Goal: Contribute content: Contribute content

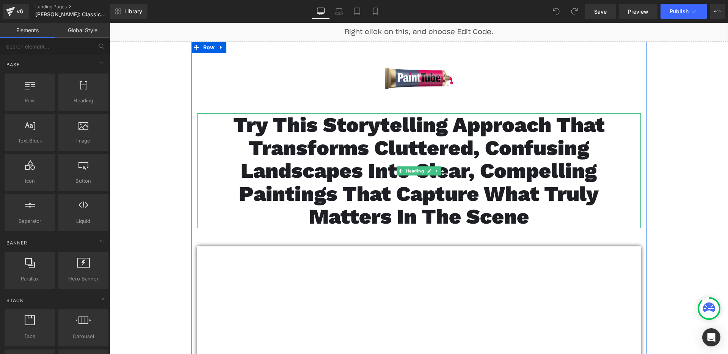
click at [291, 167] on span "Try This Storytelling Approach That Transforms Cluttered, Confusing Landscapes …" at bounding box center [419, 171] width 372 height 116
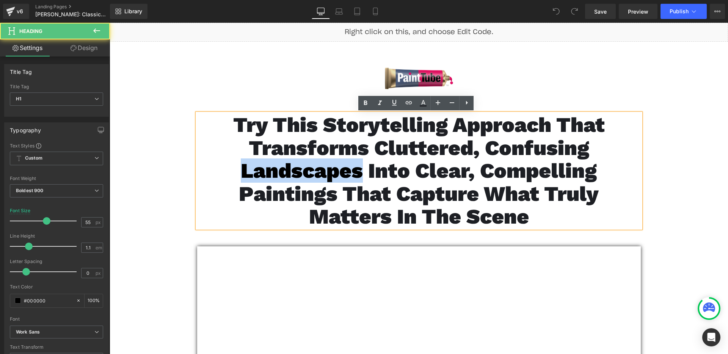
click at [291, 167] on span "Try This Storytelling Approach That Transforms Cluttered, Confusing Landscapes …" at bounding box center [419, 171] width 372 height 116
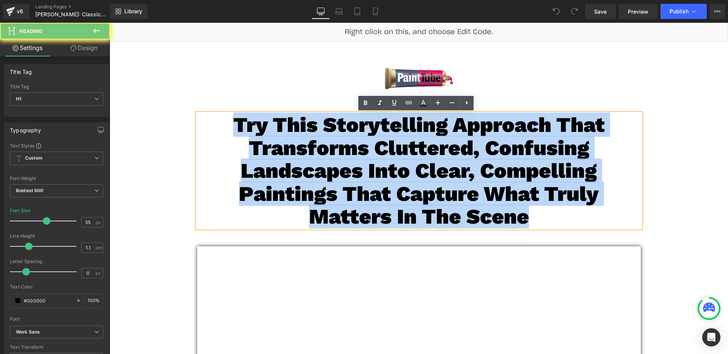
click at [291, 167] on span "Try This Storytelling Approach That Transforms Cluttered, Confusing Landscapes …" at bounding box center [419, 171] width 372 height 116
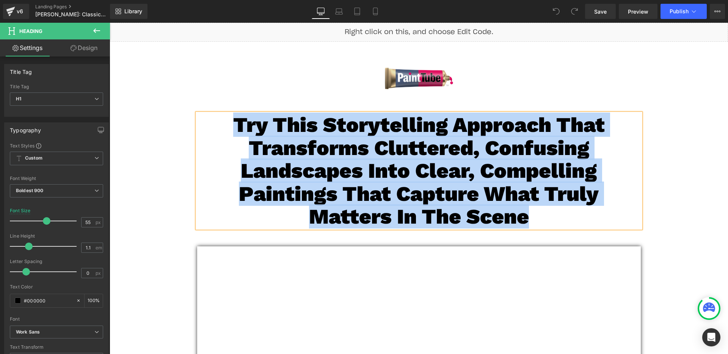
paste div
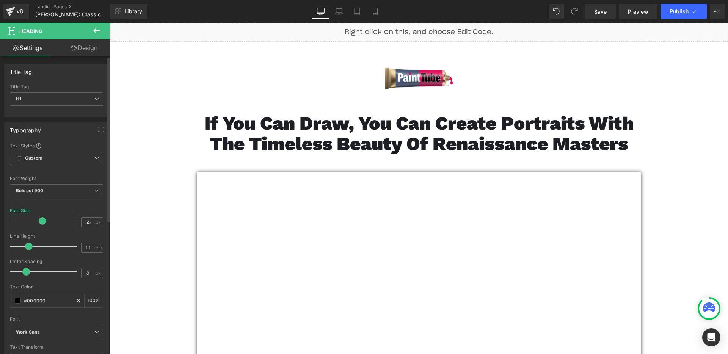
drag, startPoint x: 41, startPoint y: 221, endPoint x: 37, endPoint y: 222, distance: 4.0
click at [39, 222] on span at bounding box center [43, 221] width 8 height 8
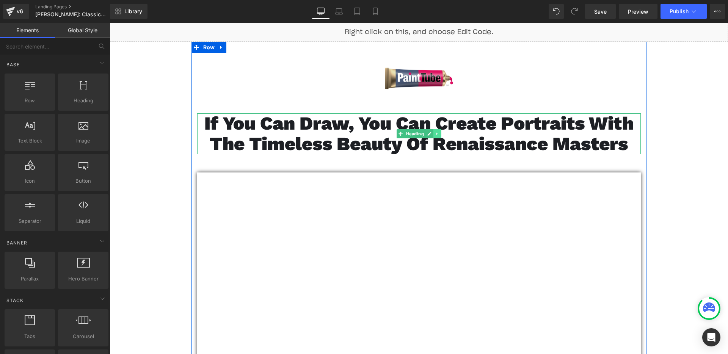
click at [435, 135] on icon at bounding box center [437, 134] width 4 height 5
click at [431, 134] on icon at bounding box center [433, 134] width 4 height 4
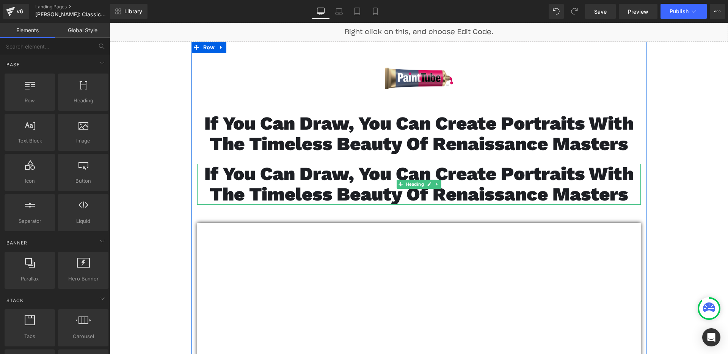
click at [372, 178] on span "If You Can Draw, You Can Create Portraits with the Timeless Beauty of Renaissan…" at bounding box center [418, 184] width 429 height 42
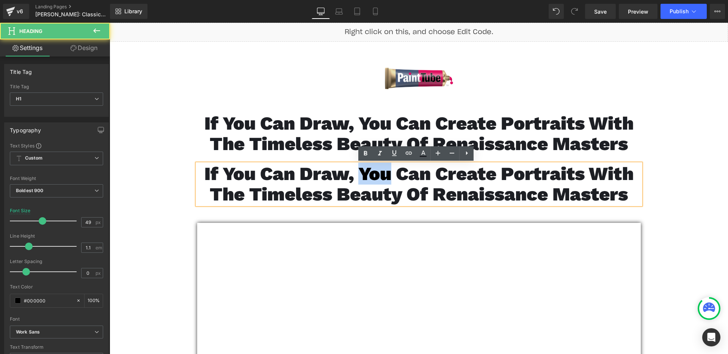
click at [372, 178] on span "If You Can Draw, You Can Create Portraits with the Timeless Beauty of Renaissan…" at bounding box center [418, 184] width 429 height 42
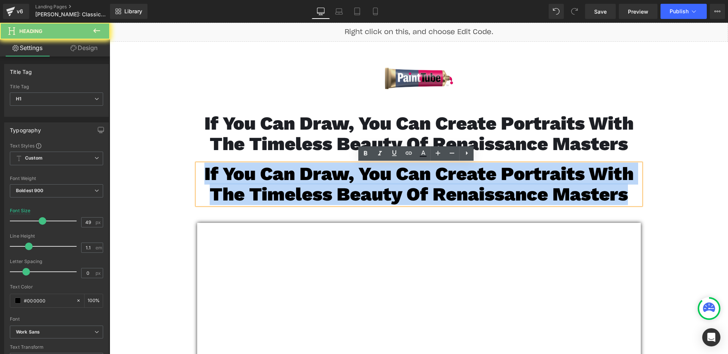
click at [372, 178] on span "If You Can Draw, You Can Create Portraits with the Timeless Beauty of Renaissan…" at bounding box center [418, 184] width 429 height 42
paste div
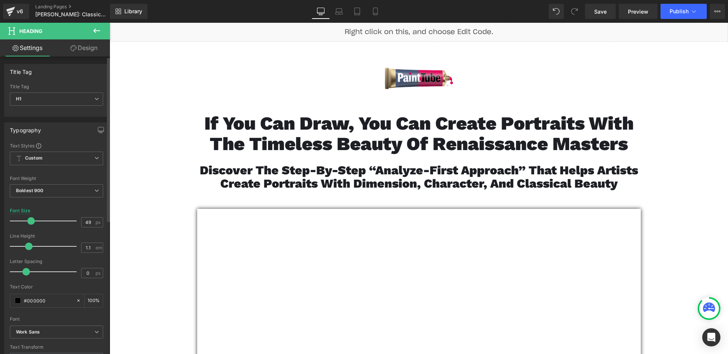
drag, startPoint x: 37, startPoint y: 221, endPoint x: 26, endPoint y: 222, distance: 11.1
click at [26, 222] on div at bounding box center [45, 221] width 63 height 15
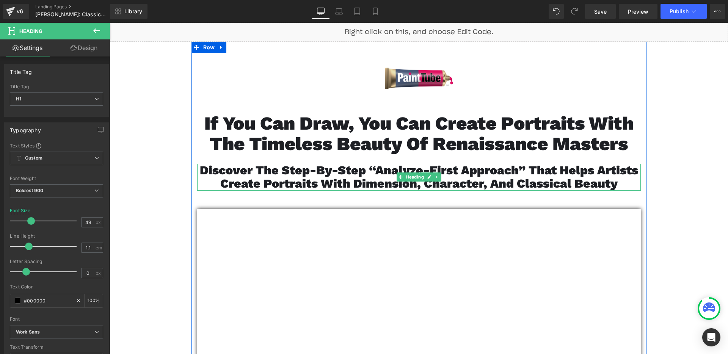
click at [228, 174] on span "Discover the Step-By-Step “Analyze-First Approach” That Helps Artists Create Po…" at bounding box center [419, 177] width 439 height 28
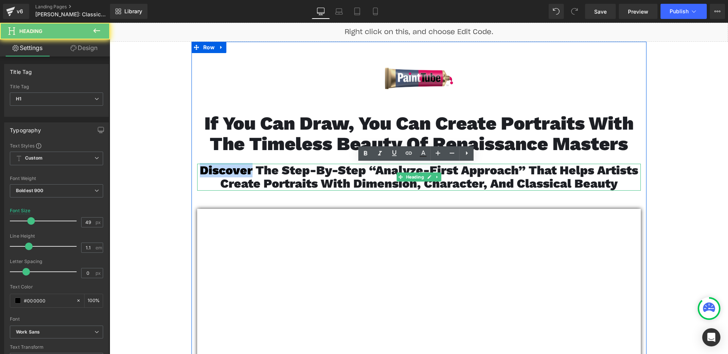
click at [228, 174] on span "Discover the Step-By-Step “Analyze-First Approach” That Helps Artists Create Po…" at bounding box center [419, 177] width 439 height 28
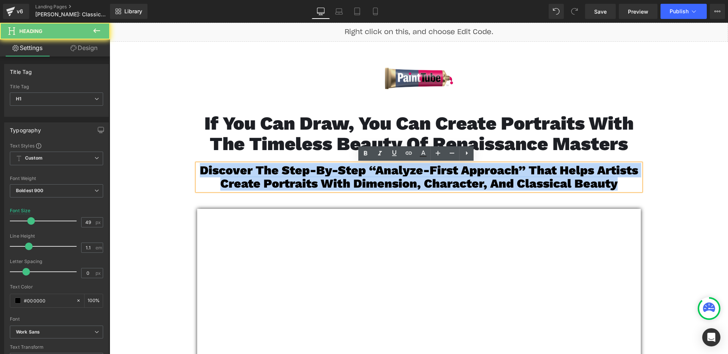
click at [228, 174] on span "Discover the Step-By-Step “Analyze-First Approach” That Helps Artists Create Po…" at bounding box center [419, 177] width 439 height 28
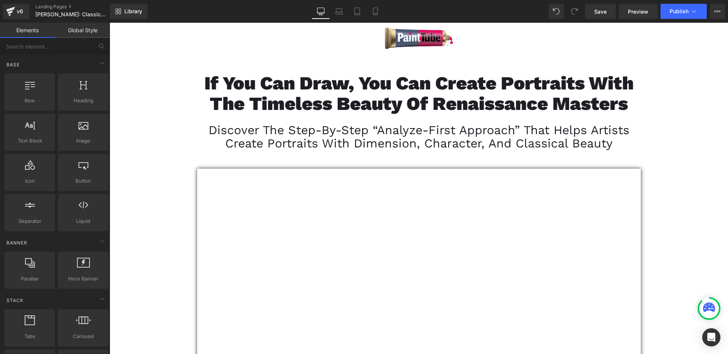
scroll to position [67, 0]
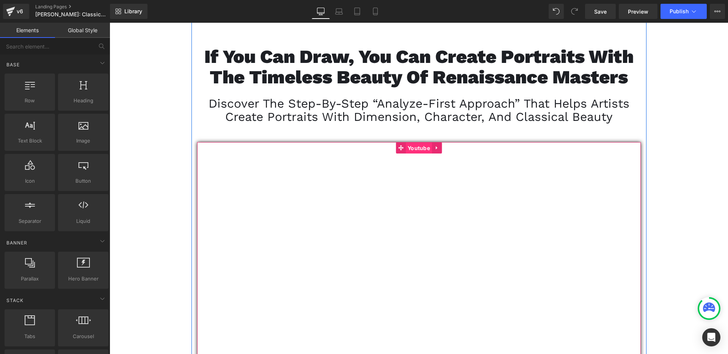
click at [412, 149] on span "Youtube" at bounding box center [419, 148] width 26 height 11
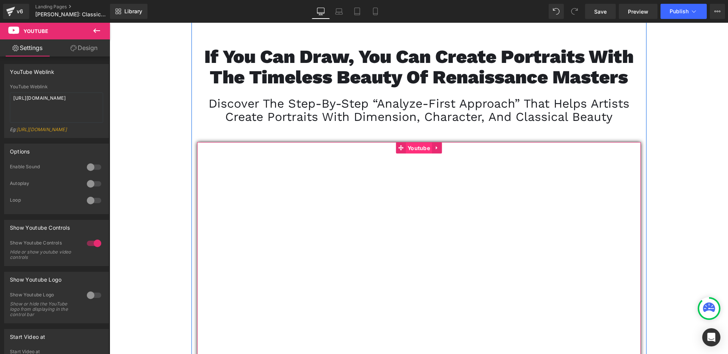
click at [419, 149] on span "Youtube" at bounding box center [419, 148] width 26 height 11
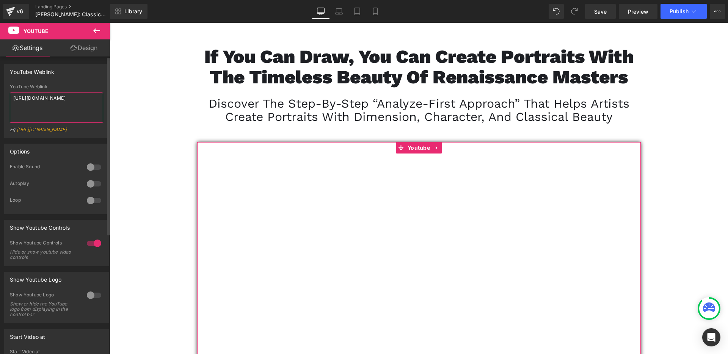
click at [57, 117] on textarea "[URL][DOMAIN_NAME]" at bounding box center [56, 108] width 93 height 30
paste textarea "6bbGpK2CdW"
type textarea "[URL][DOMAIN_NAME]"
click at [69, 80] on div "YouTube Weblink YouTube Weblink [URL][DOMAIN_NAME] Eg: [URL][DOMAIN_NAME]" at bounding box center [56, 101] width 105 height 74
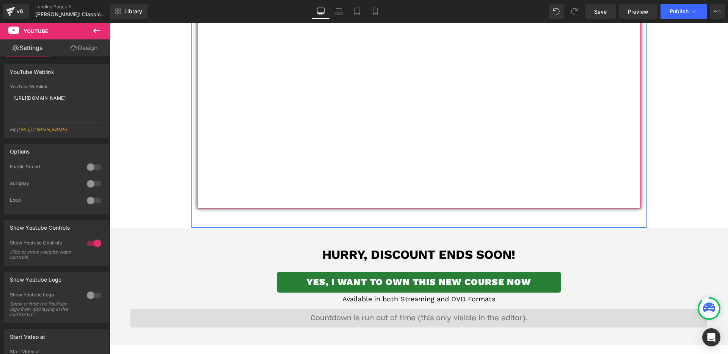
scroll to position [320, 0]
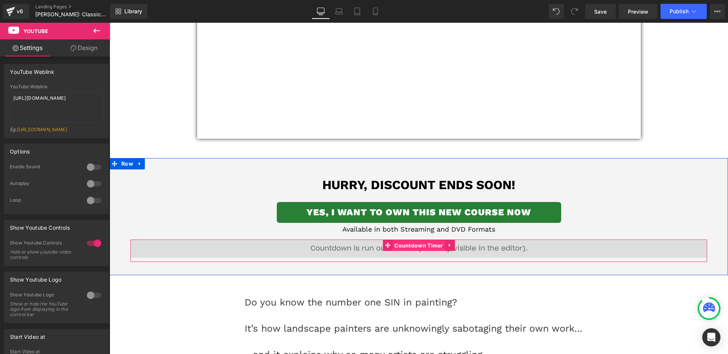
click at [417, 248] on span "Countdown Timer" at bounding box center [419, 245] width 53 height 11
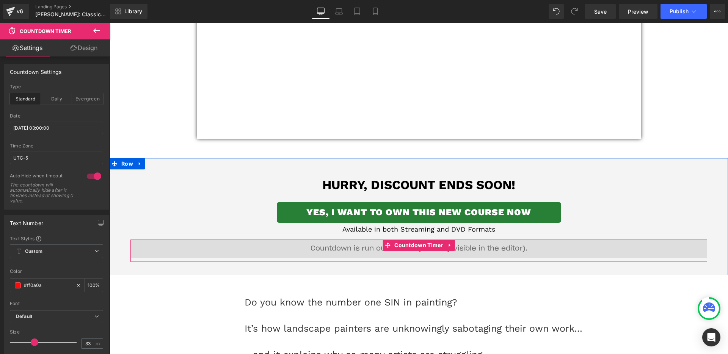
click at [393, 246] on span "Countdown Timer" at bounding box center [419, 245] width 53 height 11
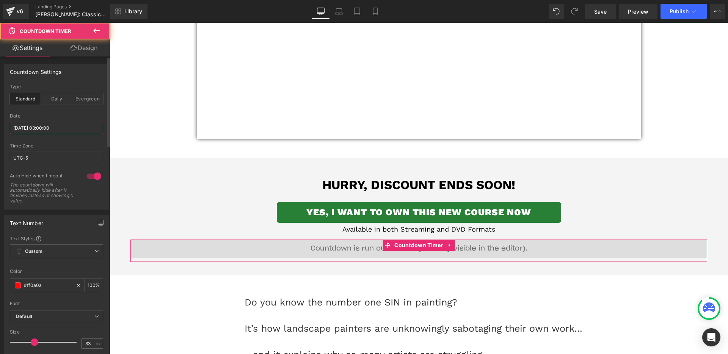
click at [55, 125] on input "[DATE] 03:00:00" at bounding box center [56, 128] width 93 height 13
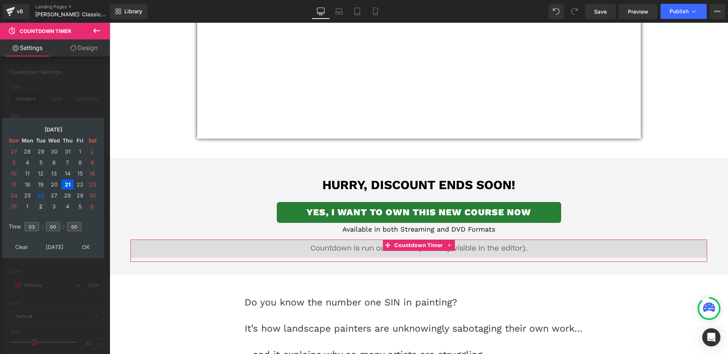
click at [41, 207] on td "2" at bounding box center [41, 206] width 12 height 10
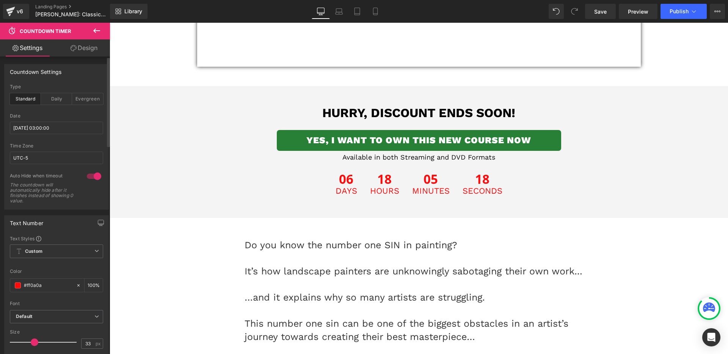
scroll to position [396, 0]
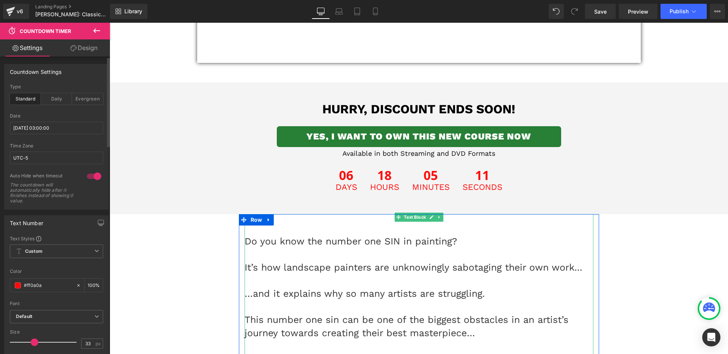
click at [446, 306] on p at bounding box center [419, 307] width 349 height 13
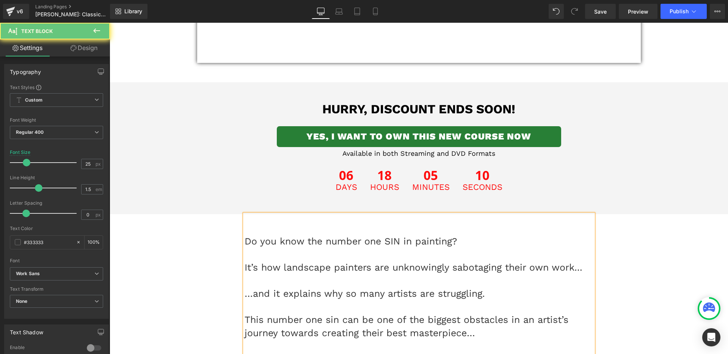
click at [445, 304] on p at bounding box center [419, 307] width 349 height 13
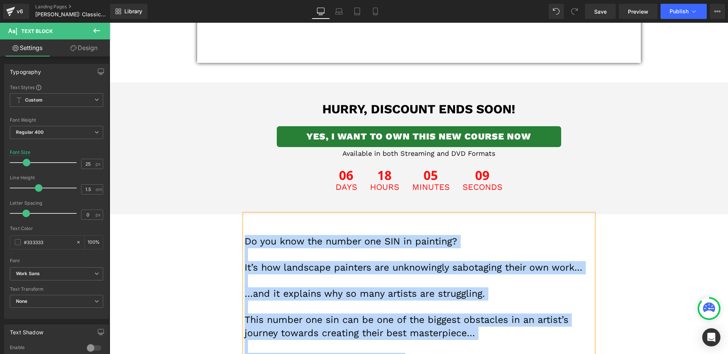
paste div
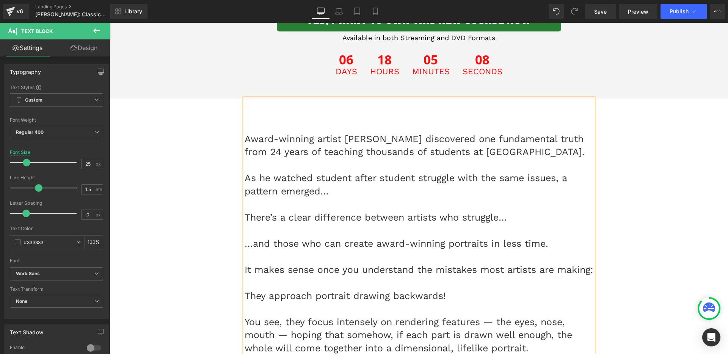
scroll to position [511, 0]
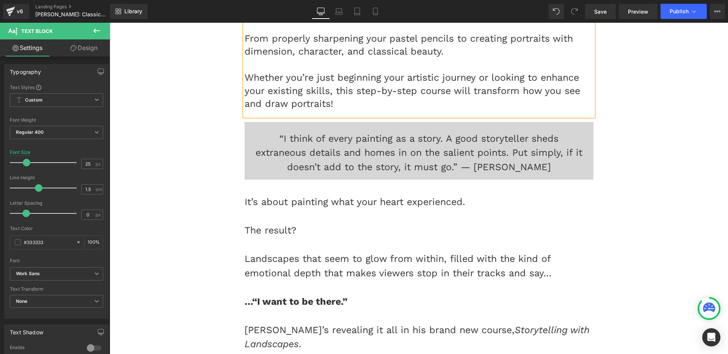
scroll to position [1512, 0]
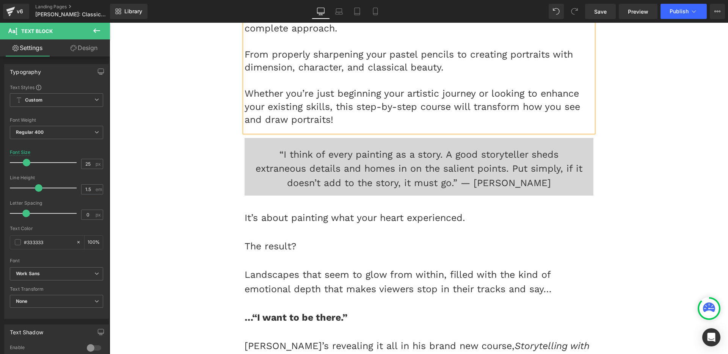
click at [477, 179] on div "“I think of every painting as a story. A good storyteller sheds extraneous deta…" at bounding box center [419, 167] width 349 height 58
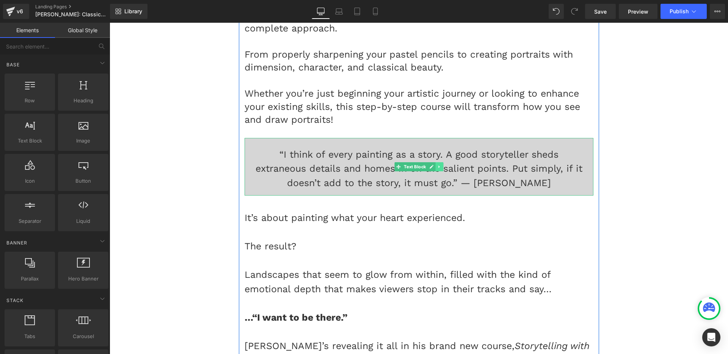
click at [439, 168] on icon at bounding box center [439, 167] width 1 height 3
click at [440, 171] on link at bounding box center [444, 166] width 8 height 9
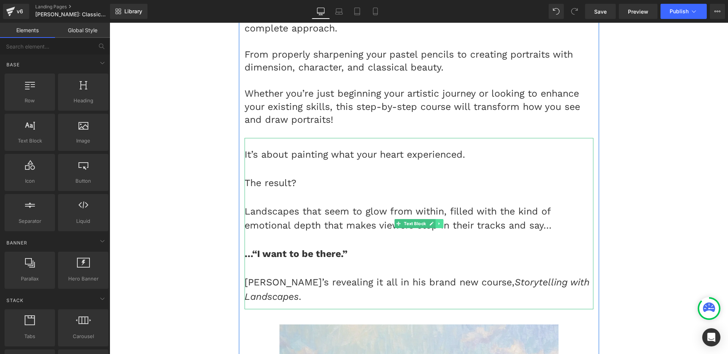
click at [437, 226] on icon at bounding box center [439, 224] width 4 height 5
click at [441, 226] on icon at bounding box center [443, 224] width 4 height 5
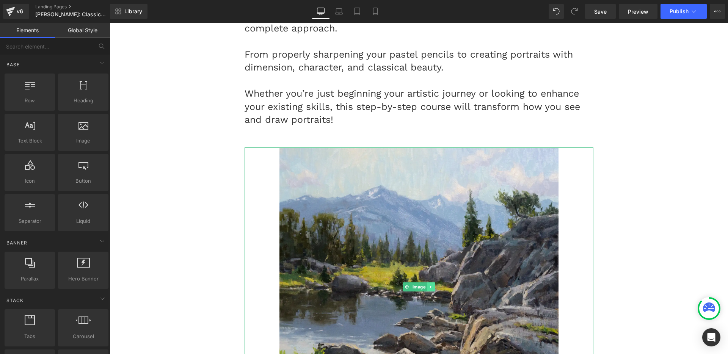
click at [429, 292] on link at bounding box center [431, 287] width 8 height 9
click at [433, 289] on icon at bounding box center [435, 287] width 4 height 4
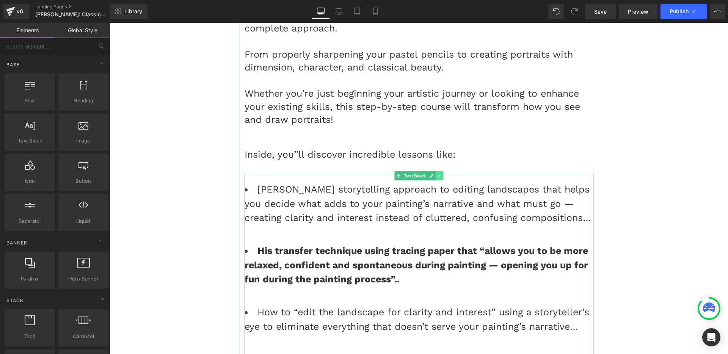
click at [437, 178] on icon at bounding box center [439, 176] width 4 height 5
click at [442, 178] on icon at bounding box center [443, 176] width 4 height 4
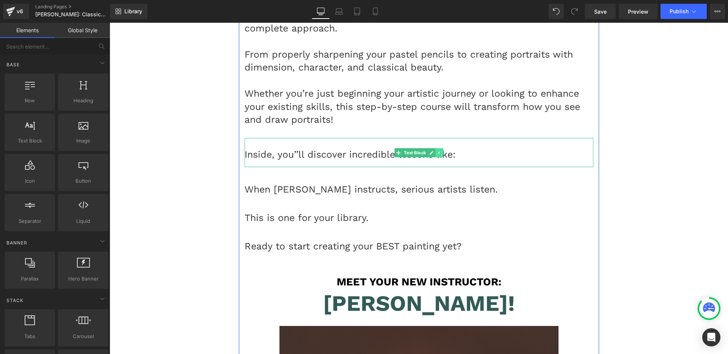
click at [435, 157] on link at bounding box center [439, 152] width 8 height 9
click at [441, 155] on icon at bounding box center [443, 153] width 4 height 4
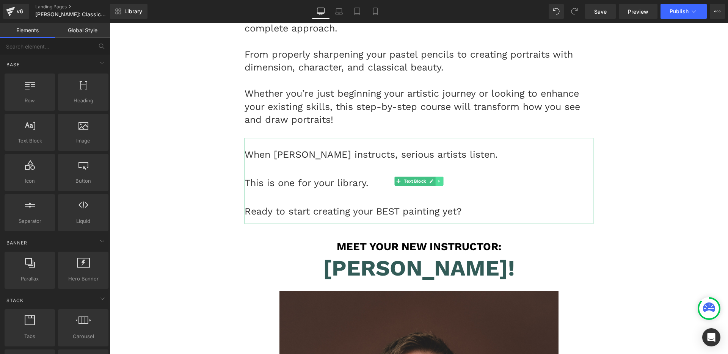
click at [437, 184] on icon at bounding box center [439, 181] width 4 height 5
drag, startPoint x: 438, startPoint y: 193, endPoint x: 690, endPoint y: 253, distance: 259.5
click at [440, 186] on link at bounding box center [444, 181] width 8 height 9
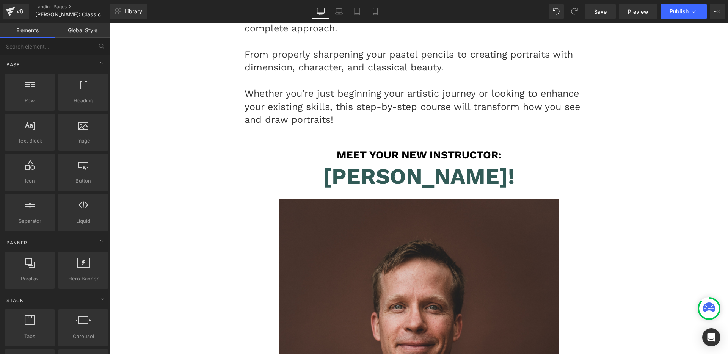
click at [397, 190] on div "[PERSON_NAME]! Heading" at bounding box center [419, 176] width 349 height 27
click at [397, 189] on font "[PERSON_NAME]!" at bounding box center [419, 176] width 192 height 26
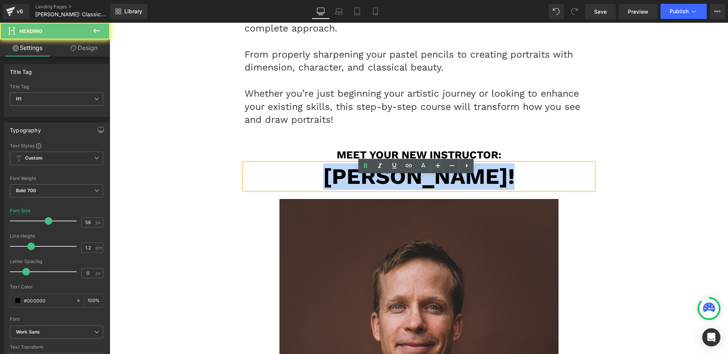
click at [397, 189] on font "[PERSON_NAME]!" at bounding box center [419, 176] width 192 height 26
paste div
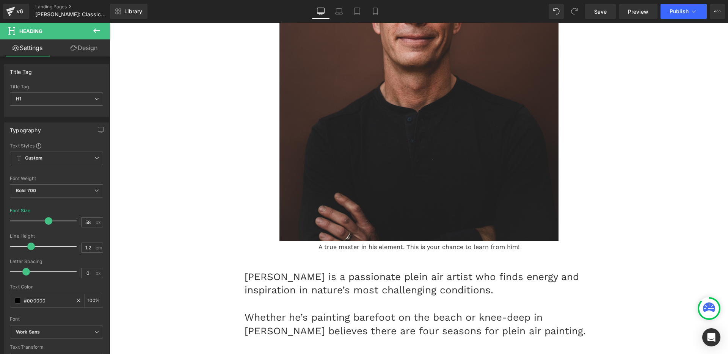
scroll to position [1969, 0]
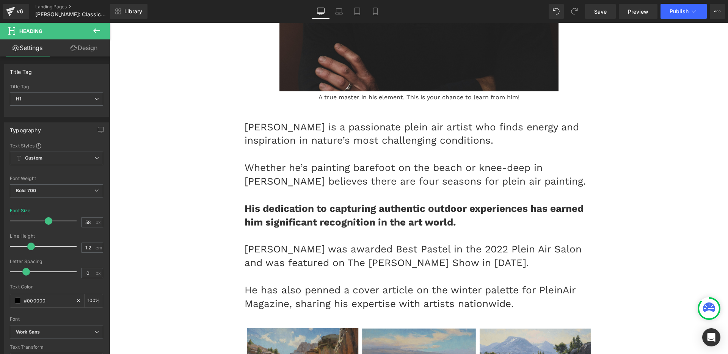
click at [435, 228] on strong "His dedication to capturing authentic outdoor experiences has earned him signif…" at bounding box center [414, 215] width 339 height 25
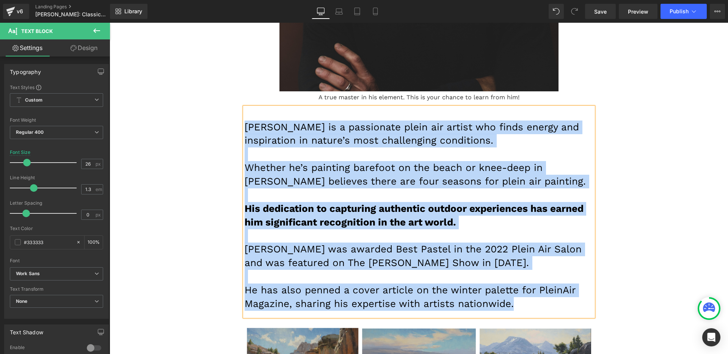
paste div
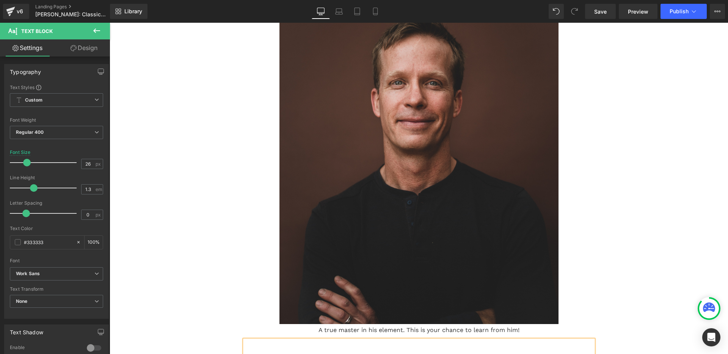
scroll to position [1376, 0]
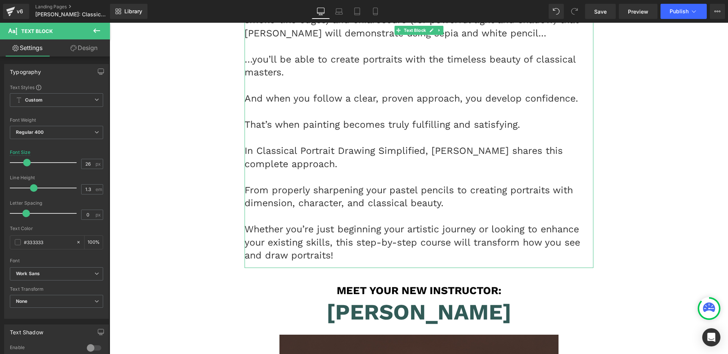
click at [320, 209] on p "From properly sharpening your pastel pencils to creating portraits with dimensi…" at bounding box center [419, 197] width 349 height 26
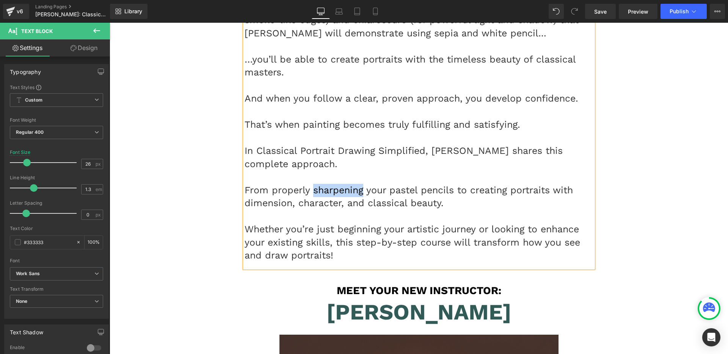
click at [320, 209] on p "From properly sharpening your pastel pencils to creating portraits with dimensi…" at bounding box center [419, 197] width 349 height 26
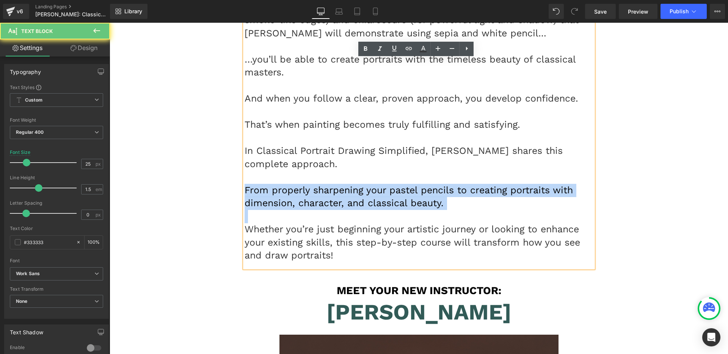
click at [320, 209] on p "From properly sharpening your pastel pencils to creating portraits with dimensi…" at bounding box center [419, 197] width 349 height 26
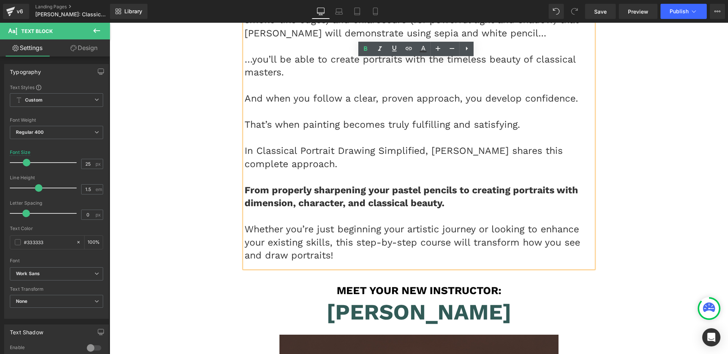
click at [309, 171] on p "In Classical Portrait Drawing Simplified, [PERSON_NAME] shares this complete ap…" at bounding box center [419, 158] width 349 height 26
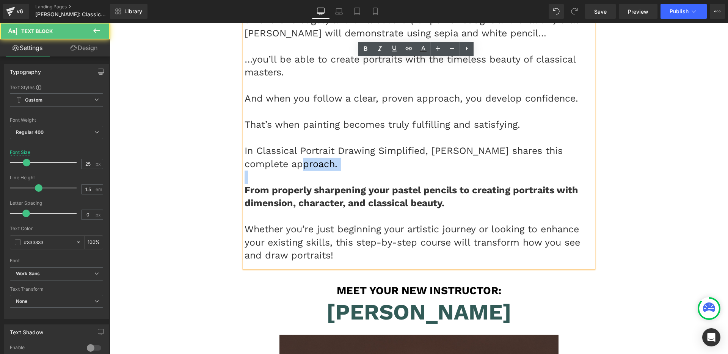
click at [309, 171] on p "In Classical Portrait Drawing Simplified, [PERSON_NAME] shares this complete ap…" at bounding box center [419, 158] width 349 height 26
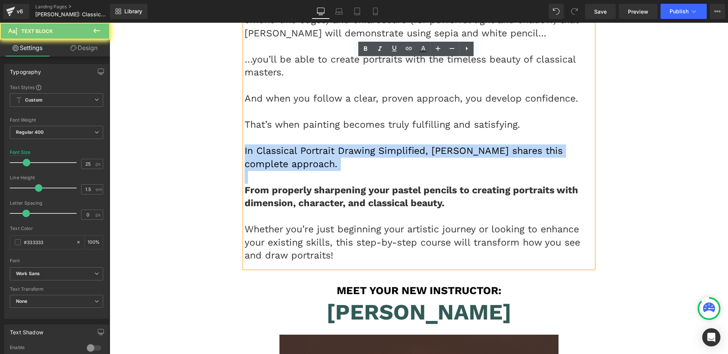
click at [309, 171] on p "In Classical Portrait Drawing Simplified, [PERSON_NAME] shares this complete ap…" at bounding box center [419, 158] width 349 height 26
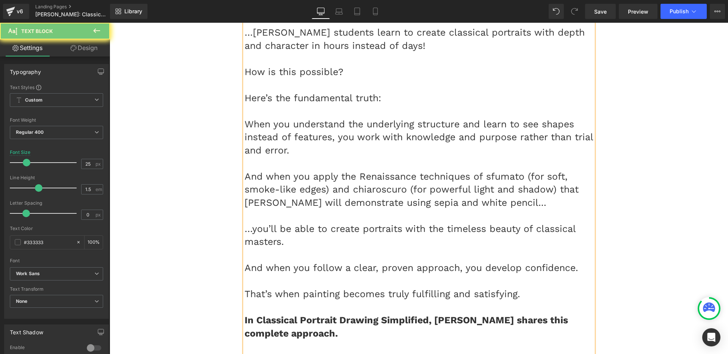
scroll to position [1206, 0]
click at [302, 203] on p "And when you apply the Renaissance techniques of sfumato (for soft, smoke-like …" at bounding box center [419, 190] width 349 height 39
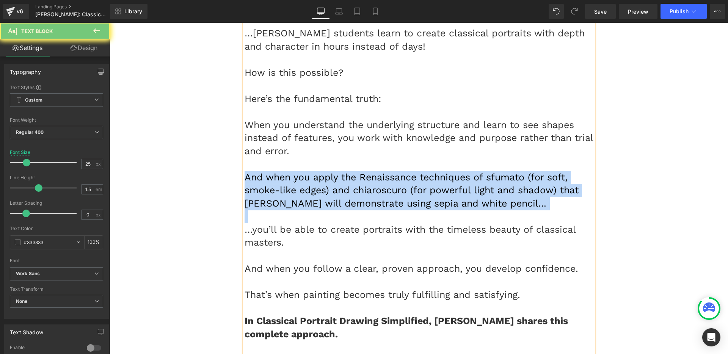
click at [302, 203] on p "And when you apply the Renaissance techniques of sfumato (for soft, smoke-like …" at bounding box center [419, 190] width 349 height 39
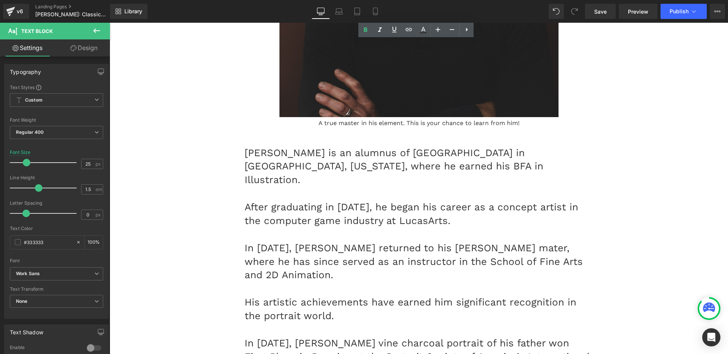
scroll to position [1987, 0]
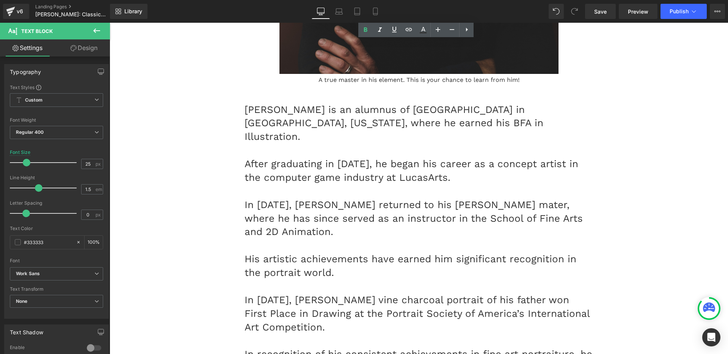
click at [302, 203] on p "In [DATE], [PERSON_NAME] returned to his [PERSON_NAME] mater, where he has sinc…" at bounding box center [419, 218] width 349 height 41
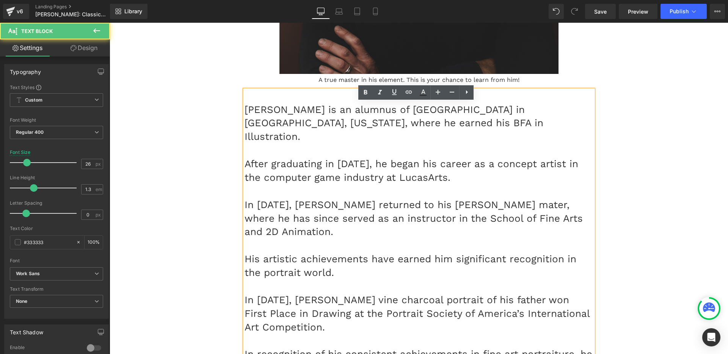
click at [300, 223] on p "In [DATE], [PERSON_NAME] returned to his [PERSON_NAME] mater, where he has sinc…" at bounding box center [419, 218] width 349 height 41
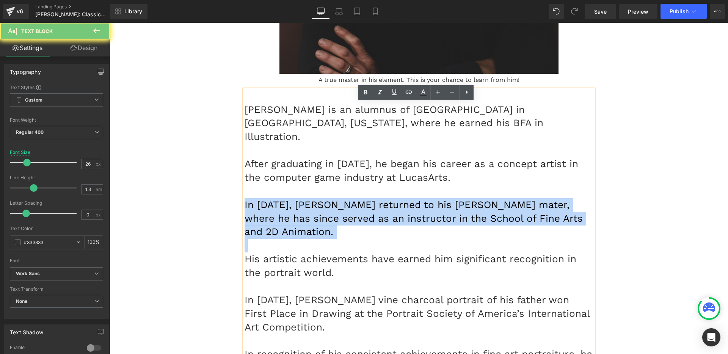
click at [300, 223] on p "In [DATE], [PERSON_NAME] returned to his [PERSON_NAME] mater, where he has sinc…" at bounding box center [419, 218] width 349 height 41
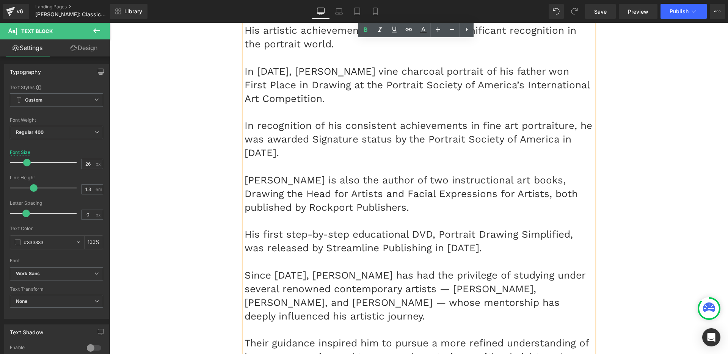
scroll to position [2246, 0]
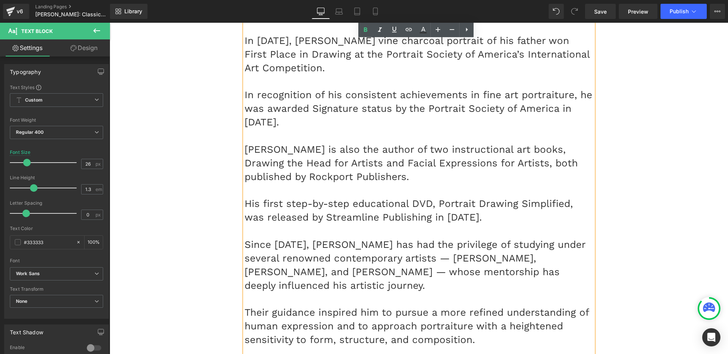
click at [295, 200] on p "His first step-by-step educational DVD, Portrait Drawing Simplified, was releas…" at bounding box center [419, 210] width 349 height 27
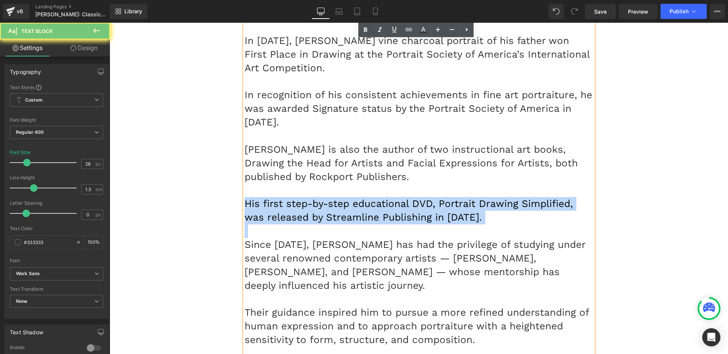
click at [295, 200] on p "His first step-by-step educational DVD, Portrait Drawing Simplified, was releas…" at bounding box center [419, 210] width 349 height 27
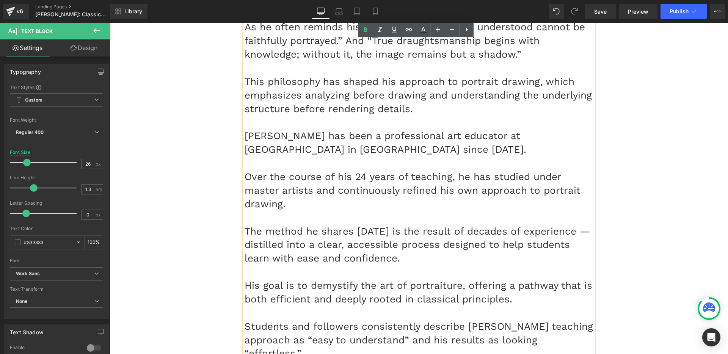
scroll to position [2748, 0]
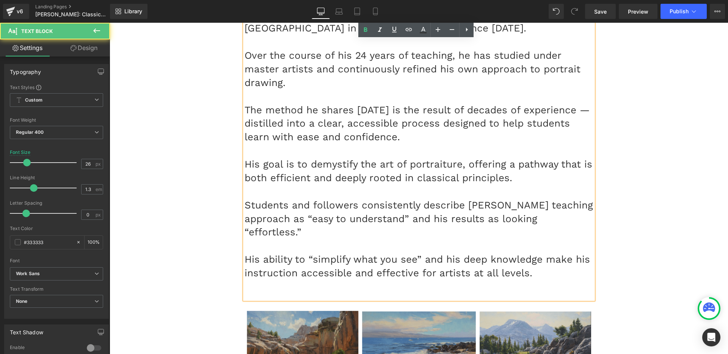
click at [294, 158] on p "His goal is to demystify the art of portraiture, offering a pathway that is bot…" at bounding box center [419, 171] width 349 height 27
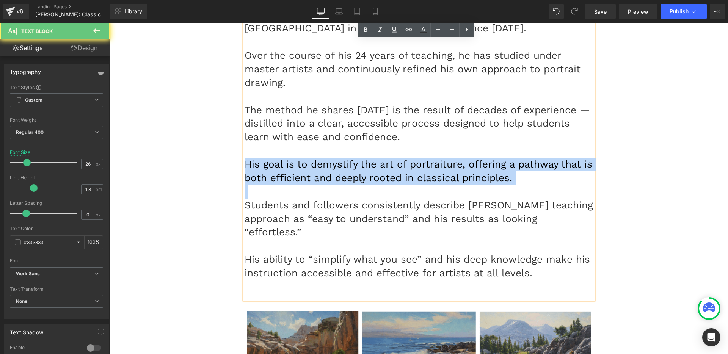
click at [294, 158] on p "His goal is to demystify the art of portraiture, offering a pathway that is bot…" at bounding box center [419, 171] width 349 height 27
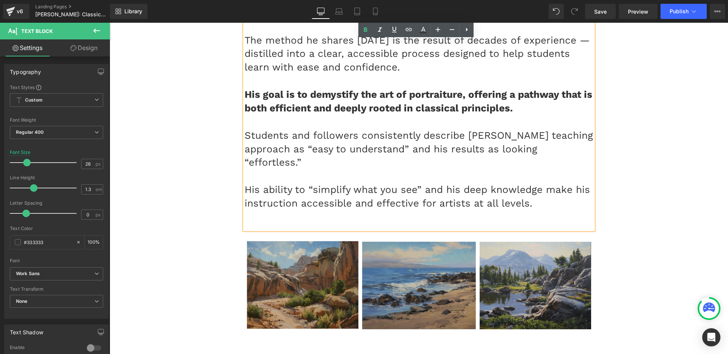
scroll to position [2818, 0]
click at [429, 283] on icon at bounding box center [431, 285] width 4 height 5
click at [433, 283] on icon at bounding box center [435, 285] width 4 height 5
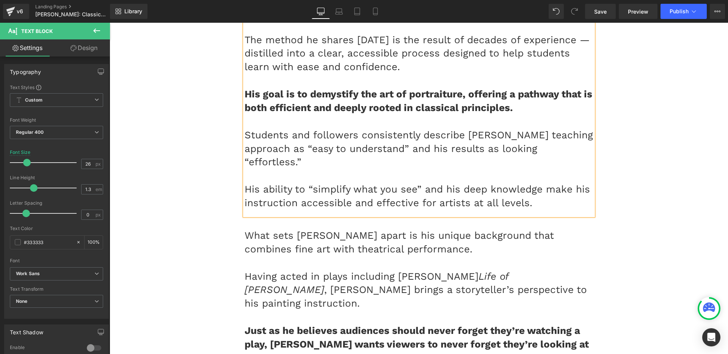
scroll to position [2965, 0]
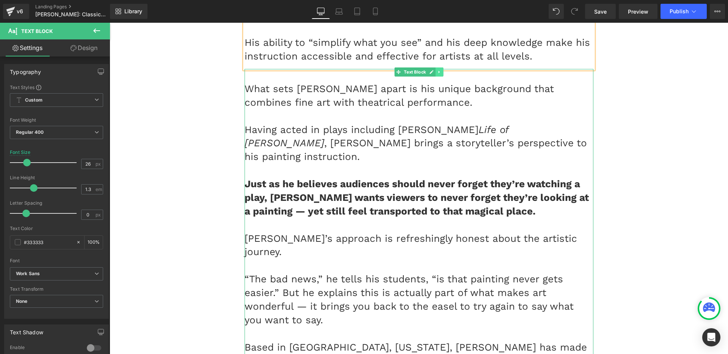
click at [437, 68] on link at bounding box center [439, 72] width 8 height 9
drag, startPoint x: 439, startPoint y: 46, endPoint x: 739, endPoint y: 177, distance: 327.0
click at [406, 178] on strong "Just as he believes audiences should never forget they’re watching a play, [PER…" at bounding box center [417, 197] width 344 height 39
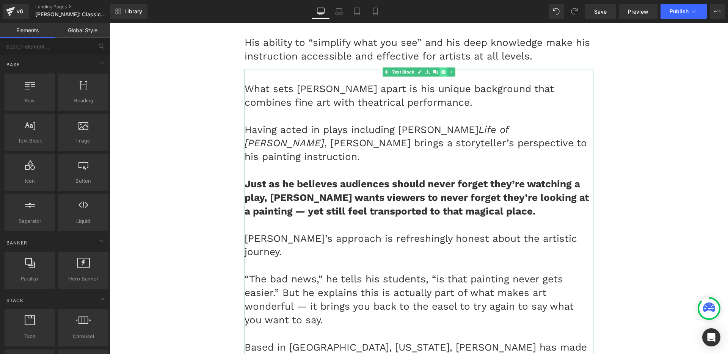
click at [443, 68] on link at bounding box center [444, 72] width 8 height 9
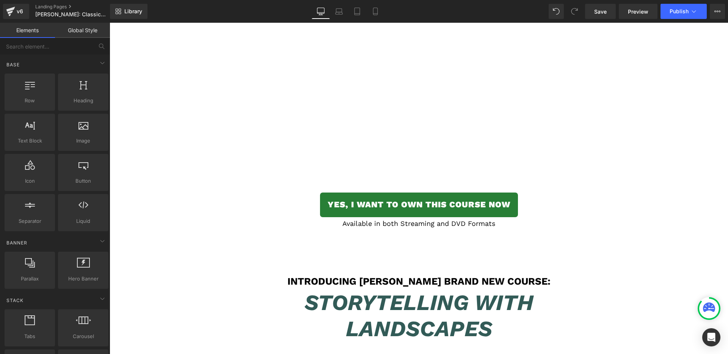
scroll to position [2896, 0]
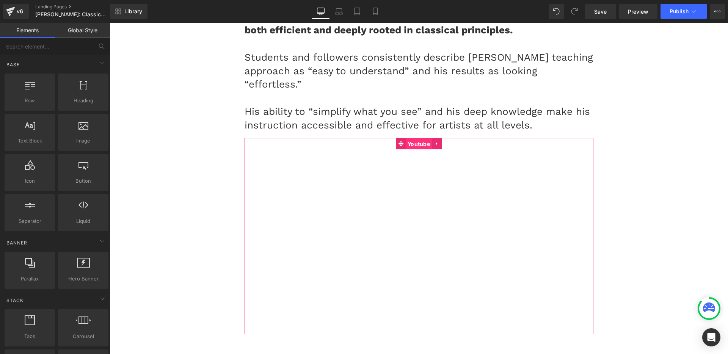
click at [419, 138] on span "Youtube" at bounding box center [419, 143] width 26 height 11
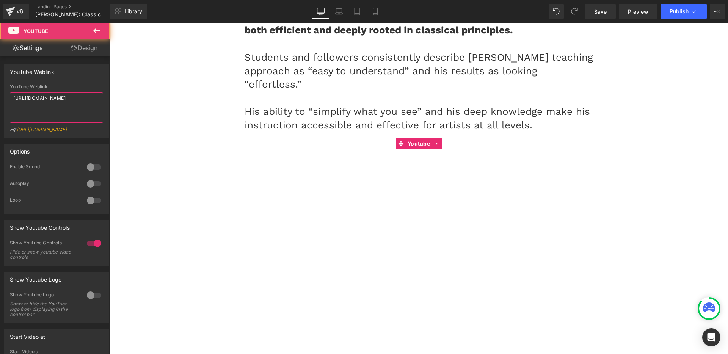
click at [64, 114] on textarea "[URL][DOMAIN_NAME]" at bounding box center [56, 108] width 93 height 30
paste textarea "x1ccsvqDrJA"
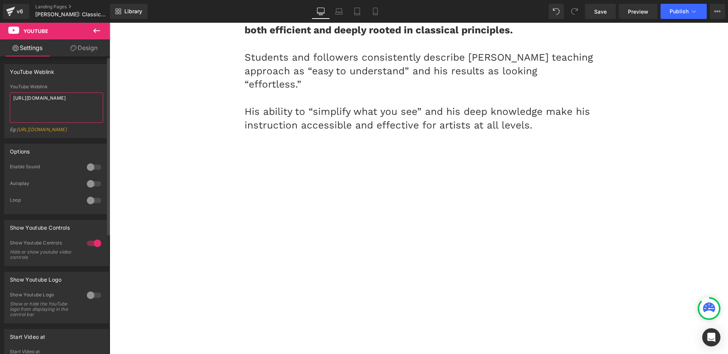
type textarea "[URL][DOMAIN_NAME]"
drag, startPoint x: 66, startPoint y: 88, endPoint x: 79, endPoint y: 86, distance: 13.4
click at [66, 88] on div "YouTube Weblink" at bounding box center [56, 86] width 93 height 5
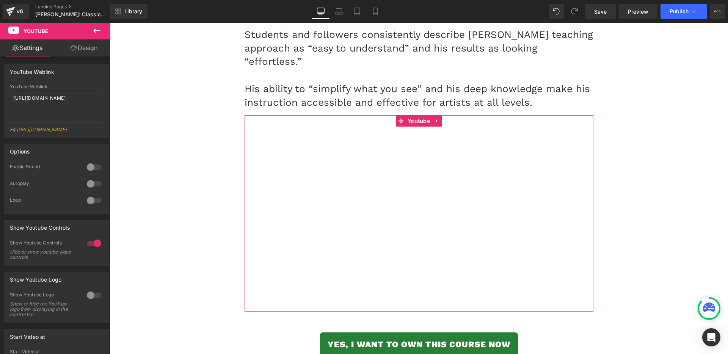
scroll to position [3175, 0]
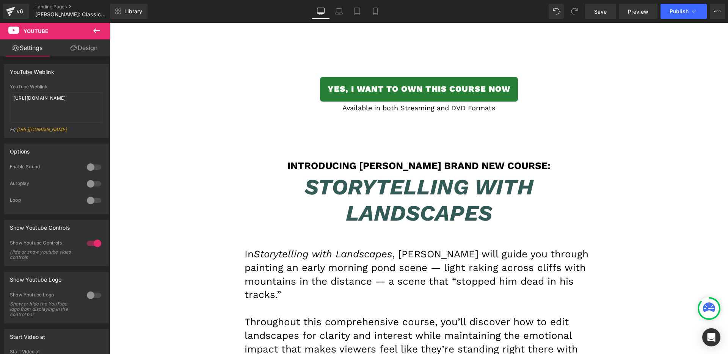
click at [324, 160] on h1 "Introducing [PERSON_NAME] Brand NEW Course:" at bounding box center [419, 166] width 349 height 12
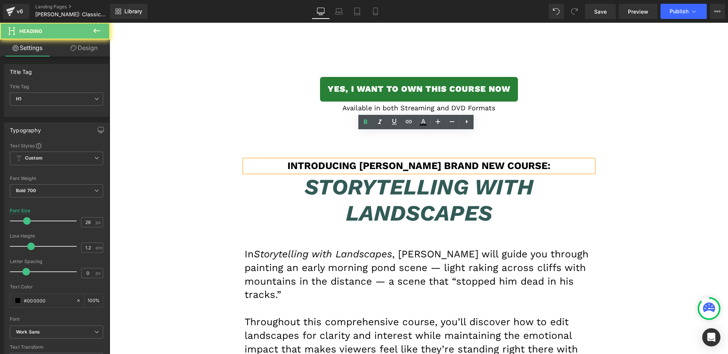
click at [324, 160] on h1 "Introducing [PERSON_NAME] Brand NEW Course:" at bounding box center [419, 166] width 349 height 12
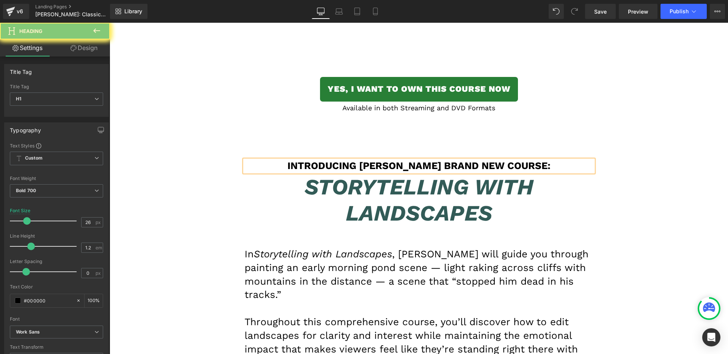
paste div
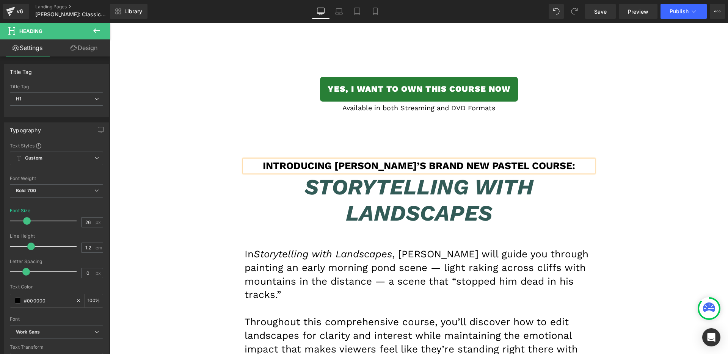
click at [379, 189] on icon "Storytelling with Landscapes" at bounding box center [419, 200] width 229 height 52
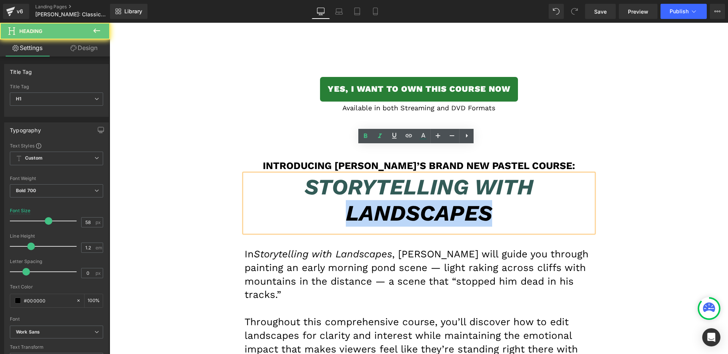
click at [379, 189] on icon "Storytelling with Landscapes" at bounding box center [419, 200] width 229 height 52
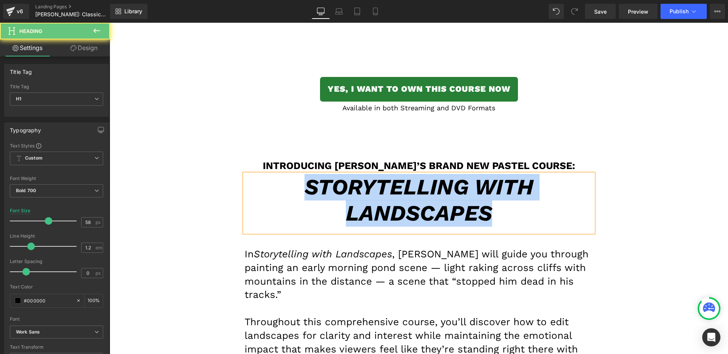
paste div
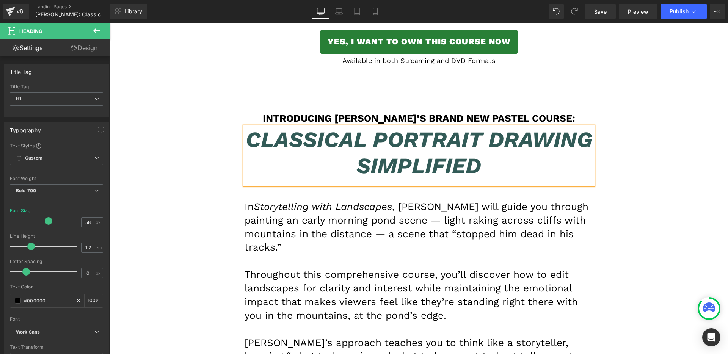
scroll to position [3224, 0]
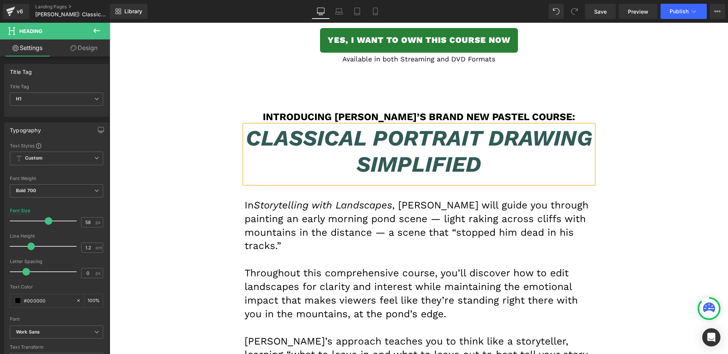
click at [381, 219] on p "In Storytelling with Landscapes , [PERSON_NAME] will guide you through painting…" at bounding box center [419, 226] width 349 height 55
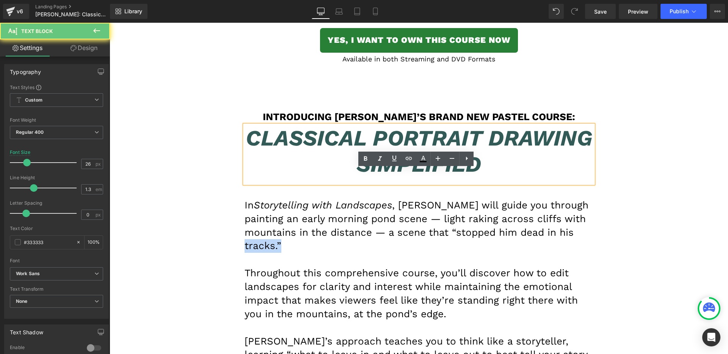
click at [381, 219] on p "In Storytelling with Landscapes , [PERSON_NAME] will guide you through painting…" at bounding box center [419, 226] width 349 height 55
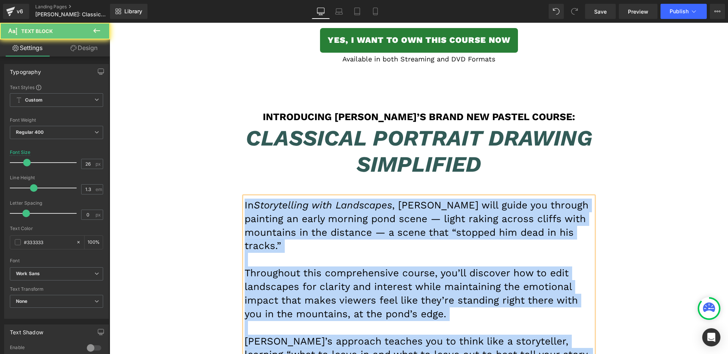
paste div
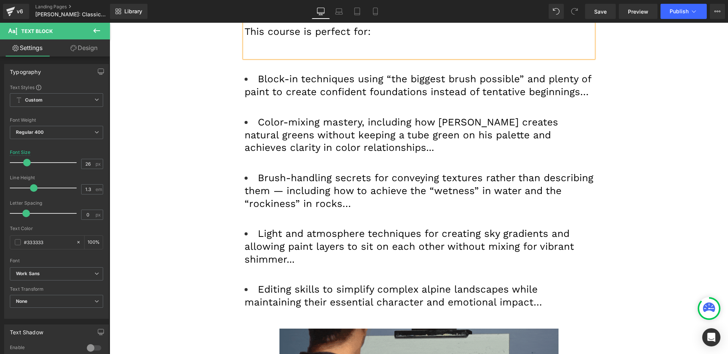
scroll to position [3639, 0]
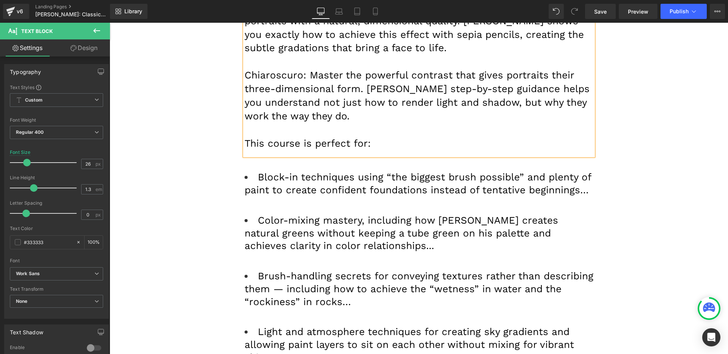
click at [311, 215] on font "Color-mixing mastery, including how [PERSON_NAME] creates natural greens withou…" at bounding box center [402, 233] width 314 height 37
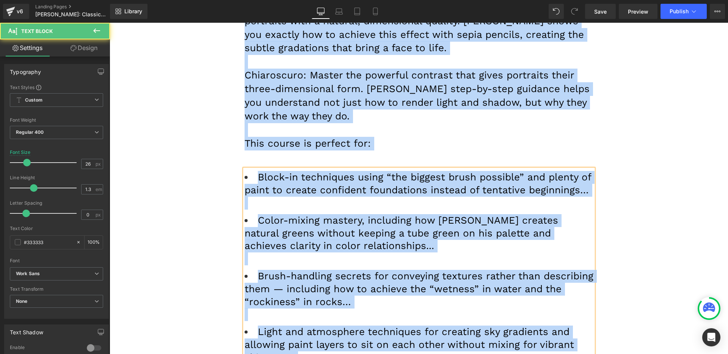
click at [311, 215] on font "Color-mixing mastery, including how [PERSON_NAME] creates natural greens withou…" at bounding box center [402, 233] width 314 height 37
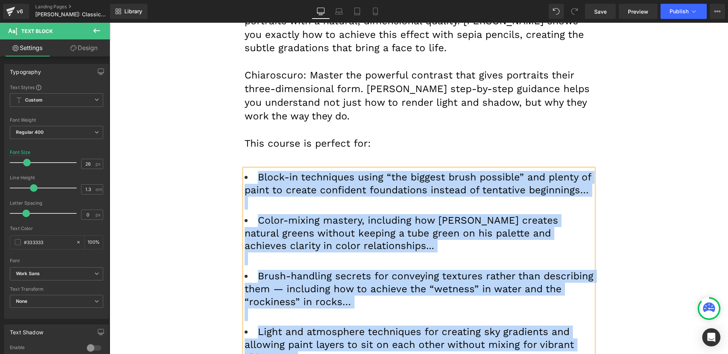
paste div
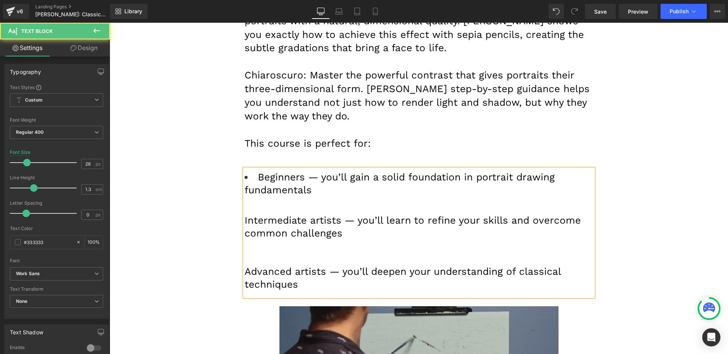
click at [305, 215] on font "Intermediate artists — you’ll learn to refine your skills and overcome common c…" at bounding box center [413, 227] width 336 height 24
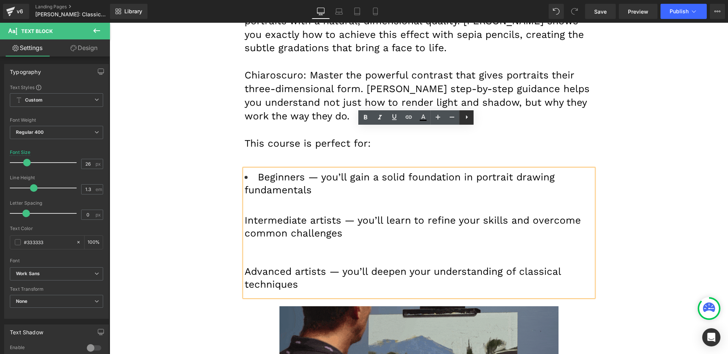
click at [465, 116] on icon at bounding box center [466, 117] width 9 height 9
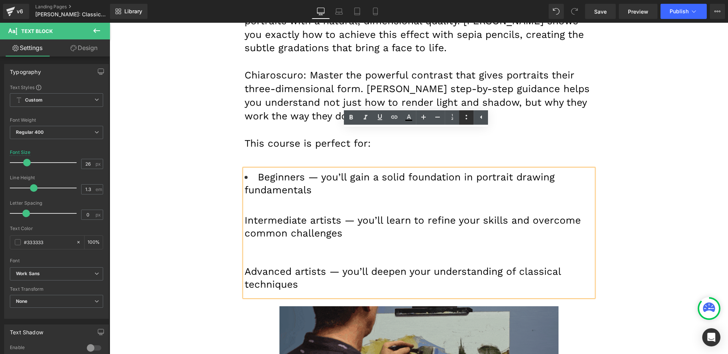
click at [463, 115] on icon at bounding box center [466, 117] width 9 height 9
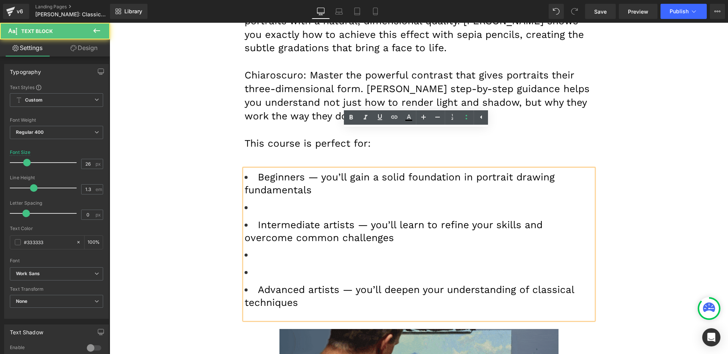
click at [339, 201] on li at bounding box center [419, 207] width 349 height 13
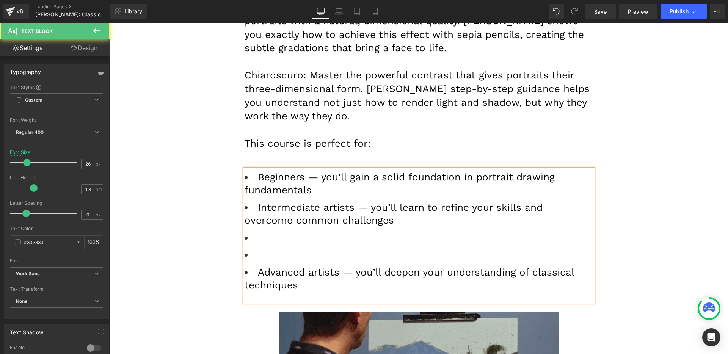
click at [281, 249] on li at bounding box center [419, 255] width 349 height 13
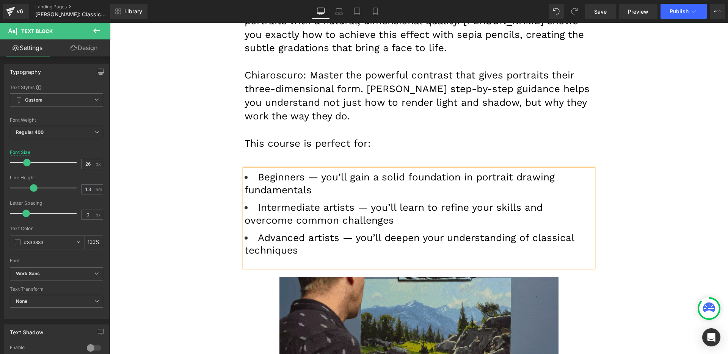
click at [294, 171] on font "Beginners — you’ll gain a solid foundation in portrait drawing fundamentals" at bounding box center [400, 183] width 310 height 24
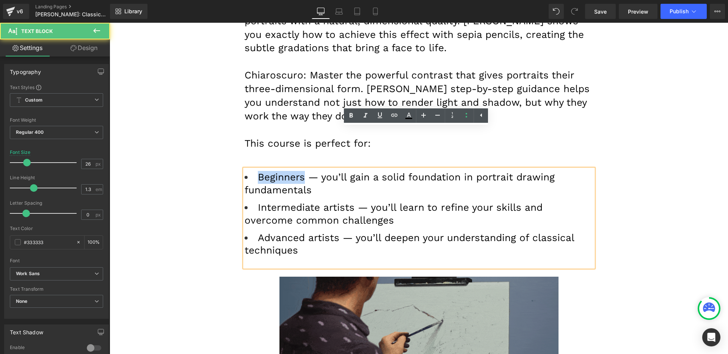
click at [294, 171] on font "Beginners — you’ll gain a solid foundation in portrait drawing fundamentals" at bounding box center [400, 183] width 310 height 24
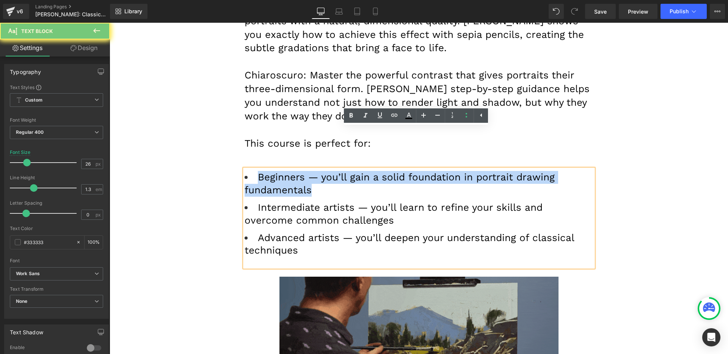
click at [294, 171] on font "Beginners — you’ll gain a solid foundation in portrait drawing fundamentals" at bounding box center [400, 183] width 310 height 24
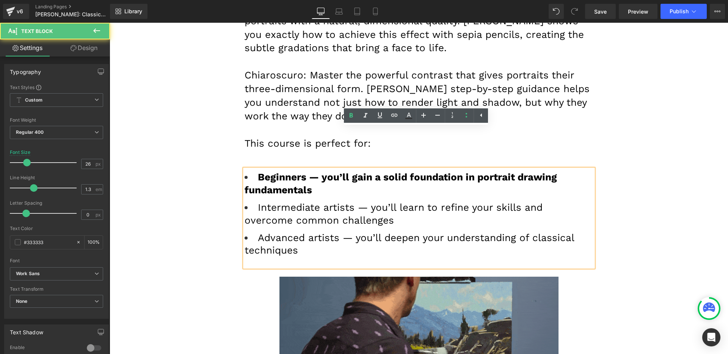
click at [297, 232] on font "Advanced artists — you’ll deepen your understanding of classical techniques" at bounding box center [410, 244] width 330 height 24
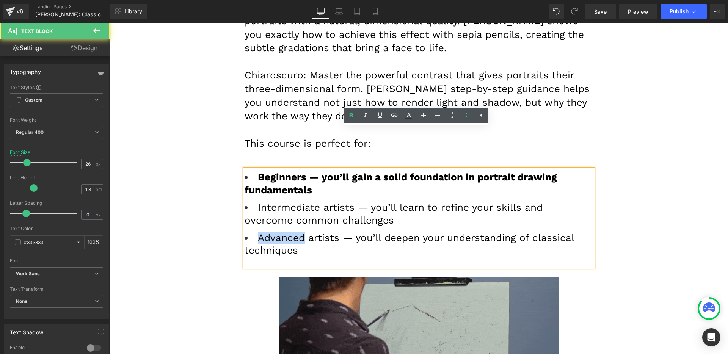
click at [297, 232] on font "Advanced artists — you’ll deepen your understanding of classical techniques" at bounding box center [410, 244] width 330 height 24
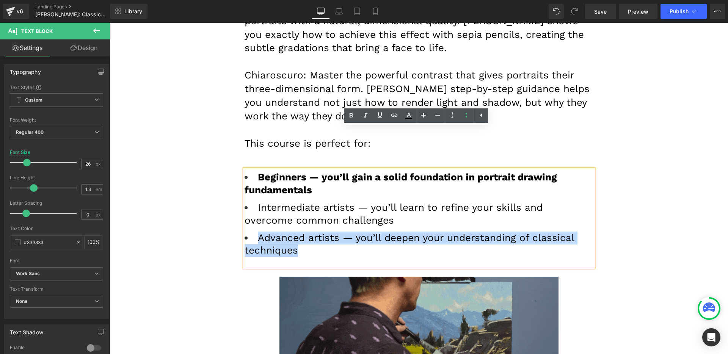
click at [297, 232] on font "Advanced artists — you’ll deepen your understanding of classical techniques" at bounding box center [410, 244] width 330 height 24
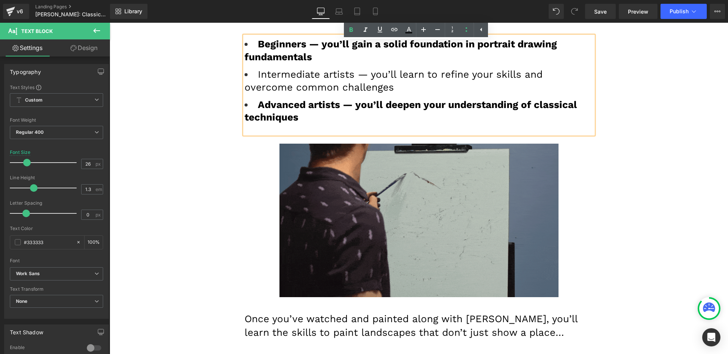
scroll to position [3778, 0]
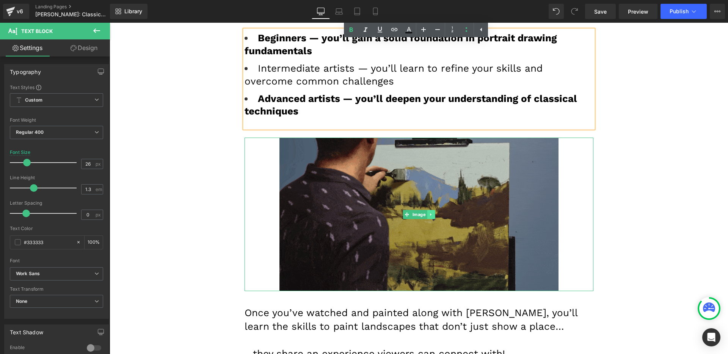
click at [429, 212] on icon at bounding box center [431, 214] width 4 height 5
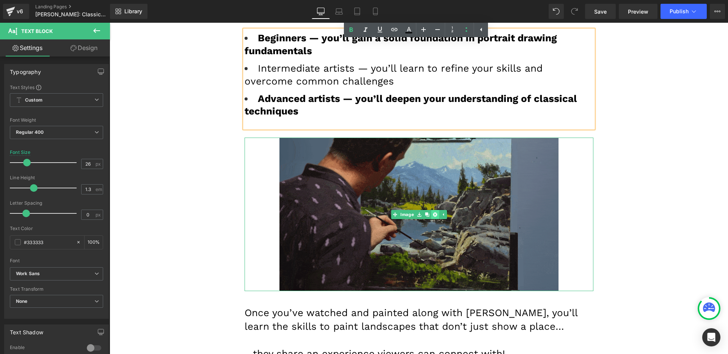
click at [431, 210] on link at bounding box center [435, 214] width 8 height 9
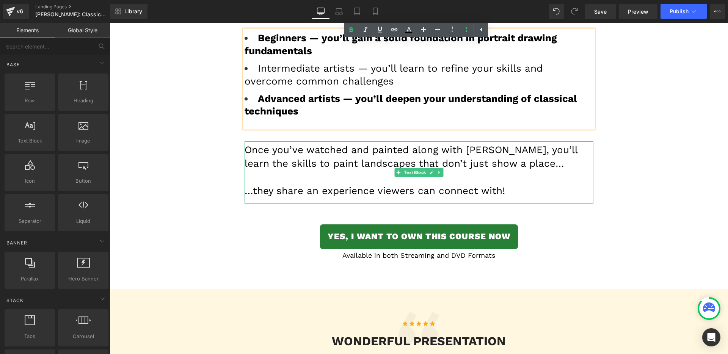
click at [340, 143] on p "Once you’ve watched and painted along with [PERSON_NAME], you’ll learn the skil…" at bounding box center [419, 156] width 349 height 27
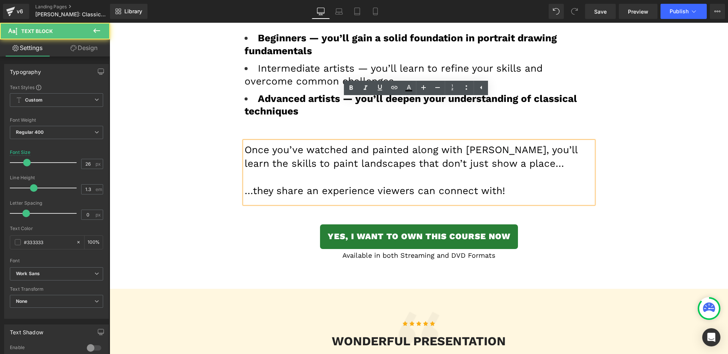
click at [339, 144] on font "Once you’ve watched and painted along with [PERSON_NAME], you’ll learn the skil…" at bounding box center [411, 156] width 333 height 25
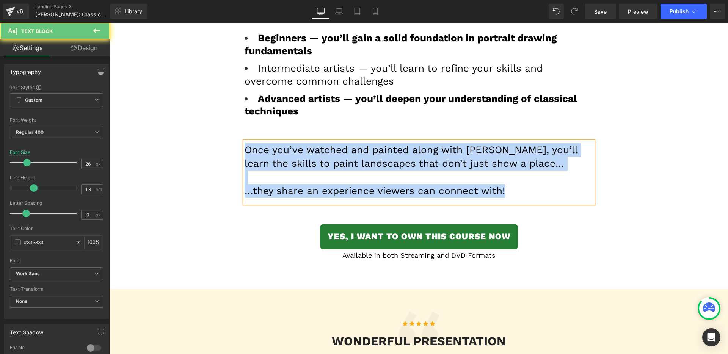
paste div
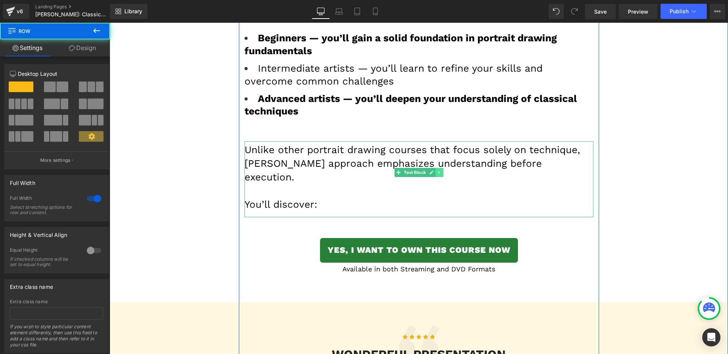
click at [438, 170] on icon at bounding box center [439, 172] width 4 height 5
click at [434, 170] on icon at bounding box center [436, 172] width 4 height 4
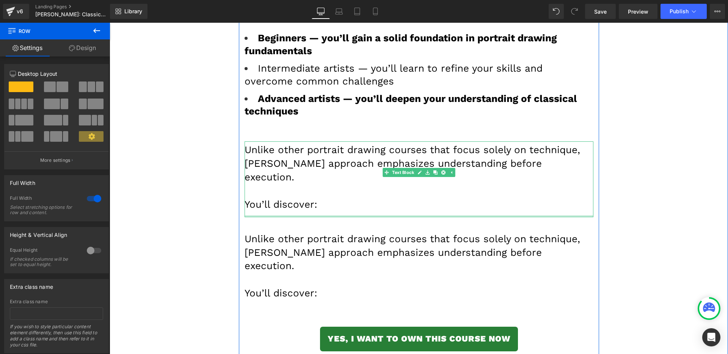
click at [354, 233] on font "Unlike other portrait drawing courses that focus solely on technique, [PERSON_N…" at bounding box center [413, 252] width 336 height 39
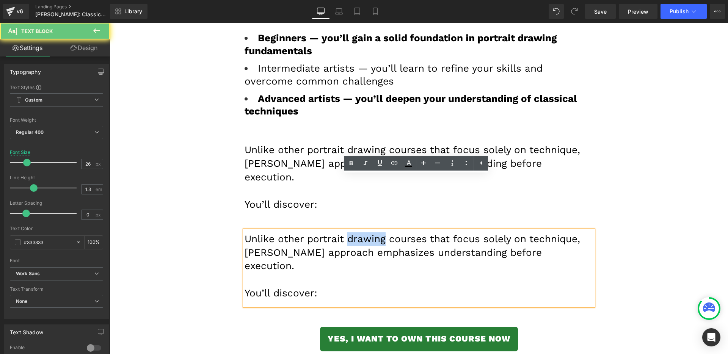
click at [354, 233] on font "Unlike other portrait drawing courses that focus solely on technique, [PERSON_N…" at bounding box center [413, 252] width 336 height 39
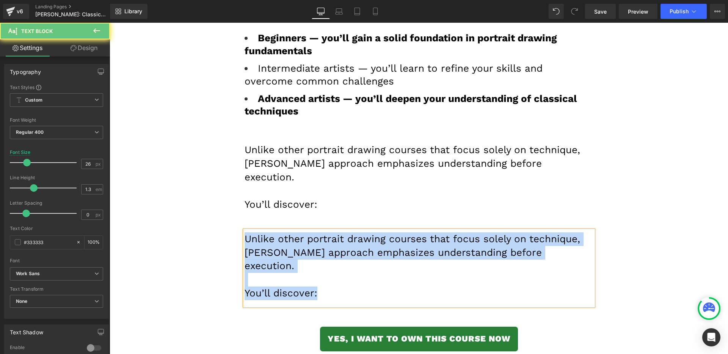
paste div
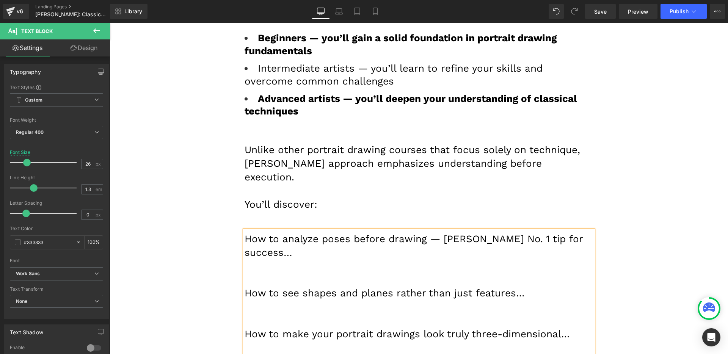
click at [351, 259] on p at bounding box center [419, 266] width 349 height 14
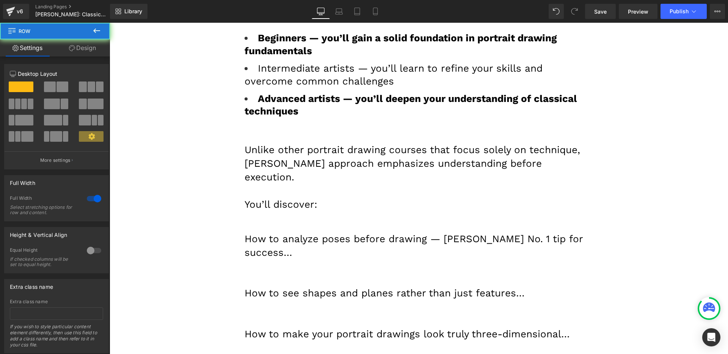
click at [468, 273] on p at bounding box center [419, 280] width 349 height 14
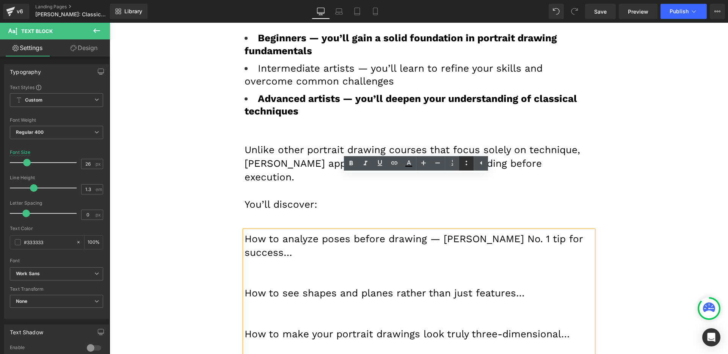
click at [466, 164] on icon at bounding box center [466, 163] width 9 height 9
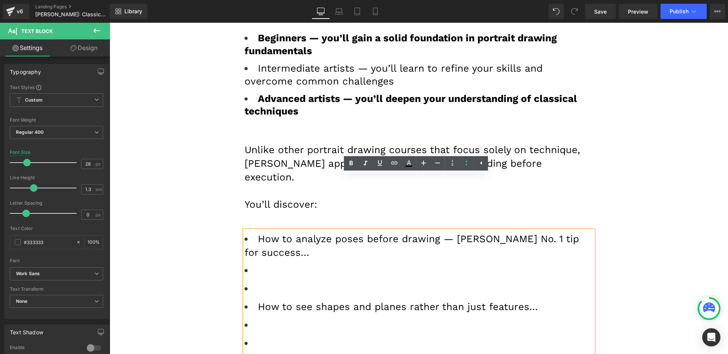
click at [338, 264] on li at bounding box center [419, 271] width 349 height 14
click at [331, 282] on li at bounding box center [419, 289] width 349 height 14
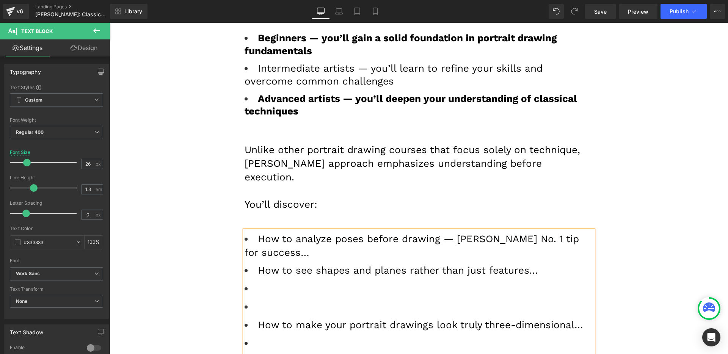
click at [302, 300] on li at bounding box center [419, 307] width 349 height 14
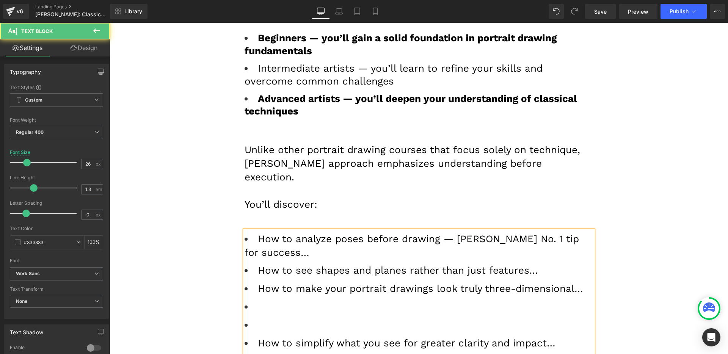
click at [285, 279] on ul "How to analyze poses before drawing — [PERSON_NAME] No. 1 tip for success… How …" at bounding box center [419, 326] width 349 height 186
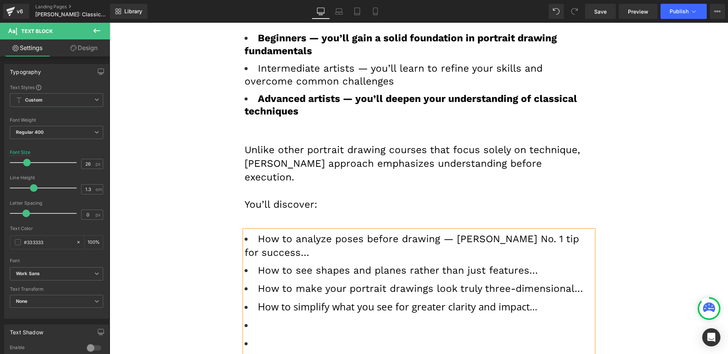
click at [277, 279] on ul "How to analyze poses before drawing — [PERSON_NAME] No. 1 tip for success… How …" at bounding box center [419, 308] width 349 height 150
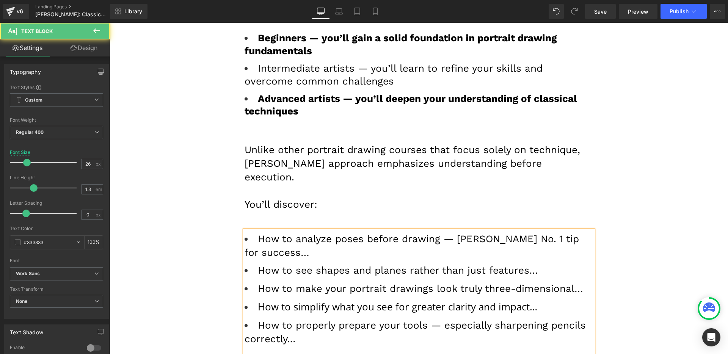
click at [269, 351] on p at bounding box center [419, 358] width 349 height 14
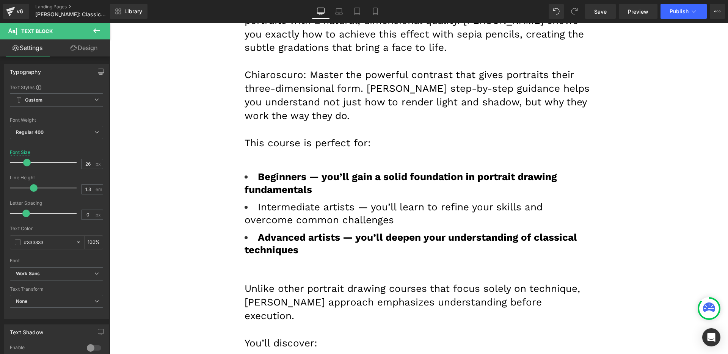
scroll to position [3800, 0]
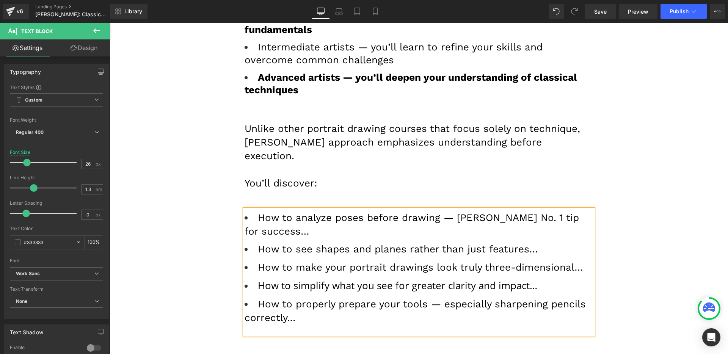
click at [279, 244] on font "How to see shapes and planes rather than just features…" at bounding box center [398, 249] width 280 height 11
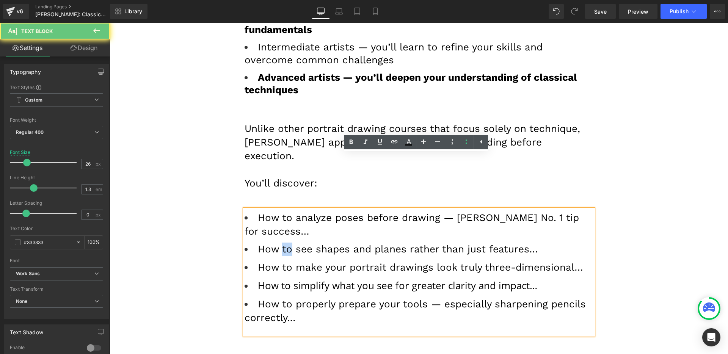
click at [279, 244] on font "How to see shapes and planes rather than just features…" at bounding box center [398, 249] width 280 height 11
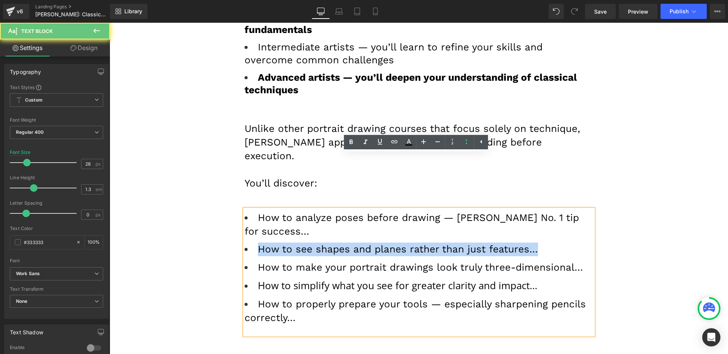
click at [279, 244] on font "How to see shapes and planes rather than just features…" at bounding box center [398, 249] width 280 height 11
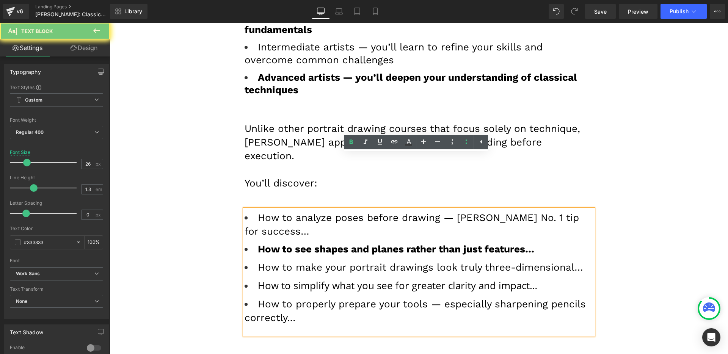
click at [293, 279] on span "How to simplify what you see for greater clarity and impact…" at bounding box center [398, 286] width 280 height 14
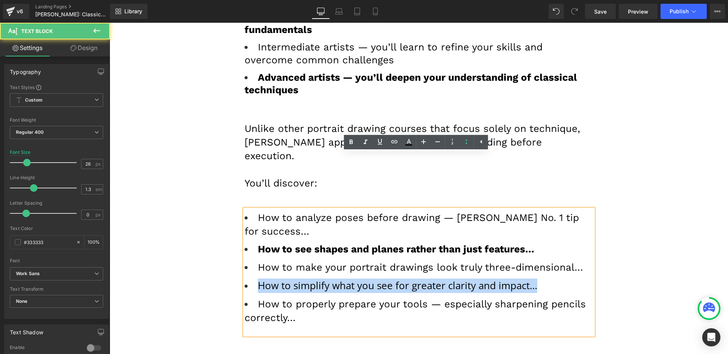
click at [293, 279] on span "How to simplify what you see for greater clarity and impact…" at bounding box center [398, 286] width 280 height 14
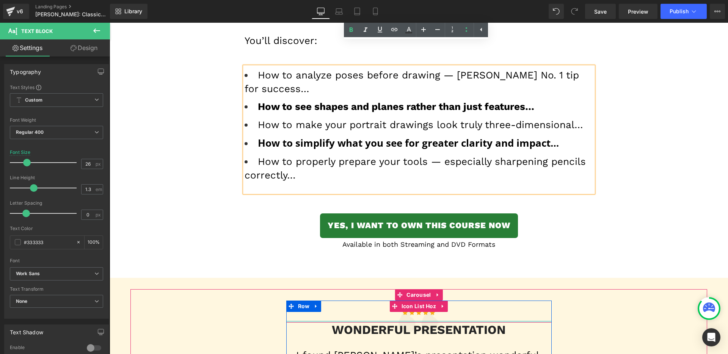
scroll to position [3691, 0]
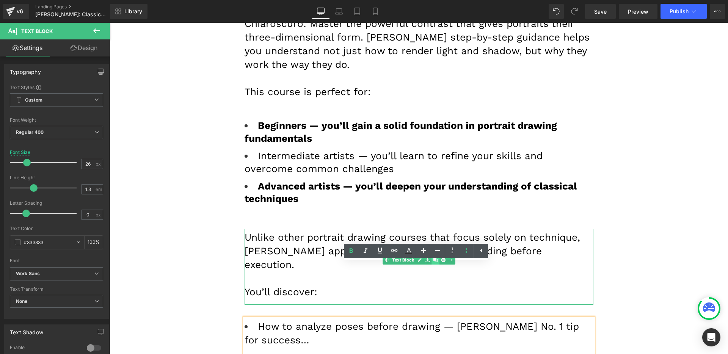
click at [434, 258] on icon at bounding box center [436, 260] width 4 height 5
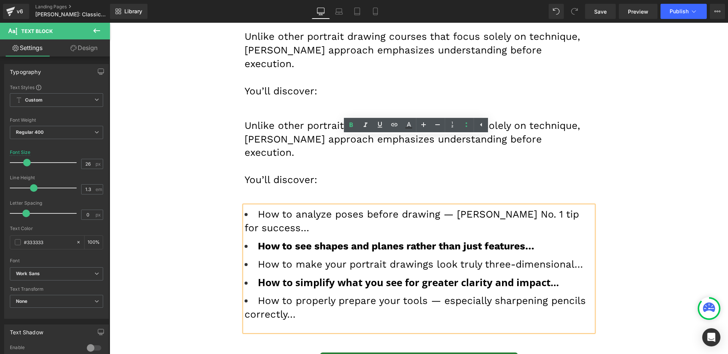
scroll to position [3901, 0]
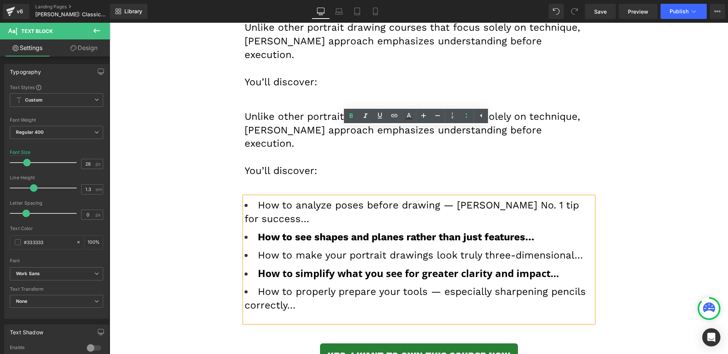
click at [278, 165] on font "You’ll discover:" at bounding box center [281, 170] width 73 height 11
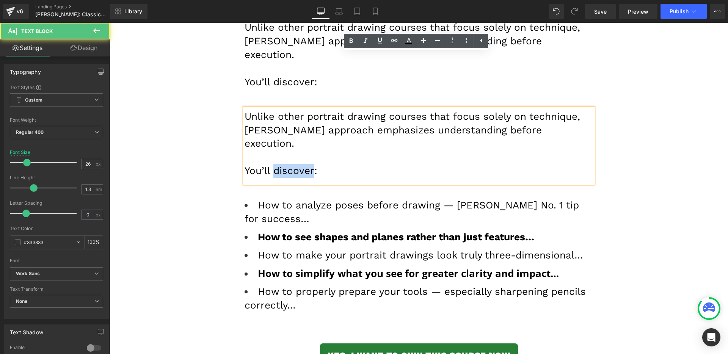
click at [278, 165] on font "You’ll discover:" at bounding box center [281, 170] width 73 height 11
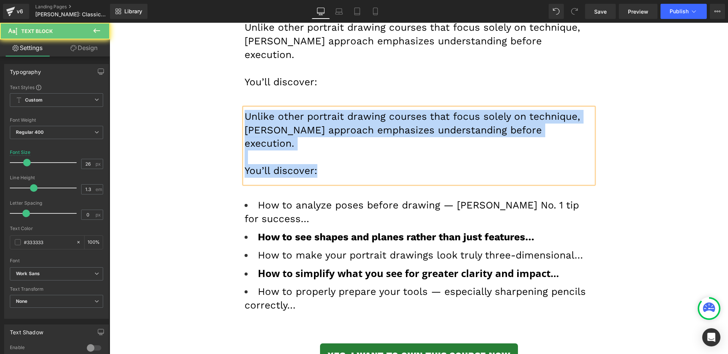
paste div
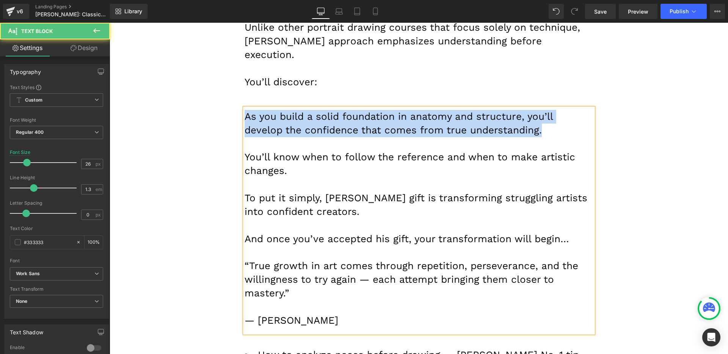
drag, startPoint x: 265, startPoint y: 225, endPoint x: 237, endPoint y: 214, distance: 29.8
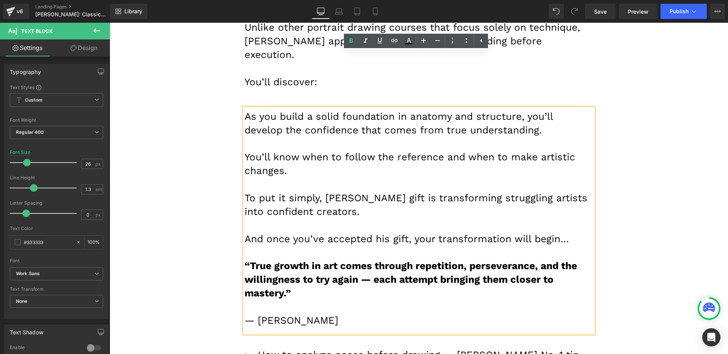
click at [258, 300] on p at bounding box center [419, 307] width 349 height 14
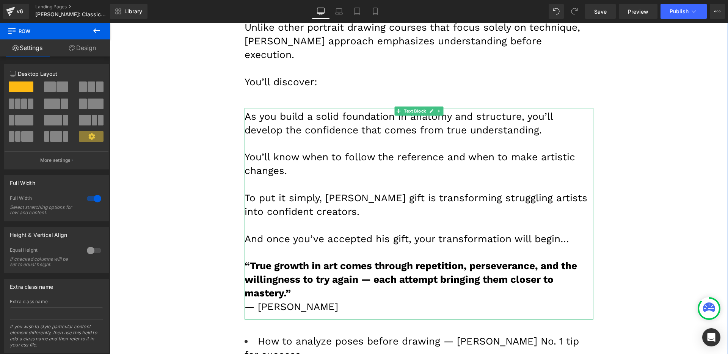
click at [328, 260] on strong "“True growth in art comes through repetition, perseverance, and the willingness…" at bounding box center [411, 279] width 333 height 39
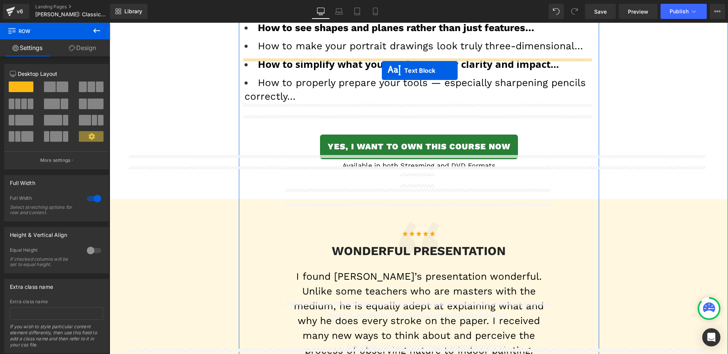
drag, startPoint x: 398, startPoint y: 59, endPoint x: 383, endPoint y: 68, distance: 17.4
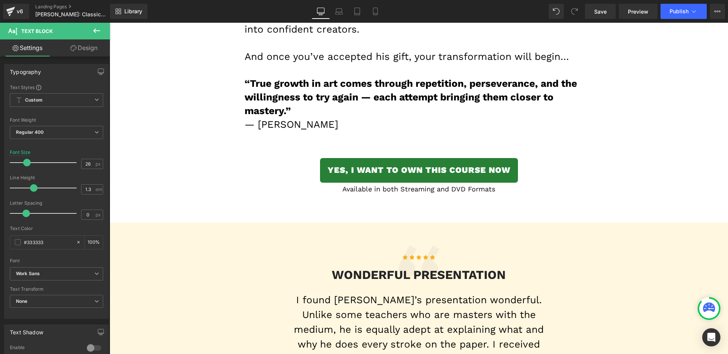
scroll to position [4285, 0]
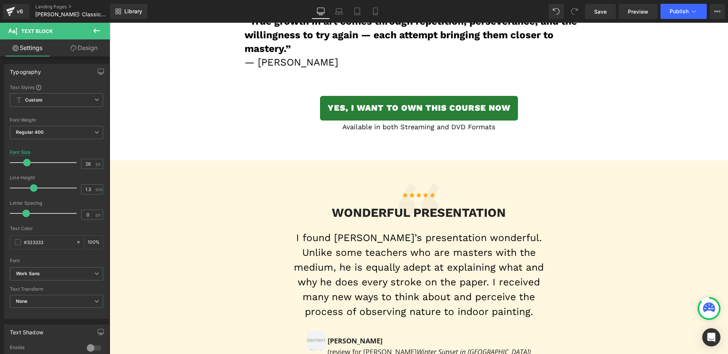
click at [399, 232] on font "I found [PERSON_NAME]’s presentation wonderful. Unlike some teachers who are ma…" at bounding box center [419, 274] width 250 height 85
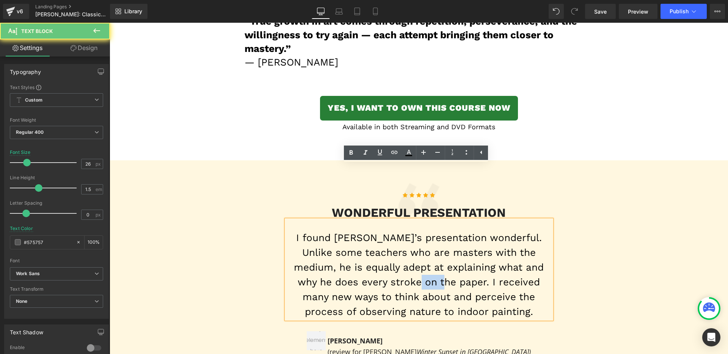
click at [399, 232] on font "I found [PERSON_NAME]’s presentation wonderful. Unlike some teachers who are ma…" at bounding box center [419, 274] width 250 height 85
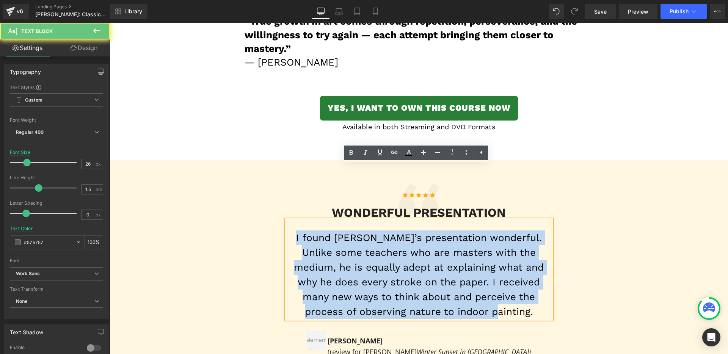
click at [399, 232] on font "I found [PERSON_NAME]’s presentation wonderful. Unlike some teachers who are ma…" at bounding box center [419, 274] width 250 height 85
paste div
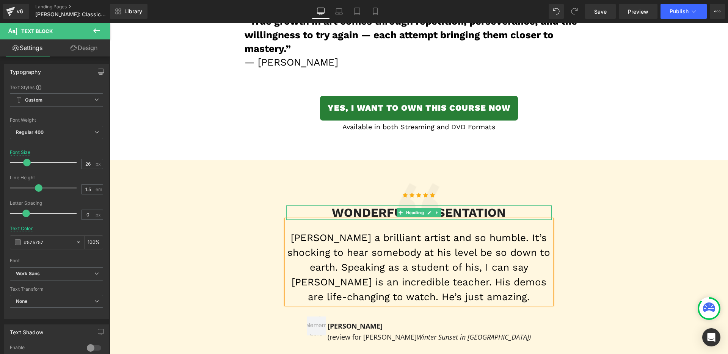
click at [376, 206] on h3 "WONDERFUL PRESENTATION" at bounding box center [419, 213] width 266 height 14
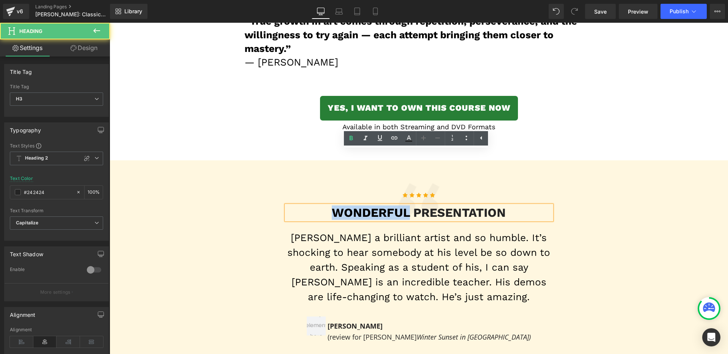
click at [376, 206] on h3 "WONDERFUL PRESENTATION" at bounding box center [419, 213] width 266 height 14
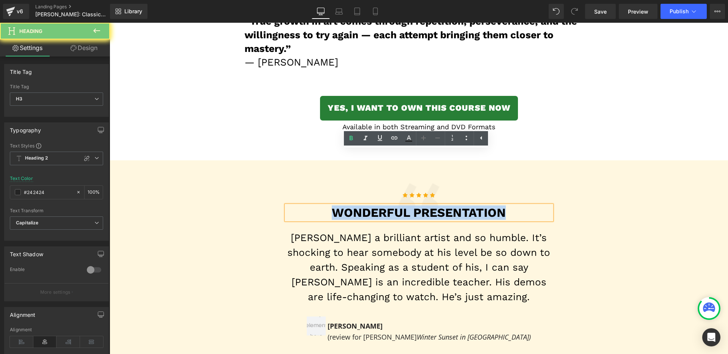
click at [376, 206] on h3 "WONDERFUL PRESENTATION" at bounding box center [419, 213] width 266 height 14
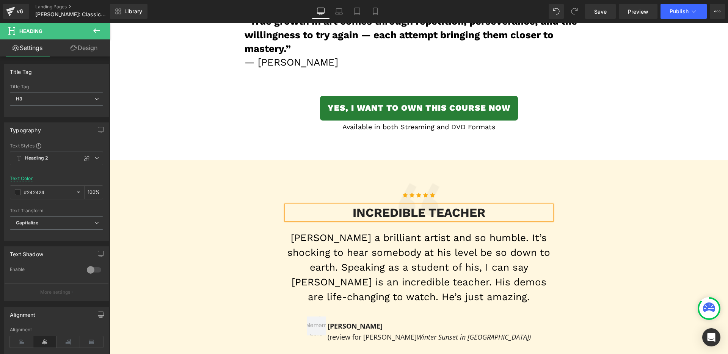
click at [356, 322] on b "[PERSON_NAME]" at bounding box center [355, 326] width 55 height 9
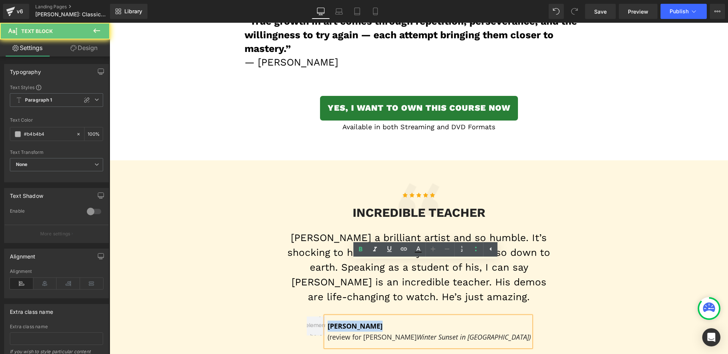
click at [356, 322] on b "[PERSON_NAME]" at bounding box center [355, 326] width 55 height 9
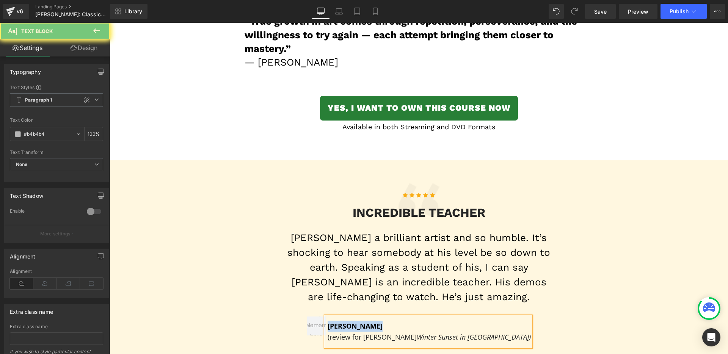
paste div
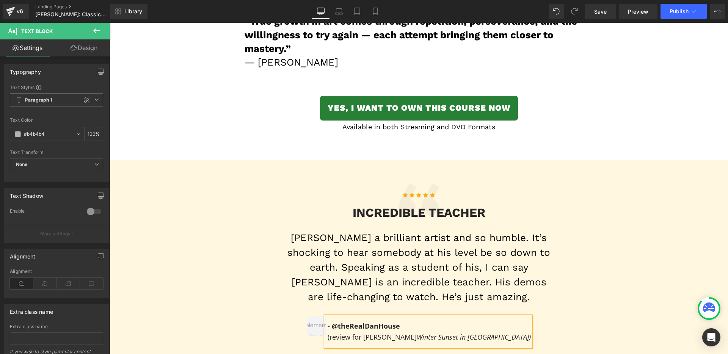
click at [343, 317] on div "- @theRealDanHouse (review for [PERSON_NAME] Winter Sunset in [GEOGRAPHIC_DATA]…" at bounding box center [419, 332] width 224 height 30
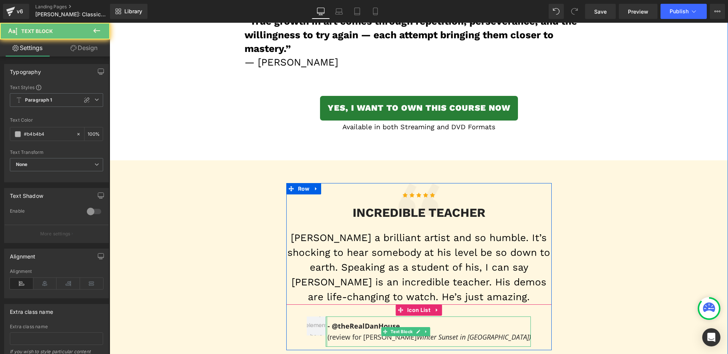
click at [328, 317] on div at bounding box center [327, 332] width 2 height 30
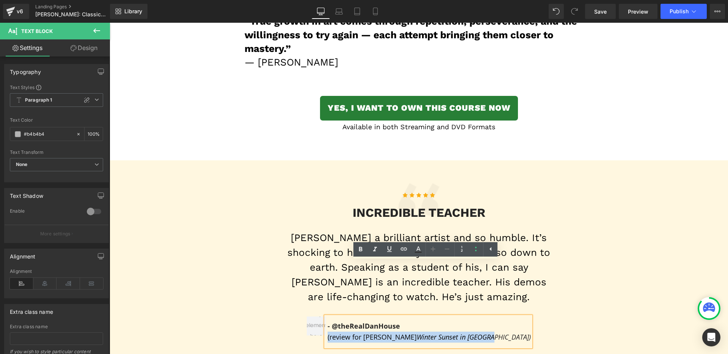
drag, startPoint x: 347, startPoint y: 282, endPoint x: 508, endPoint y: 284, distance: 160.5
click at [508, 317] on div "- @theRealDanHouse (review for [PERSON_NAME] Winter Sunset in [GEOGRAPHIC_DATA]…" at bounding box center [419, 334] width 266 height 34
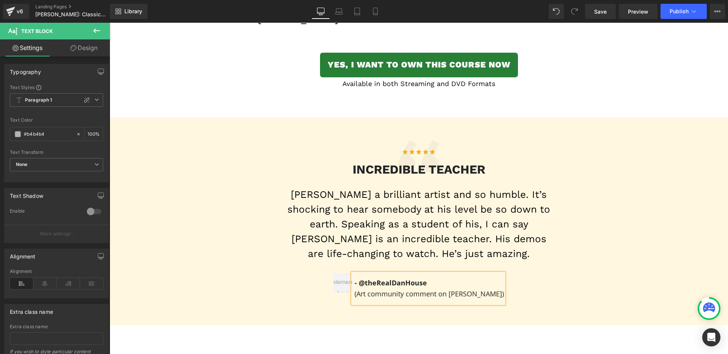
scroll to position [4329, 0]
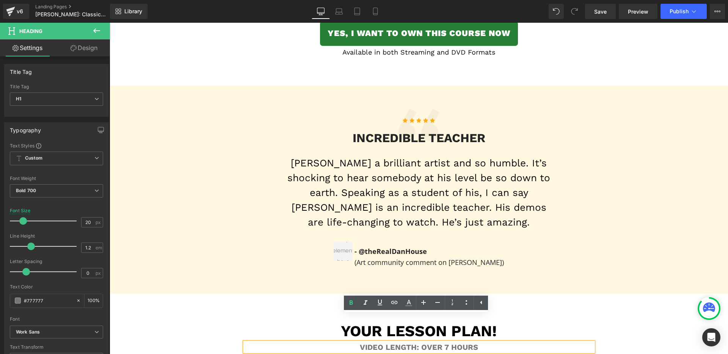
scroll to position [4476, 0]
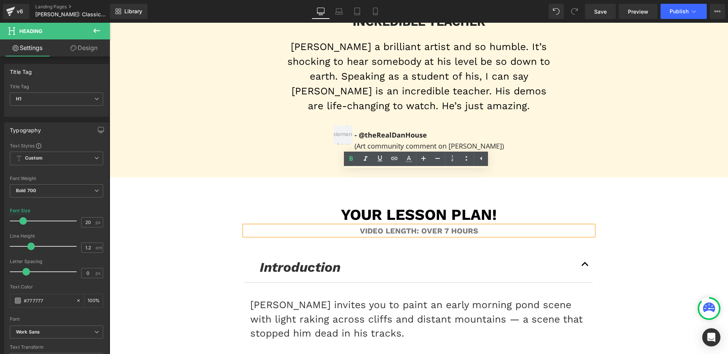
click at [302, 259] on icon "Introduction" at bounding box center [300, 267] width 81 height 16
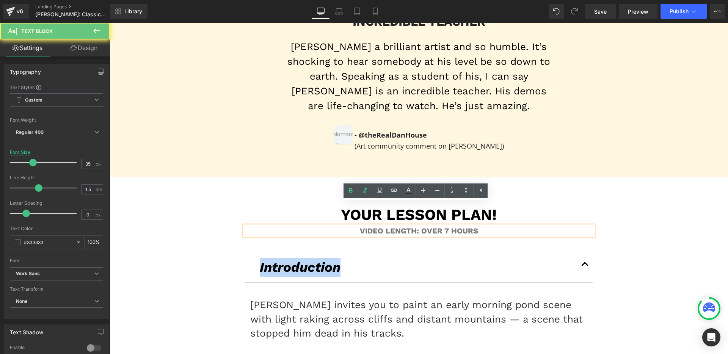
click at [302, 259] on icon "Introduction" at bounding box center [300, 267] width 81 height 16
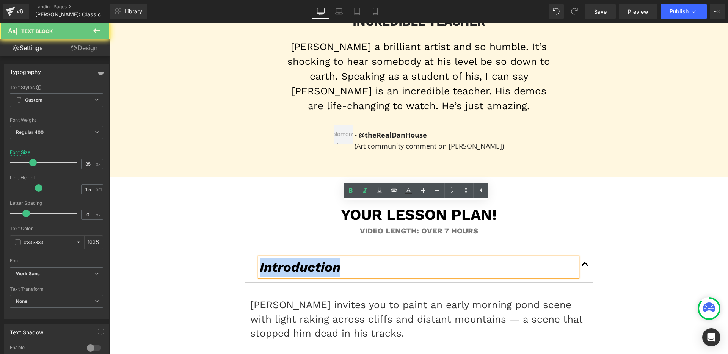
click at [302, 259] on icon "Introduction" at bounding box center [300, 267] width 81 height 16
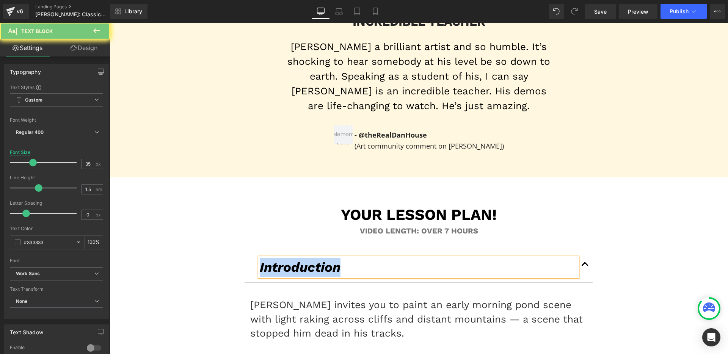
paste div
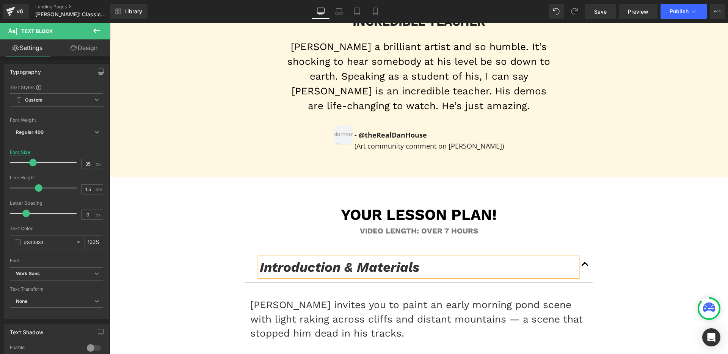
click at [373, 298] on p "[PERSON_NAME] invites you to paint an early morning pond scene with light rakin…" at bounding box center [418, 319] width 337 height 42
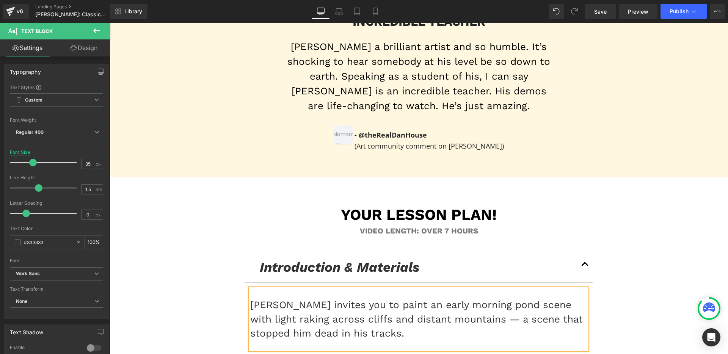
click at [373, 298] on p "[PERSON_NAME] invites you to paint an early morning pond scene with light rakin…" at bounding box center [418, 319] width 337 height 42
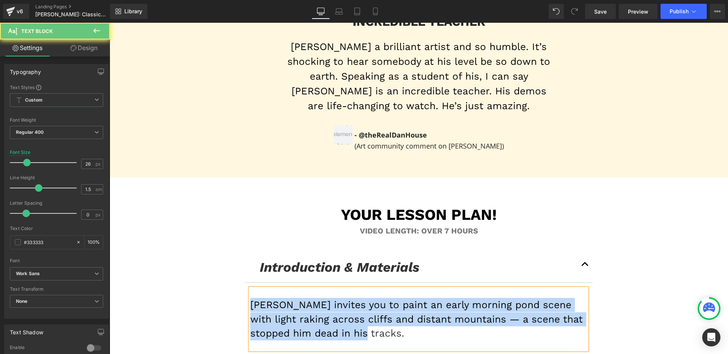
paste div
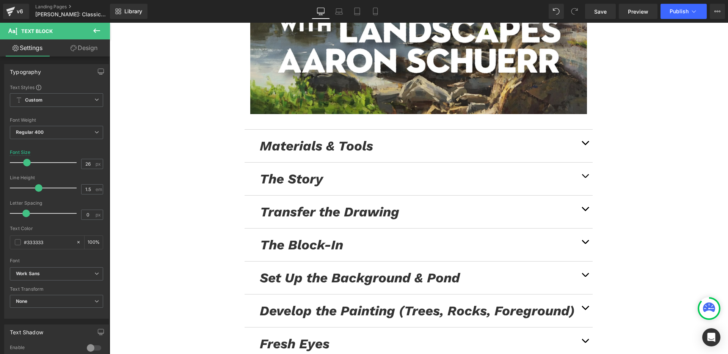
scroll to position [5006, 0]
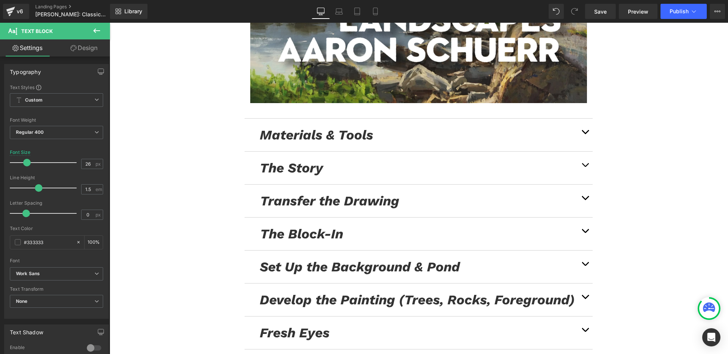
click at [295, 124] on div "Materials & Tools Text Block" at bounding box center [419, 134] width 318 height 21
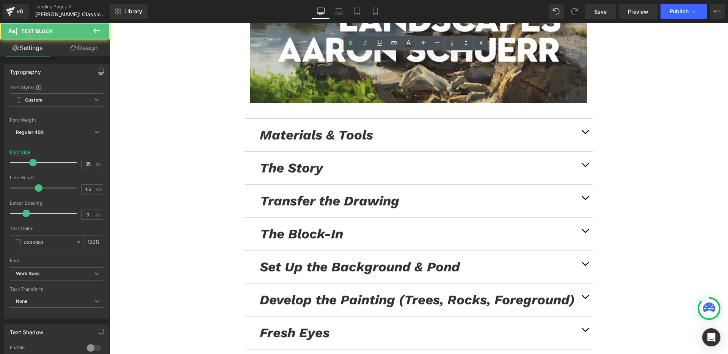
click at [295, 124] on div "Materials & Tools Text Block" at bounding box center [419, 134] width 318 height 21
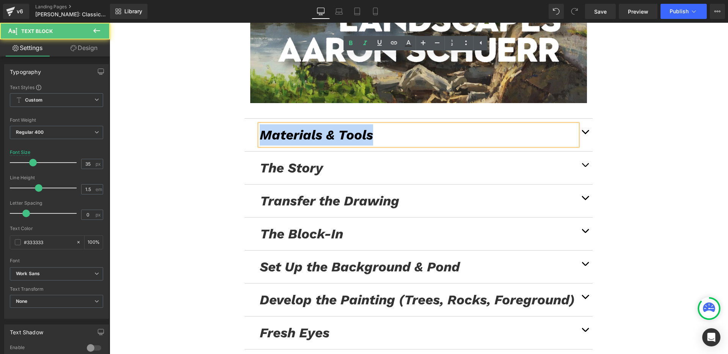
click at [295, 124] on p "Materials & Tools" at bounding box center [419, 134] width 318 height 21
paste div
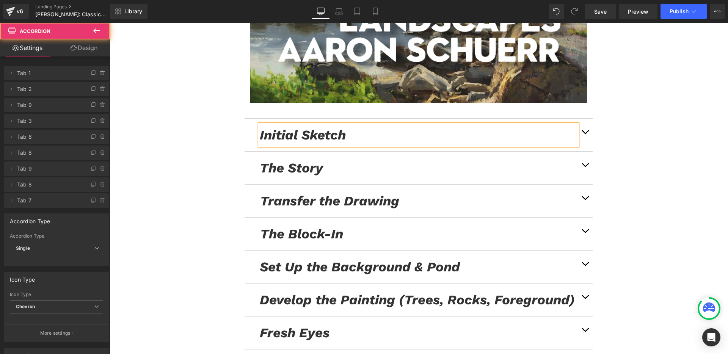
click at [578, 119] on button "button" at bounding box center [585, 135] width 15 height 33
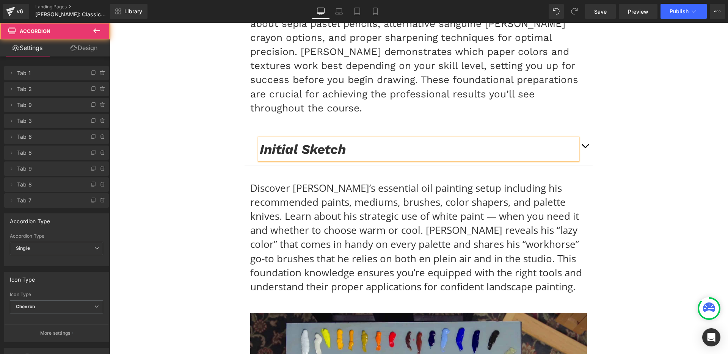
click at [406, 181] on p "Discover [PERSON_NAME]’s essential oil painting setup including his recommended…" at bounding box center [418, 237] width 337 height 113
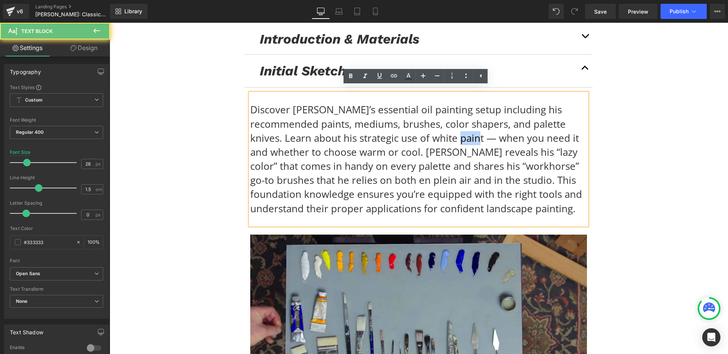
scroll to position [4654, 0]
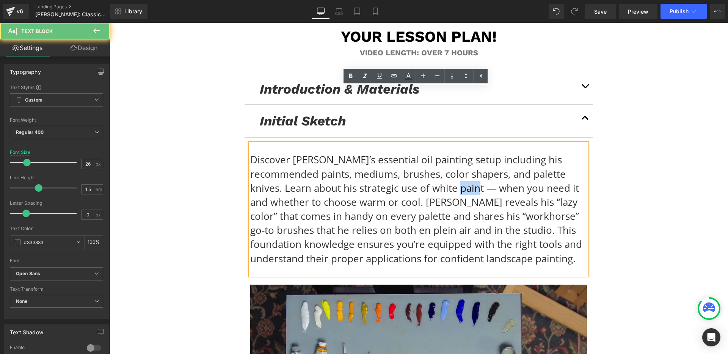
click at [406, 153] on p "Discover [PERSON_NAME]’s essential oil painting setup including his recommended…" at bounding box center [418, 209] width 337 height 113
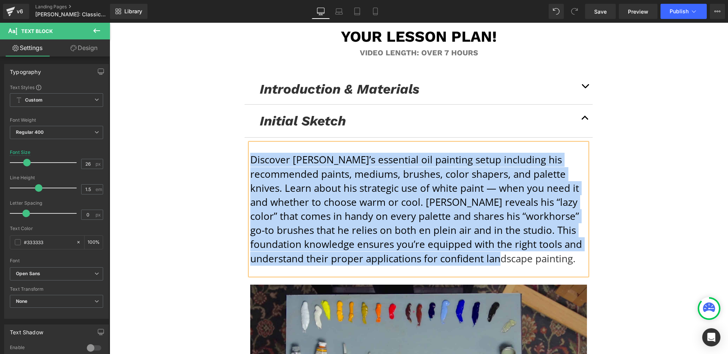
paste div
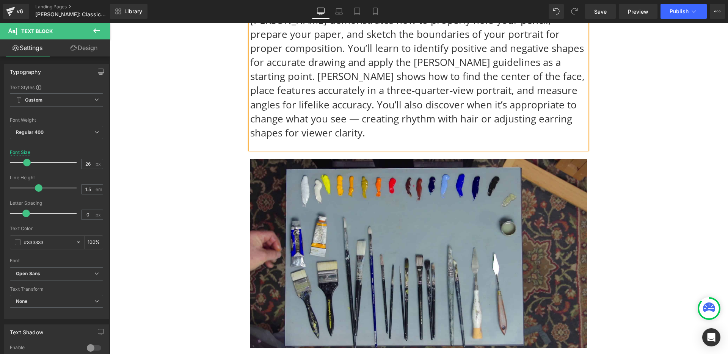
scroll to position [4824, 0]
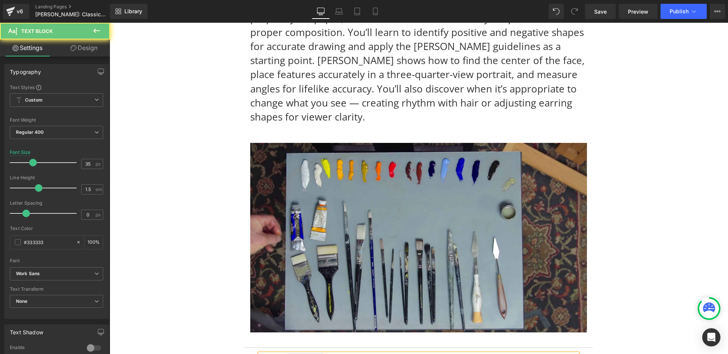
paste div
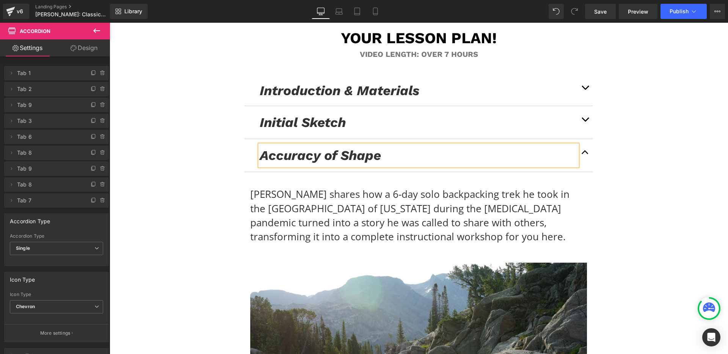
scroll to position [4703, 0]
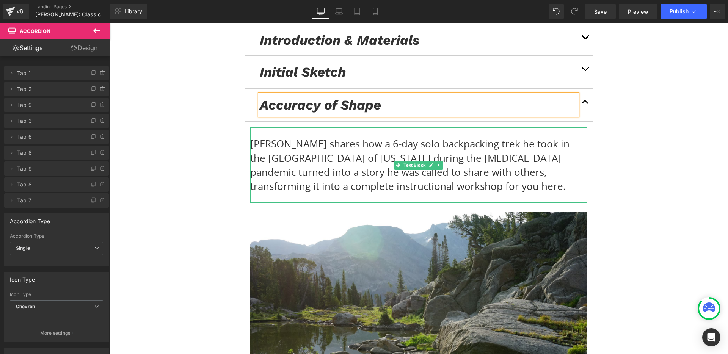
click at [395, 137] on p "[PERSON_NAME] shares how a 6-day solo backpacking trek he took in the [GEOGRAPH…" at bounding box center [418, 165] width 337 height 57
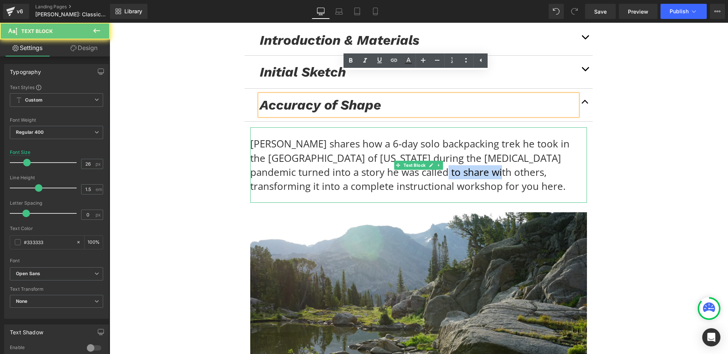
click at [395, 137] on p "[PERSON_NAME] shares how a 6-day solo backpacking trek he took in the [GEOGRAPH…" at bounding box center [418, 165] width 337 height 57
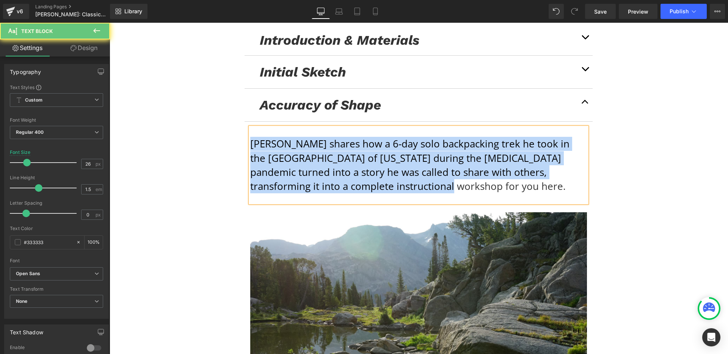
paste div
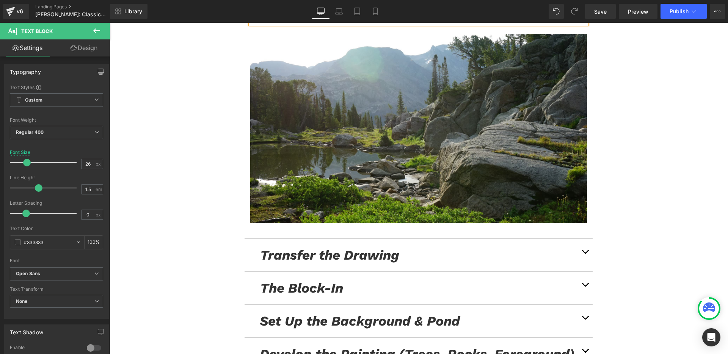
scroll to position [4964, 0]
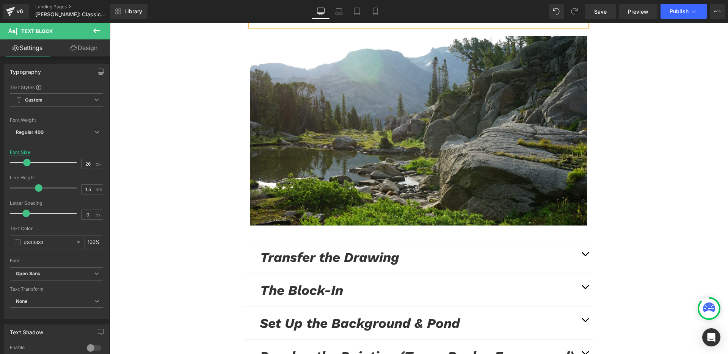
click at [299, 250] on icon "Transfer the Drawing" at bounding box center [329, 258] width 139 height 16
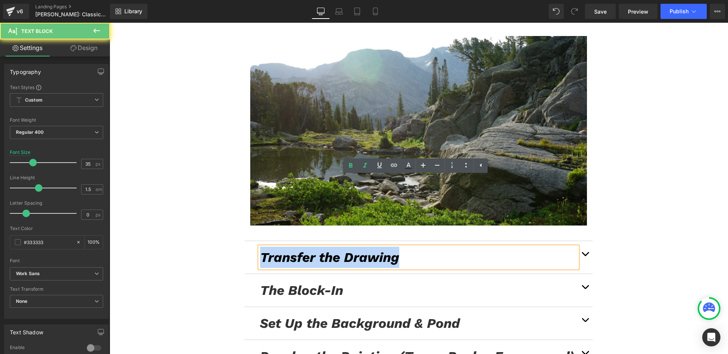
click at [299, 250] on icon "Transfer the Drawing" at bounding box center [329, 258] width 139 height 16
paste div
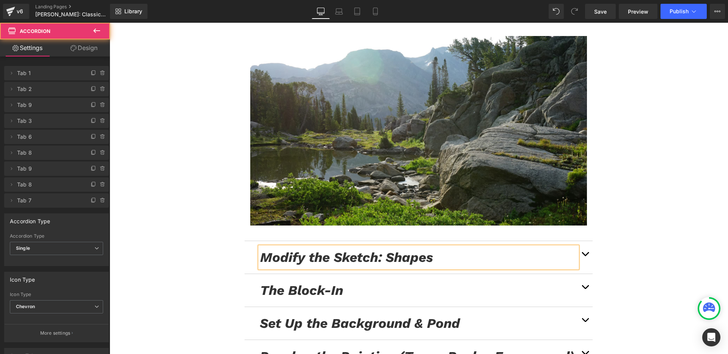
click at [585, 241] on button "button" at bounding box center [585, 257] width 15 height 33
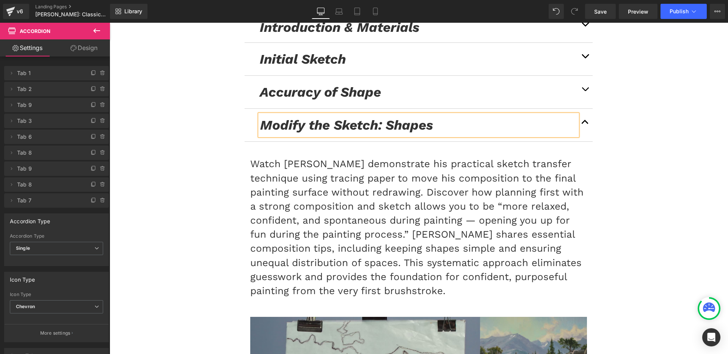
scroll to position [4717, 0]
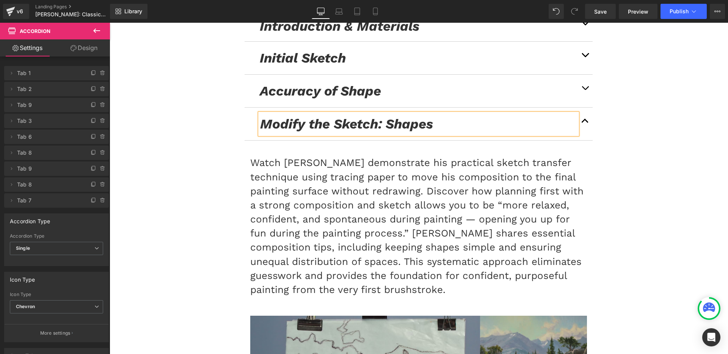
click at [378, 220] on p "Watch [PERSON_NAME] demonstrate his practical sketch transfer technique using t…" at bounding box center [418, 226] width 337 height 141
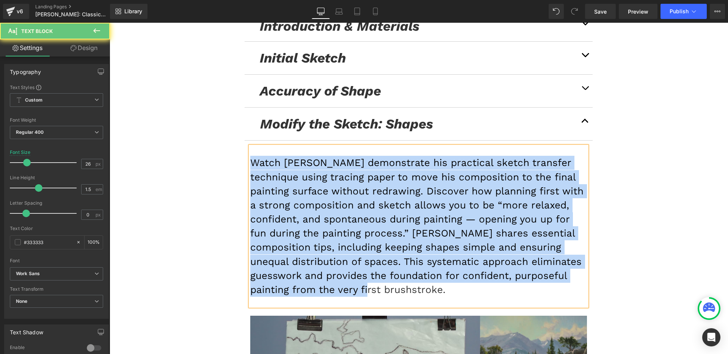
paste div
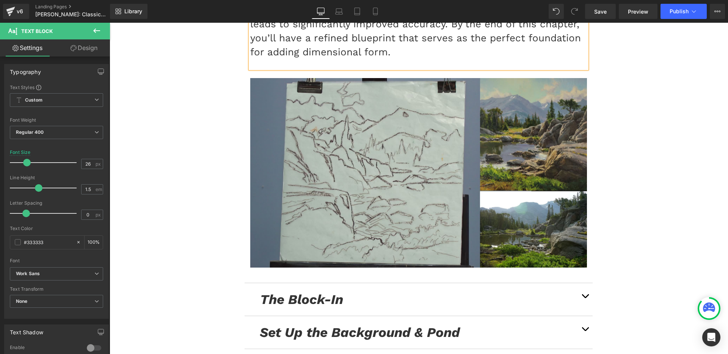
scroll to position [5026, 0]
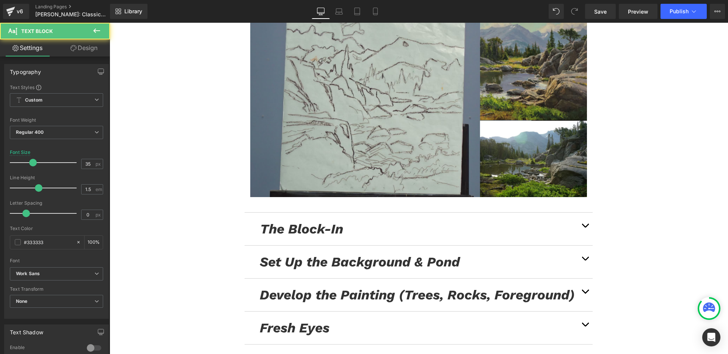
click at [291, 218] on div "The Block-In Text Block" at bounding box center [419, 228] width 318 height 21
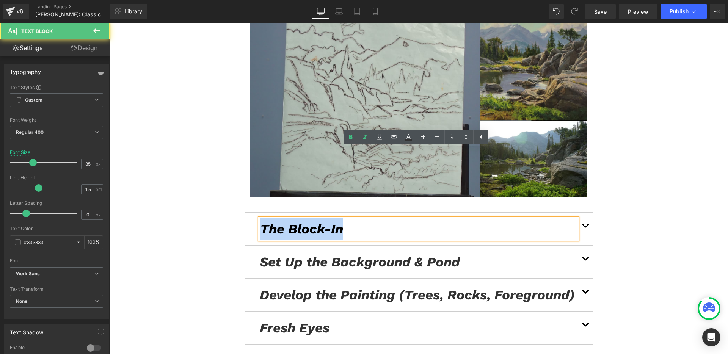
click at [291, 218] on p "The Block-In" at bounding box center [418, 228] width 317 height 21
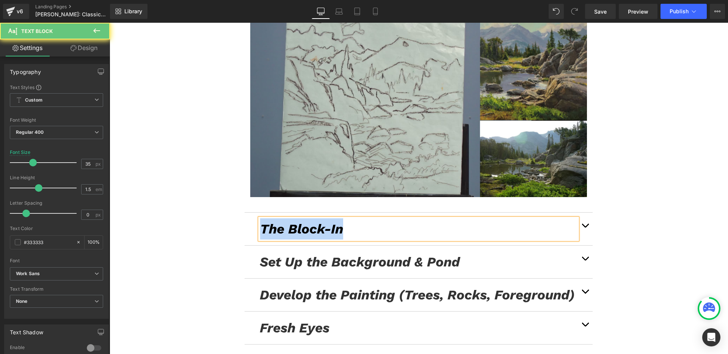
paste div
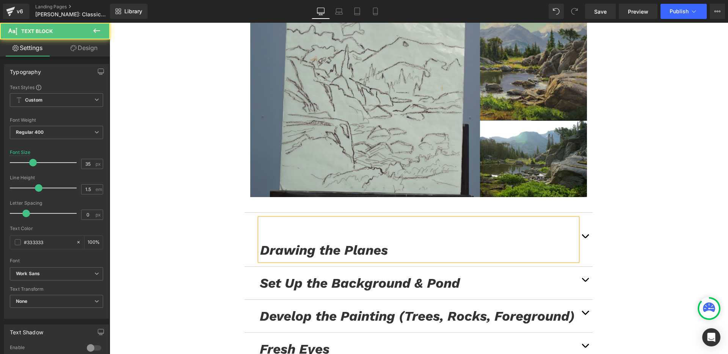
click at [260, 242] on icon "Drawing the Planes" at bounding box center [324, 250] width 128 height 16
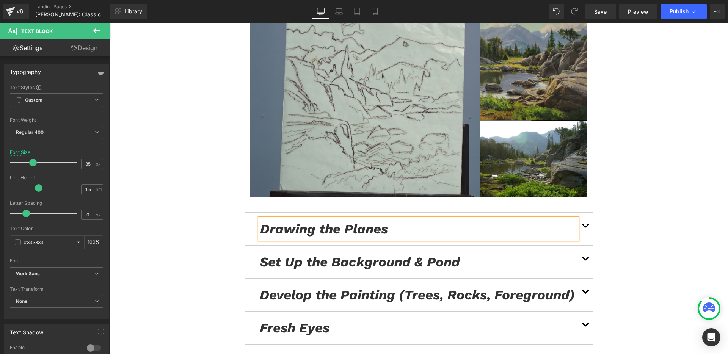
click at [583, 213] on button "button" at bounding box center [585, 229] width 15 height 33
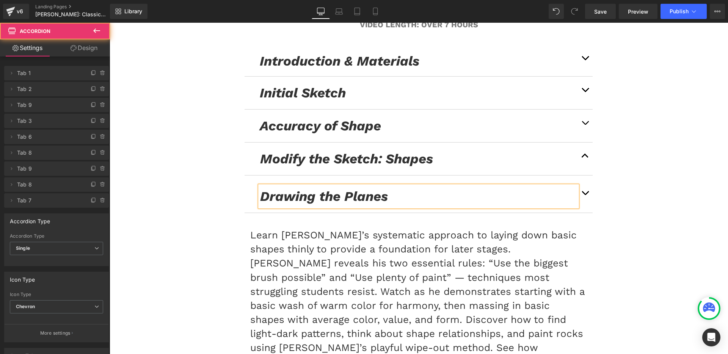
scroll to position [4660, 0]
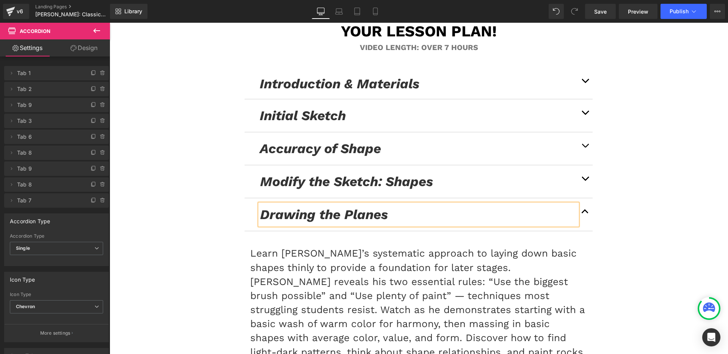
click at [342, 247] on p "Learn [PERSON_NAME]’s systematic approach to laying down basic shapes thinly to…" at bounding box center [418, 324] width 337 height 155
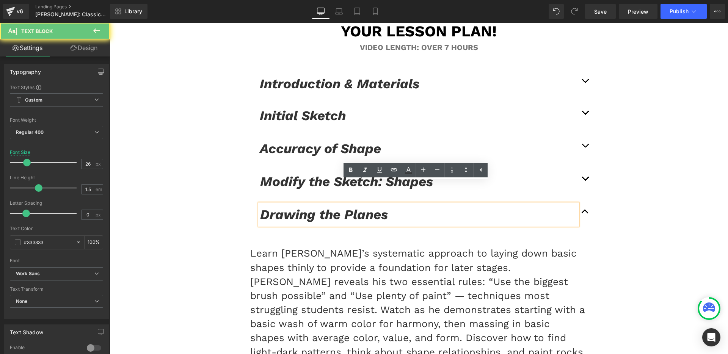
click at [342, 247] on p "Learn [PERSON_NAME]’s systematic approach to laying down basic shapes thinly to…" at bounding box center [418, 324] width 337 height 155
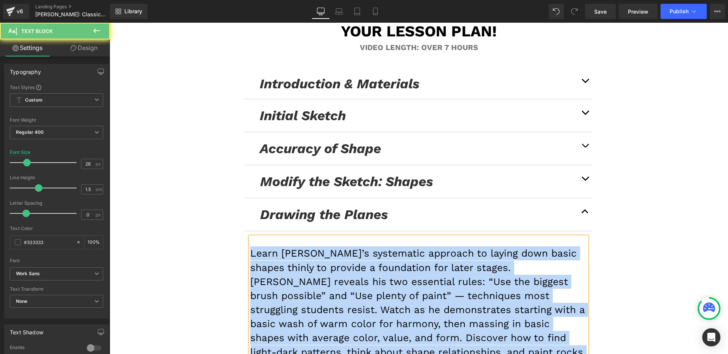
paste div
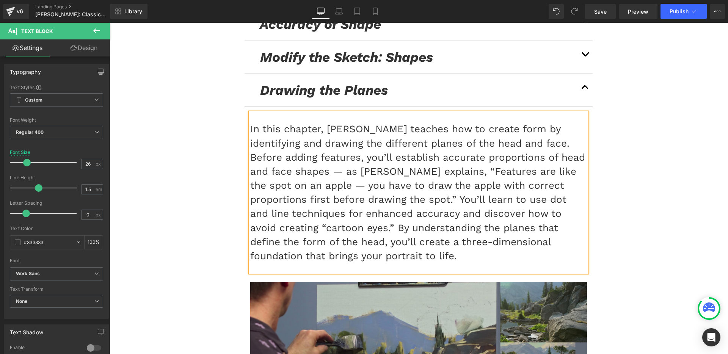
scroll to position [5047, 0]
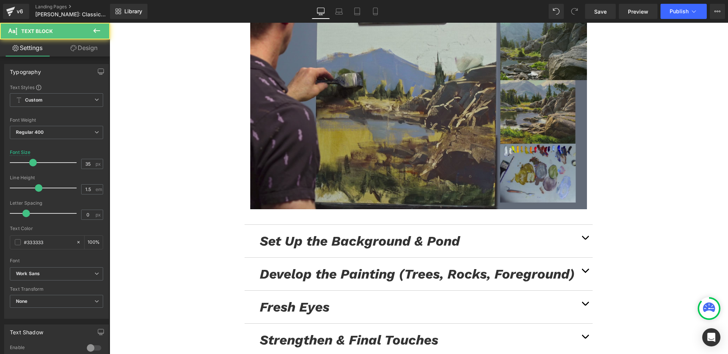
click at [297, 233] on icon "Set Up the Background & Pond" at bounding box center [360, 241] width 200 height 16
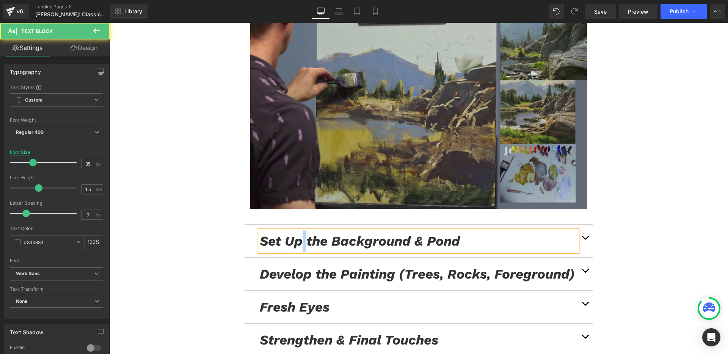
click at [297, 233] on icon "Set Up the Background & Pond" at bounding box center [360, 241] width 200 height 16
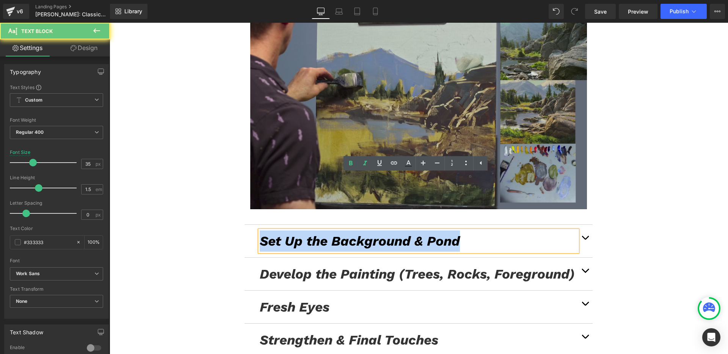
click at [297, 233] on icon "Set Up the Background & Pond" at bounding box center [360, 241] width 200 height 16
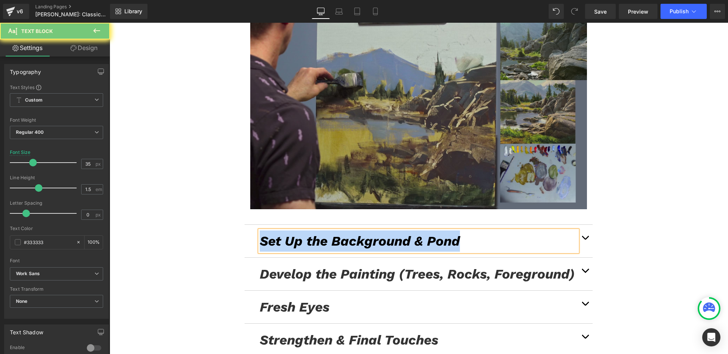
paste div
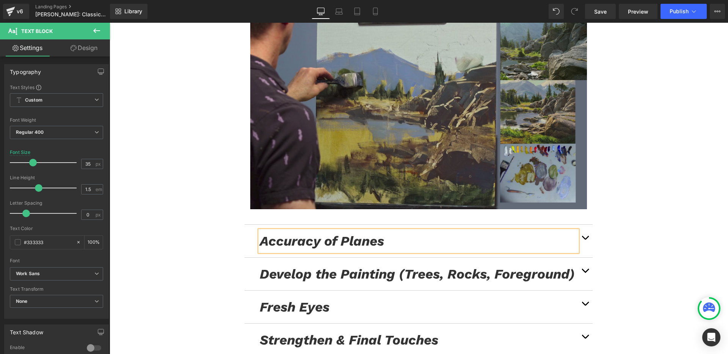
click at [585, 225] on button "button" at bounding box center [585, 241] width 15 height 33
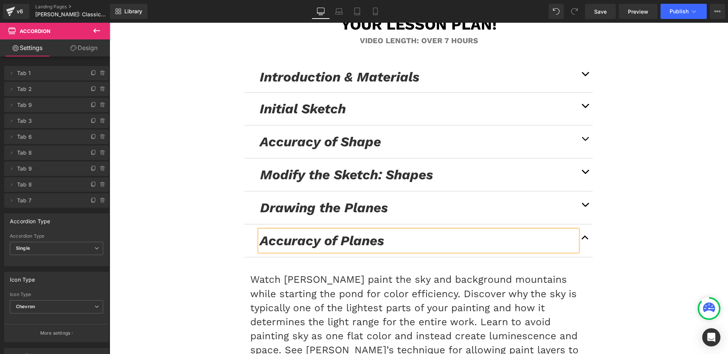
scroll to position [4833, 0]
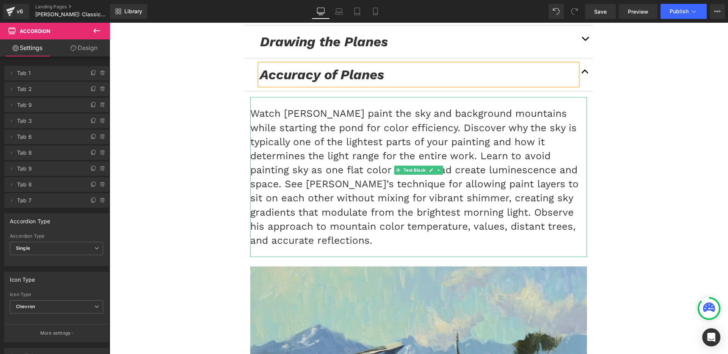
click at [390, 127] on p "Watch [PERSON_NAME] paint the sky and background mountains while starting the p…" at bounding box center [418, 177] width 337 height 141
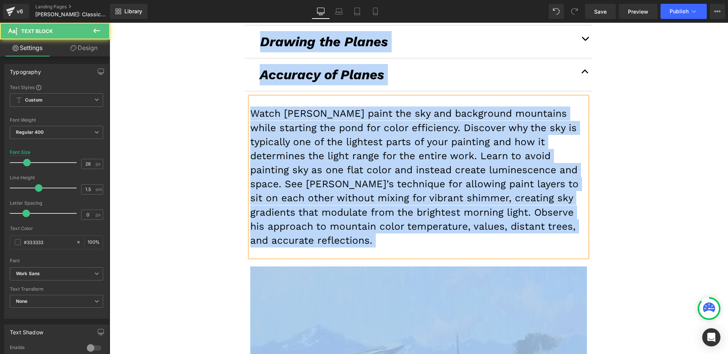
click at [390, 127] on p "Watch [PERSON_NAME] paint the sky and background mountains while starting the p…" at bounding box center [418, 177] width 337 height 141
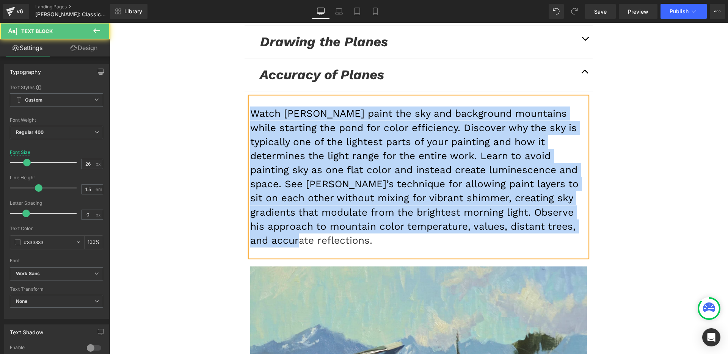
paste div
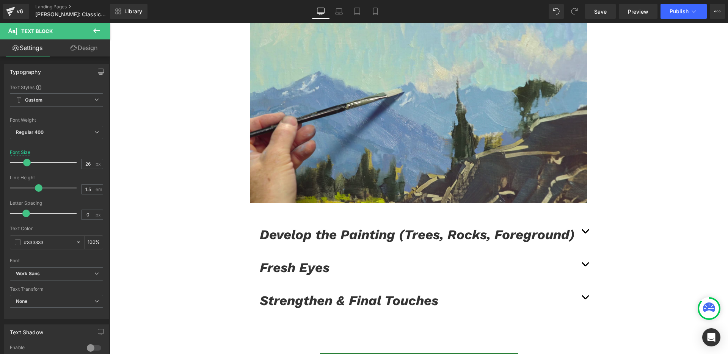
scroll to position [5085, 0]
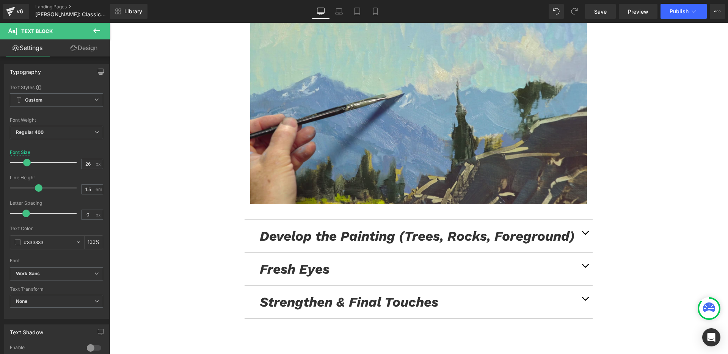
click at [322, 228] on icon "Develop the Painting (Trees, Rocks, Foreground)" at bounding box center [417, 236] width 315 height 16
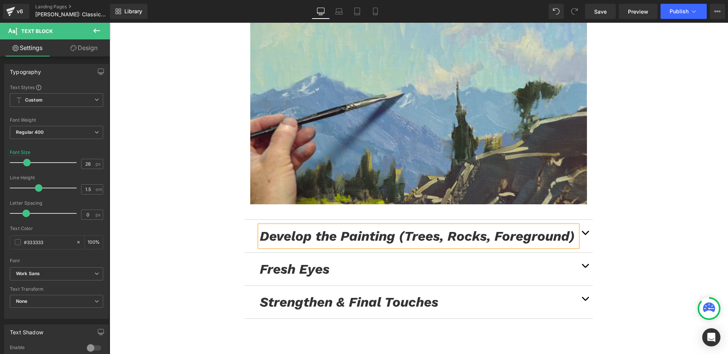
click at [322, 228] on icon "Develop the Painting (Trees, Rocks, Foreground)" at bounding box center [417, 236] width 315 height 16
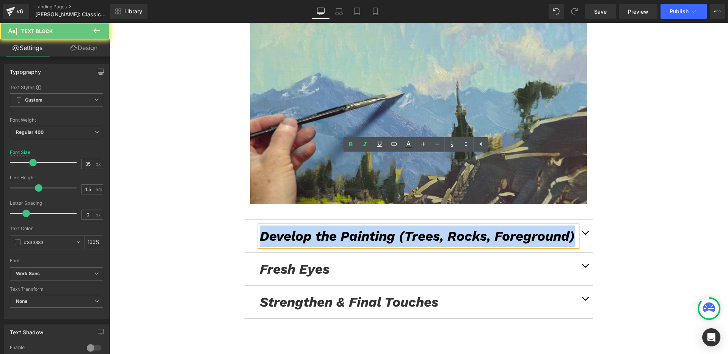
click at [322, 228] on icon "Develop the Painting (Trees, Rocks, Foreground)" at bounding box center [417, 236] width 315 height 16
paste div
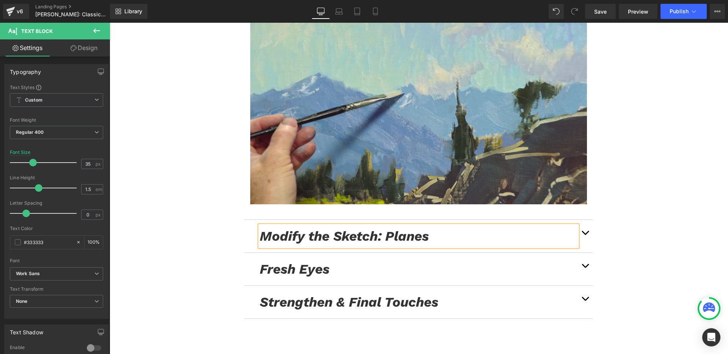
click at [578, 220] on button "button" at bounding box center [585, 236] width 15 height 33
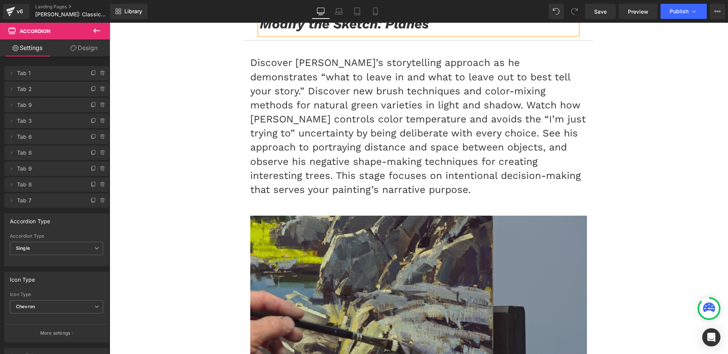
scroll to position [4973, 0]
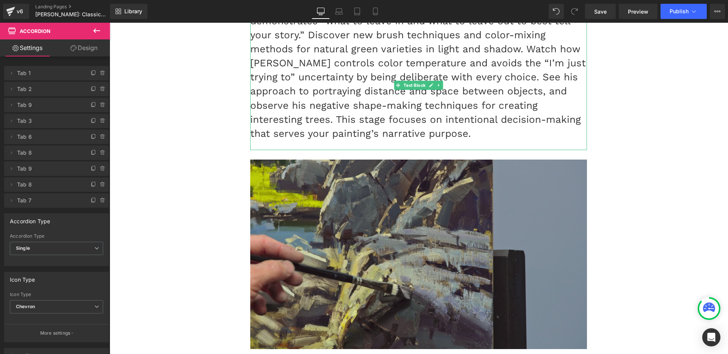
click at [341, 74] on p "Discover [PERSON_NAME]’s storytelling approach as he demonstrates “what to leav…" at bounding box center [418, 70] width 337 height 141
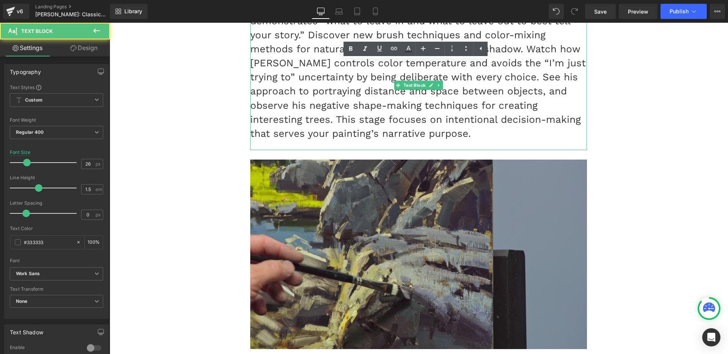
click at [341, 74] on p "Discover [PERSON_NAME]’s storytelling approach as he demonstrates “what to leav…" at bounding box center [418, 70] width 337 height 141
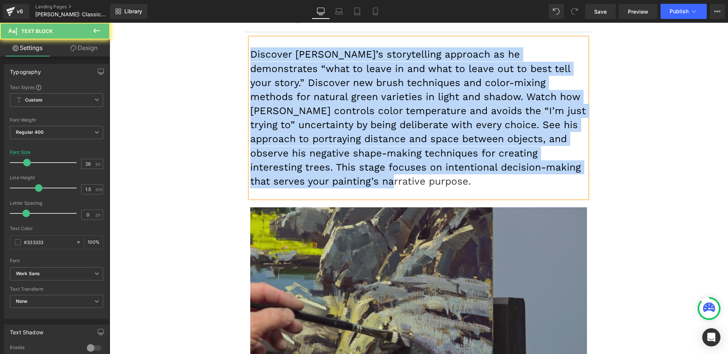
scroll to position [4841, 0]
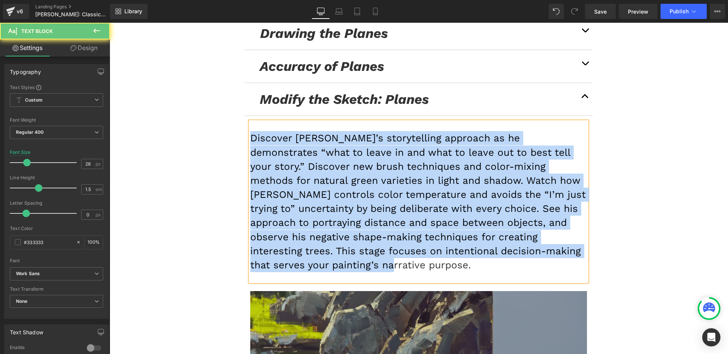
paste div
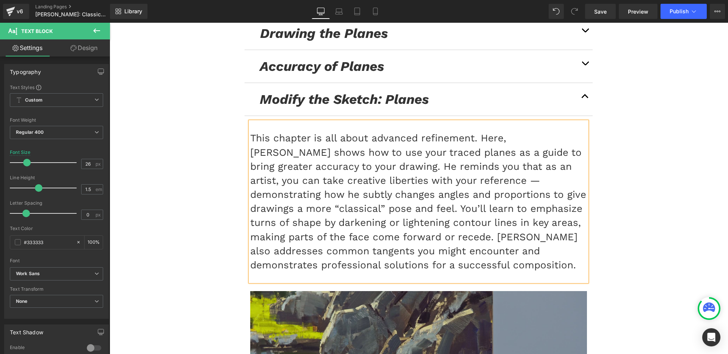
scroll to position [5003, 0]
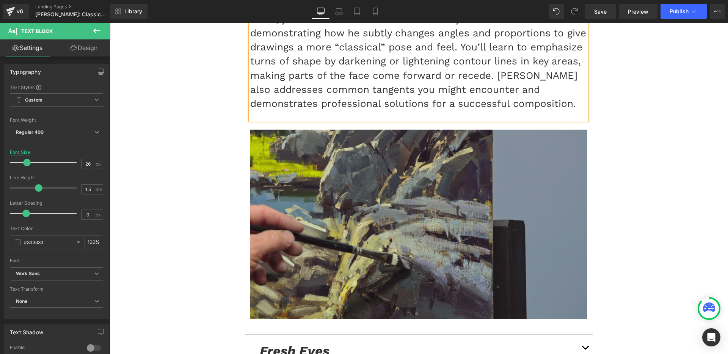
click at [318, 343] on icon "Fresh Eyes" at bounding box center [295, 351] width 70 height 16
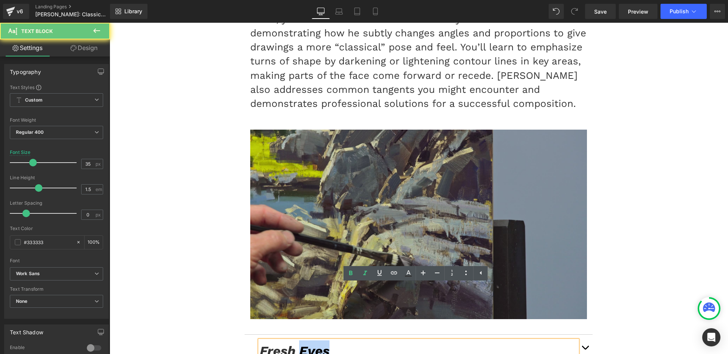
click at [318, 343] on icon "Fresh Eyes" at bounding box center [295, 351] width 70 height 16
paste div
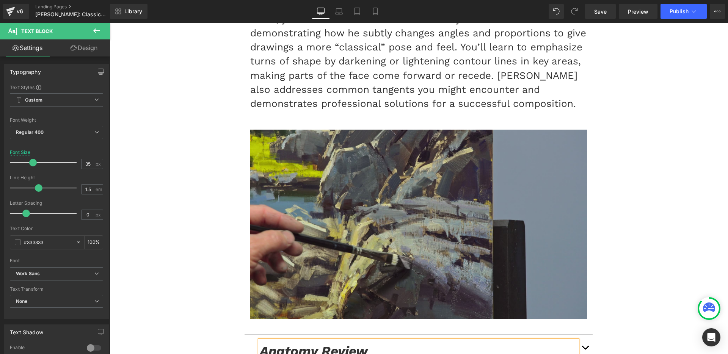
click at [585, 350] on span "button" at bounding box center [585, 350] width 0 height 0
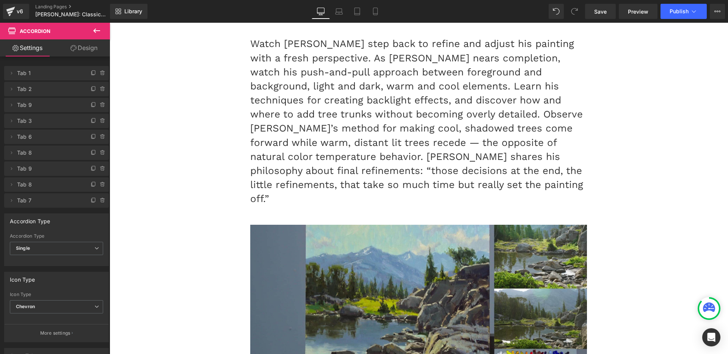
scroll to position [4972, 0]
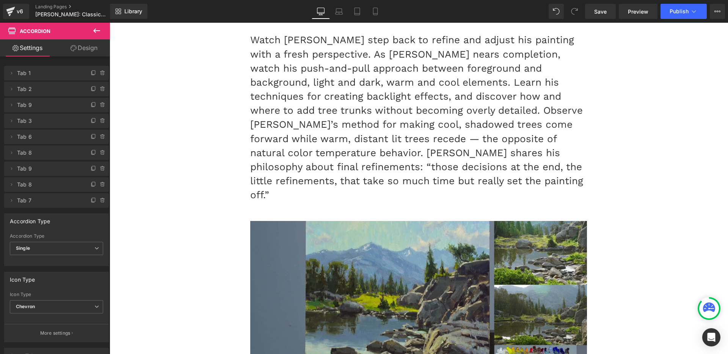
click at [366, 83] on p "Watch [PERSON_NAME] step back to refine and adjust his painting with a fresh pe…" at bounding box center [418, 117] width 337 height 169
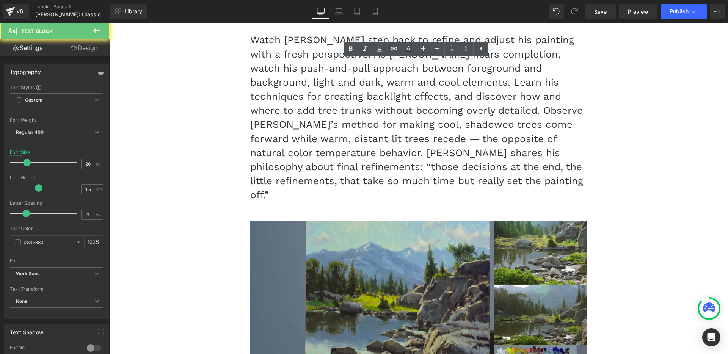
click at [366, 83] on p "Watch [PERSON_NAME] step back to refine and adjust his painting with a fresh pe…" at bounding box center [418, 117] width 337 height 169
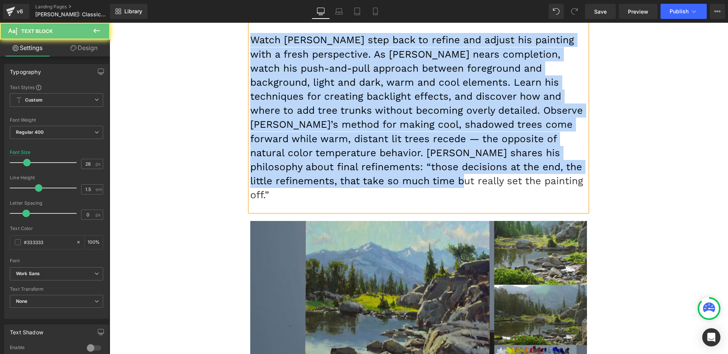
paste div
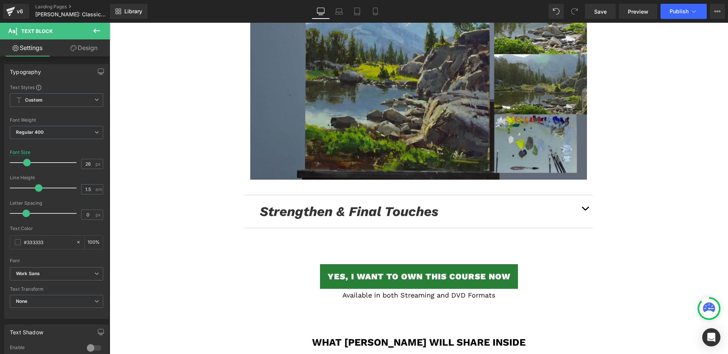
scroll to position [5235, 0]
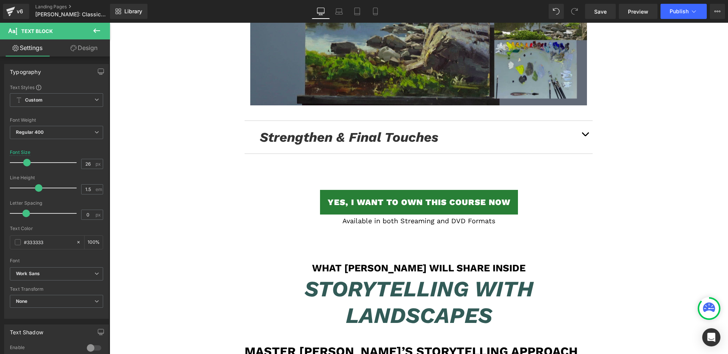
click at [377, 121] on div "Strengthen & Final Touches Text Block" at bounding box center [419, 137] width 348 height 33
click at [377, 129] on icon "Strengthen & Final Touches" at bounding box center [349, 137] width 179 height 16
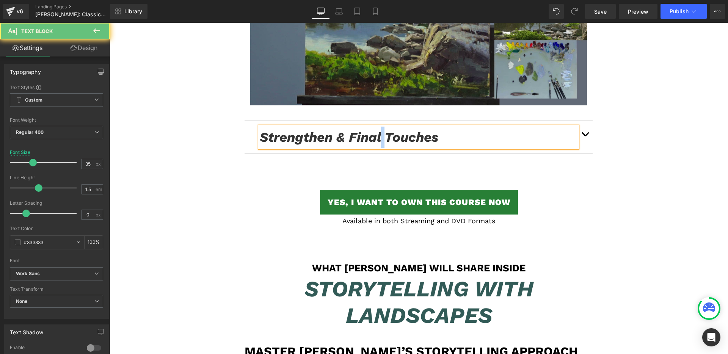
click at [377, 129] on icon "Strengthen & Final Touches" at bounding box center [349, 137] width 179 height 16
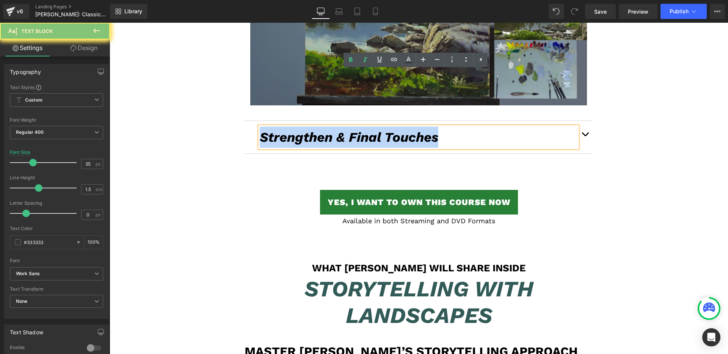
click at [377, 129] on icon "Strengthen & Final Touches" at bounding box center [349, 137] width 179 height 16
paste div
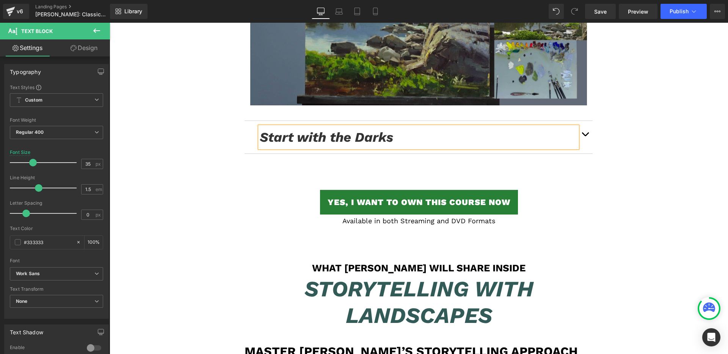
click at [588, 121] on button "button" at bounding box center [585, 137] width 15 height 33
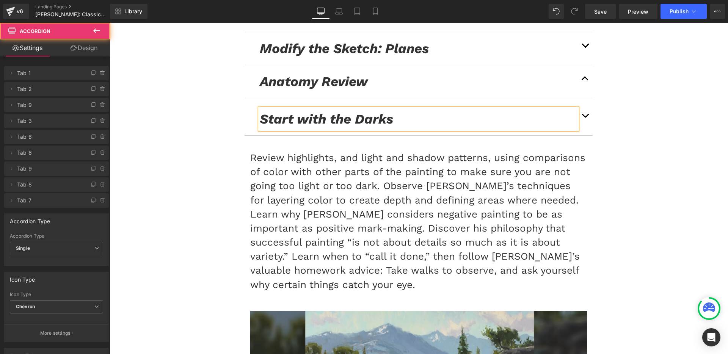
scroll to position [4869, 0]
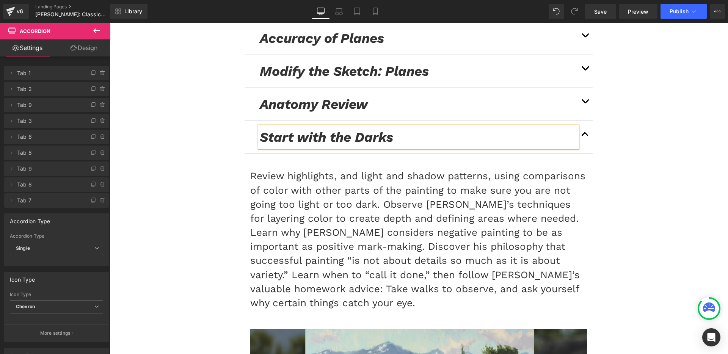
click at [401, 189] on p "Review highlights, and light and shadow patterns, using comparisons of color wi…" at bounding box center [418, 239] width 337 height 141
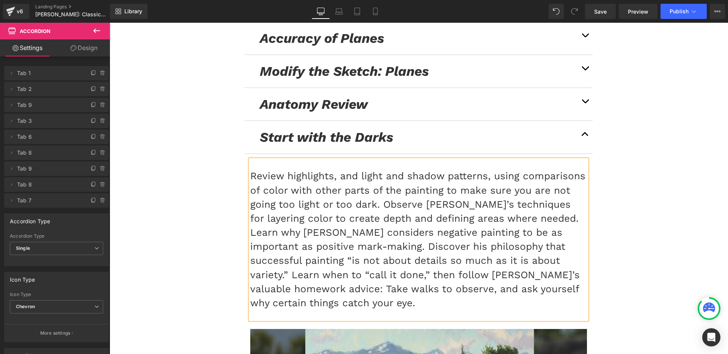
click at [401, 189] on p "Review highlights, and light and shadow patterns, using comparisons of color wi…" at bounding box center [418, 239] width 337 height 141
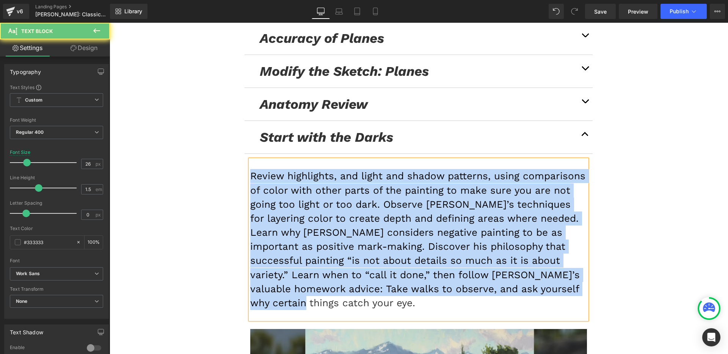
paste div
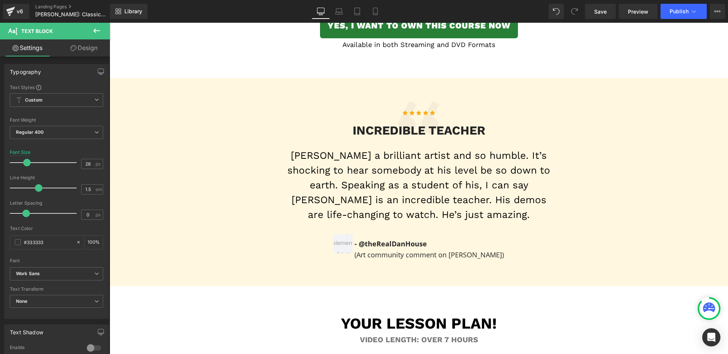
scroll to position [4374, 0]
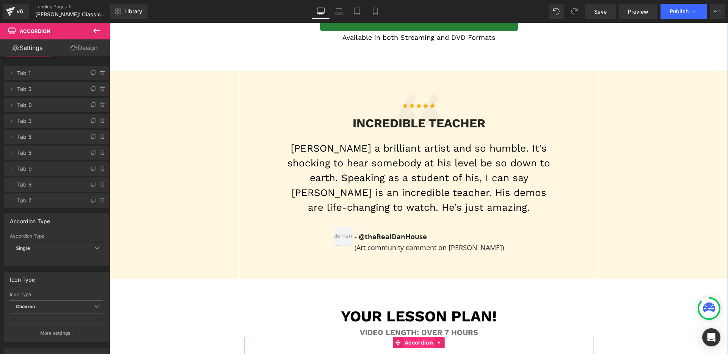
click at [415, 337] on span "Accordion" at bounding box center [419, 342] width 32 height 11
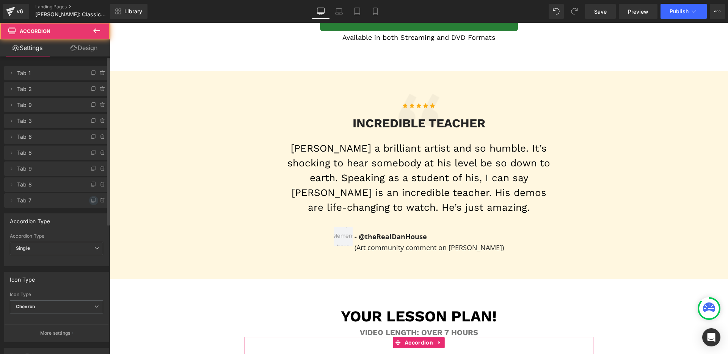
click at [92, 202] on icon at bounding box center [93, 200] width 3 height 4
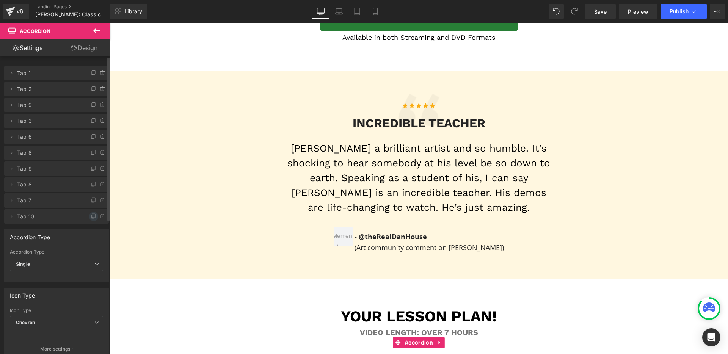
drag, startPoint x: 90, startPoint y: 217, endPoint x: 358, endPoint y: 212, distance: 268.6
click at [91, 217] on icon at bounding box center [94, 217] width 6 height 6
click at [92, 233] on icon at bounding box center [94, 232] width 6 height 6
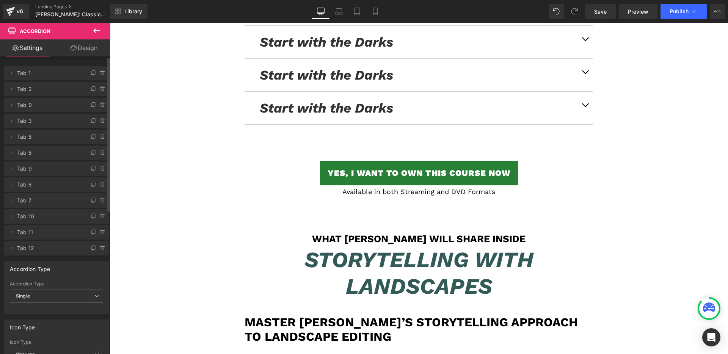
scroll to position [5111, 0]
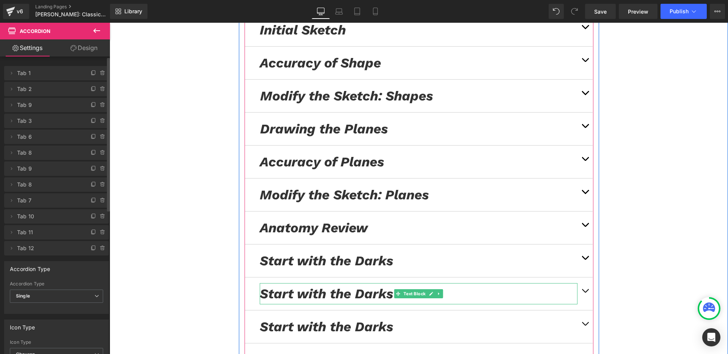
click at [305, 286] on icon "Start with the Darks" at bounding box center [327, 294] width 134 height 16
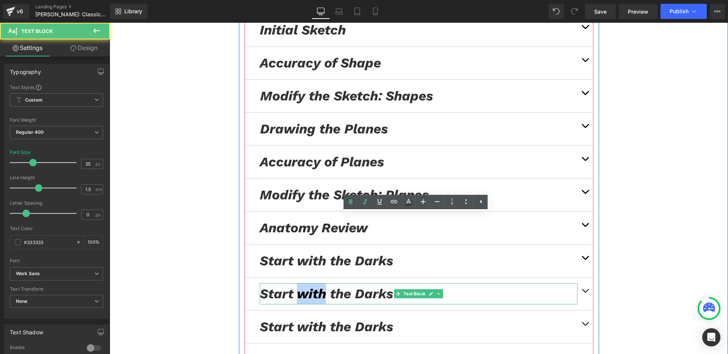
click at [305, 286] on icon "Start with the Darks" at bounding box center [327, 294] width 134 height 16
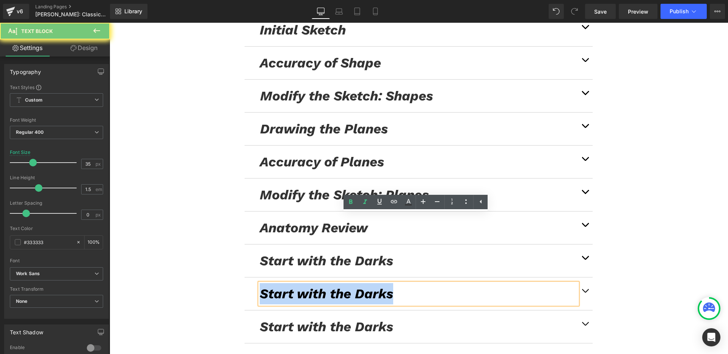
click at [305, 286] on icon "Start with the Darks" at bounding box center [327, 294] width 134 height 16
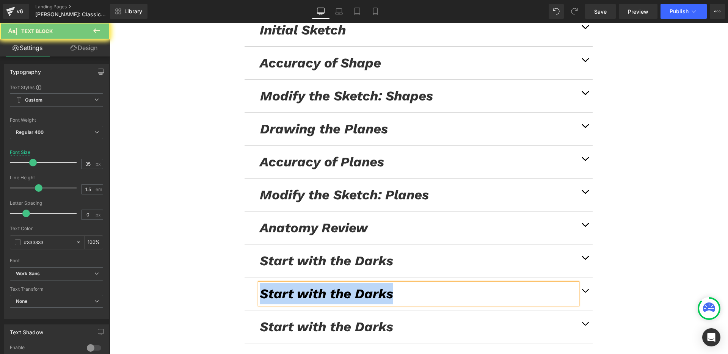
paste div
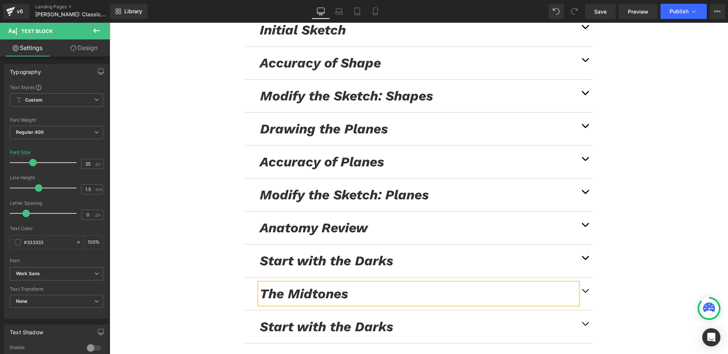
click at [582, 278] on button "button" at bounding box center [585, 294] width 15 height 33
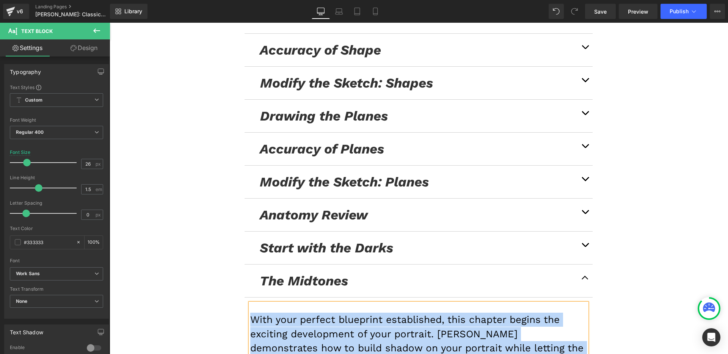
paste div
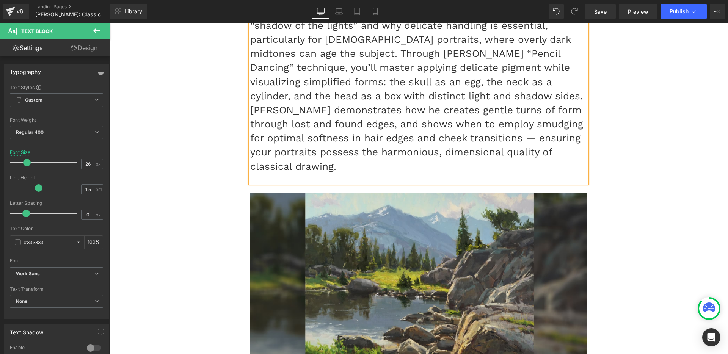
scroll to position [5183, 0]
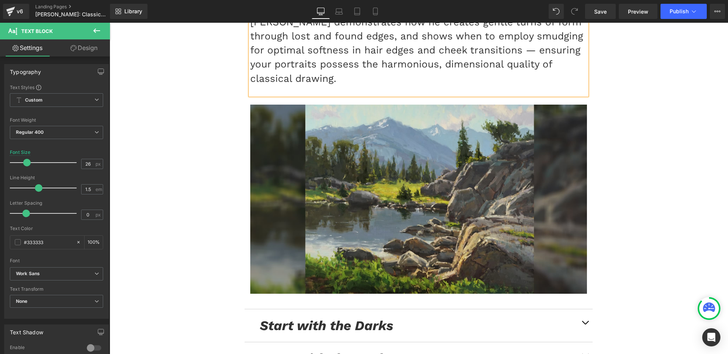
click at [281, 318] on icon "Start with the Darks" at bounding box center [327, 326] width 134 height 16
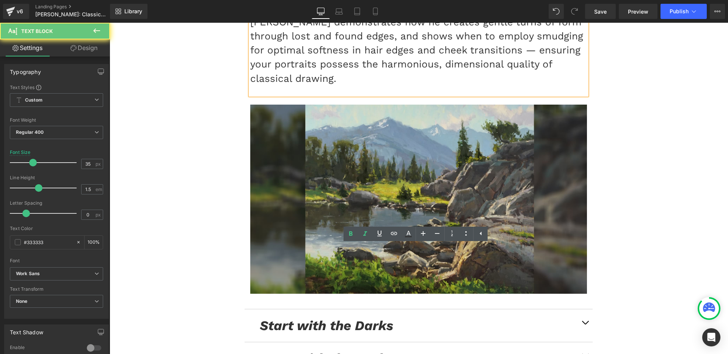
click at [281, 318] on icon "Start with the Darks" at bounding box center [327, 326] width 134 height 16
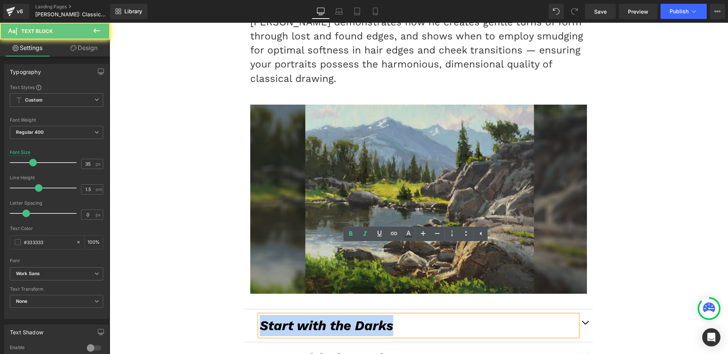
click at [281, 318] on icon "Start with the Darks" at bounding box center [327, 326] width 134 height 16
paste div
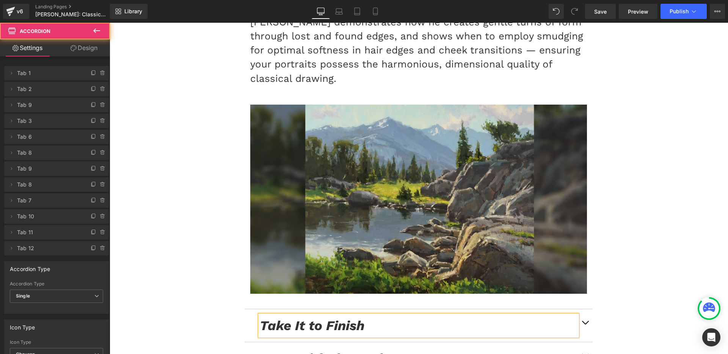
click at [582, 310] on button "button" at bounding box center [585, 326] width 15 height 33
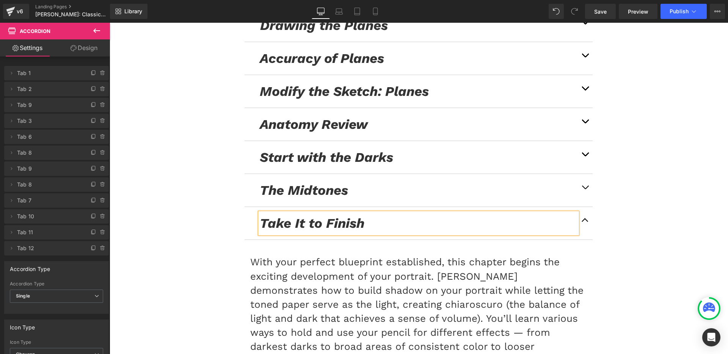
scroll to position [4928, 0]
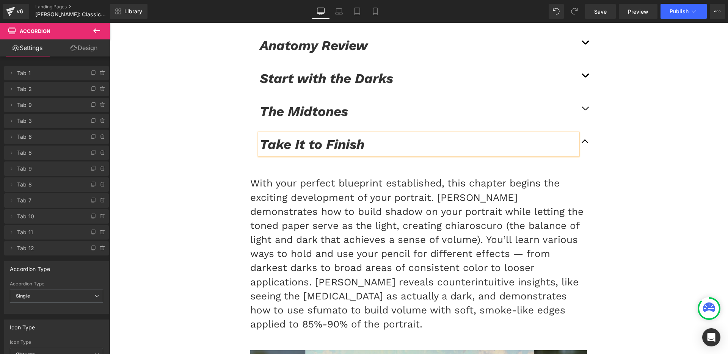
click at [318, 206] on p "With your perfect blueprint established, this chapter begins the exciting devel…" at bounding box center [418, 253] width 337 height 155
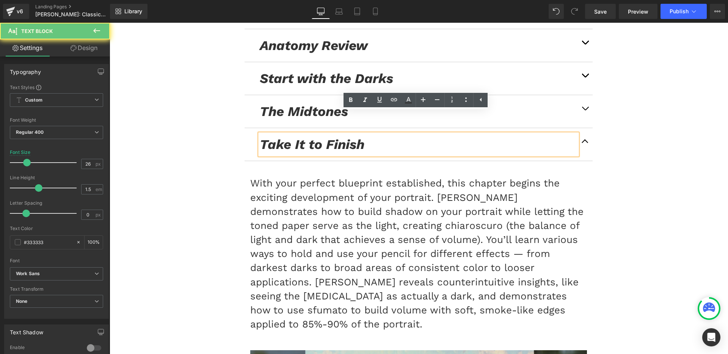
click at [318, 206] on p "With your perfect blueprint established, this chapter begins the exciting devel…" at bounding box center [418, 253] width 337 height 155
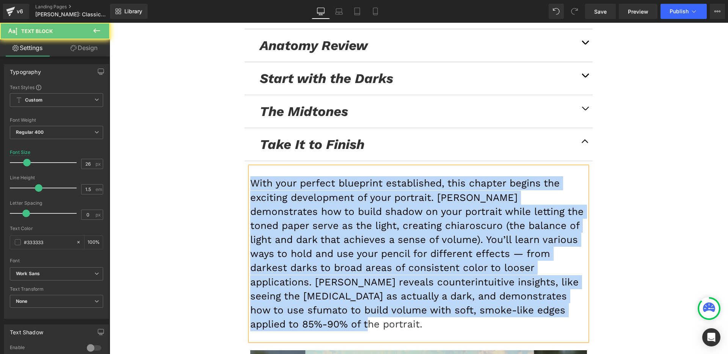
paste div
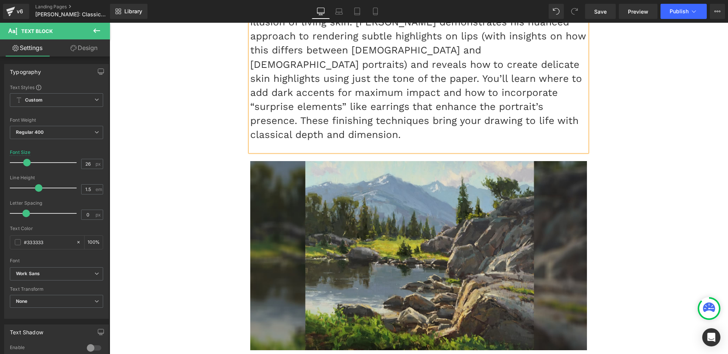
scroll to position [5243, 0]
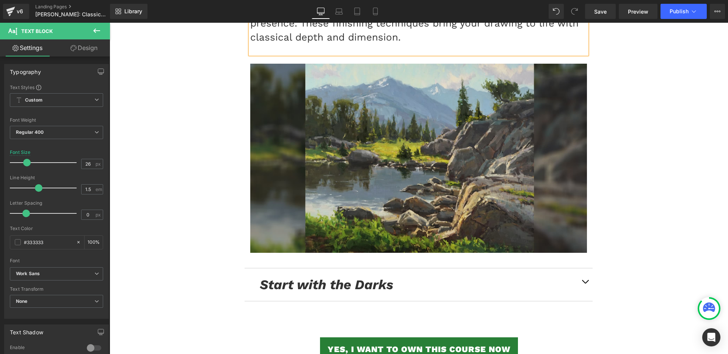
click at [302, 277] on icon "Start with the Darks" at bounding box center [327, 285] width 134 height 16
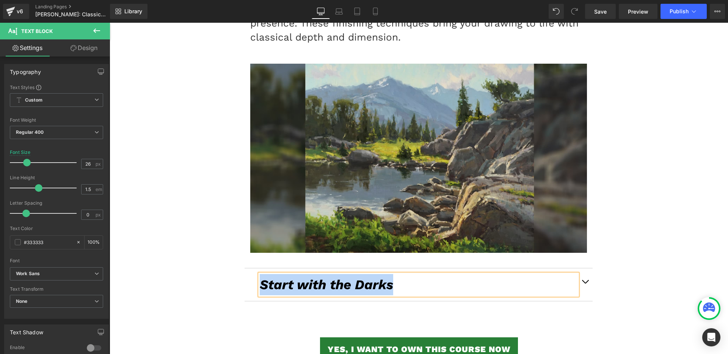
click at [302, 277] on icon "Start with the Darks" at bounding box center [327, 285] width 134 height 16
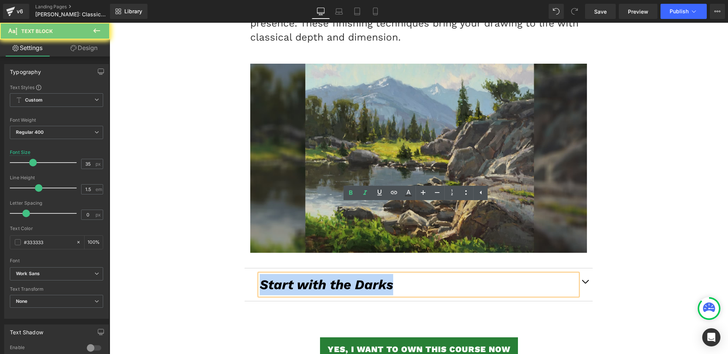
paste div
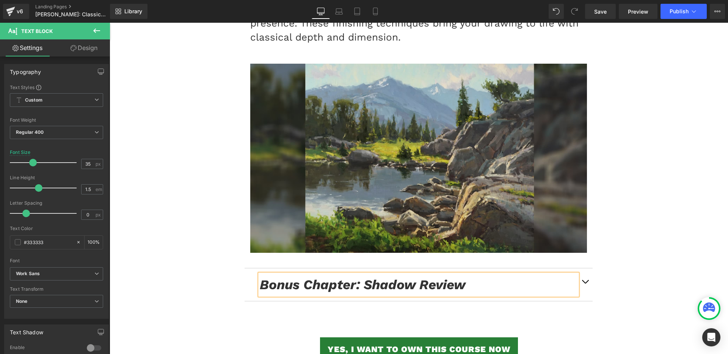
click at [586, 269] on button "button" at bounding box center [585, 285] width 15 height 33
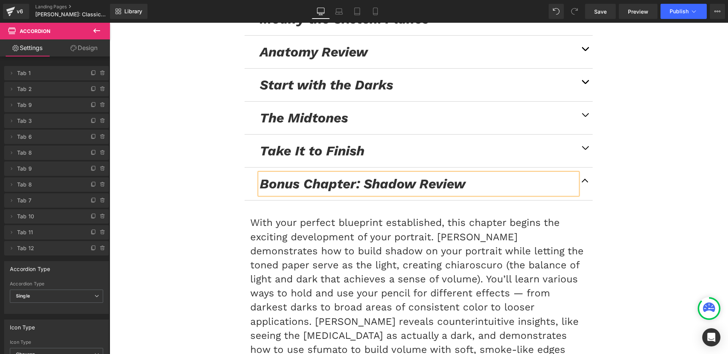
scroll to position [4996, 0]
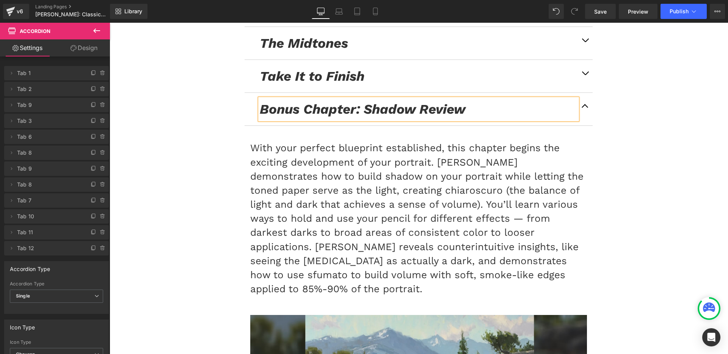
click at [401, 187] on p "With your perfect blueprint established, this chapter begins the exciting devel…" at bounding box center [418, 218] width 337 height 155
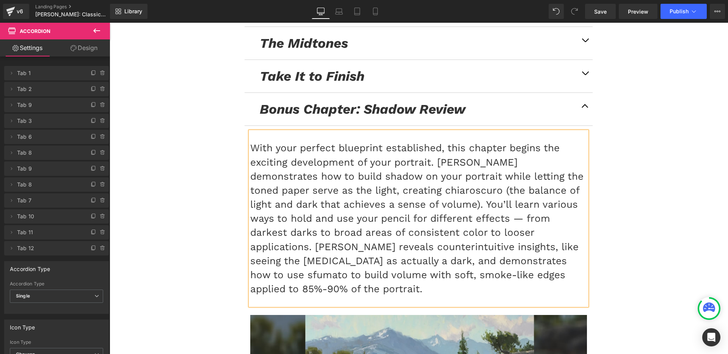
click at [401, 187] on p "With your perfect blueprint established, this chapter begins the exciting devel…" at bounding box center [418, 218] width 337 height 155
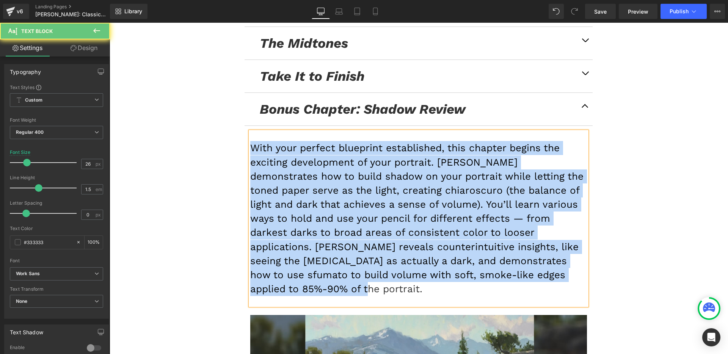
paste div
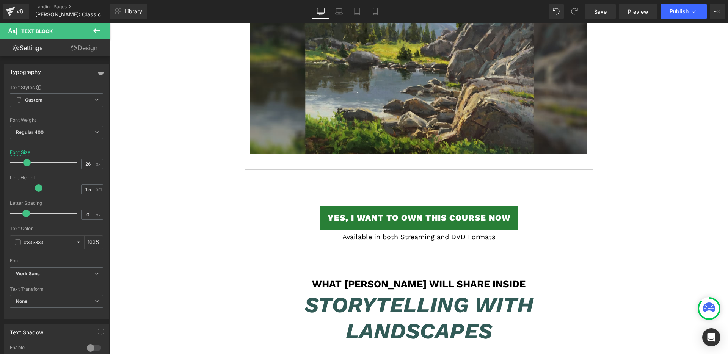
scroll to position [5457, 0]
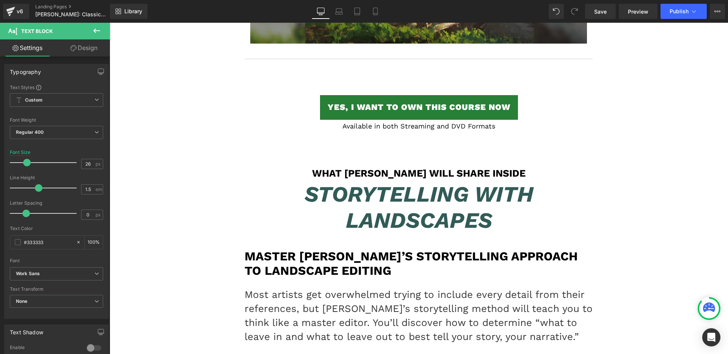
click at [419, 168] on h1 "What [PERSON_NAME] Will Share Inside" at bounding box center [419, 174] width 349 height 12
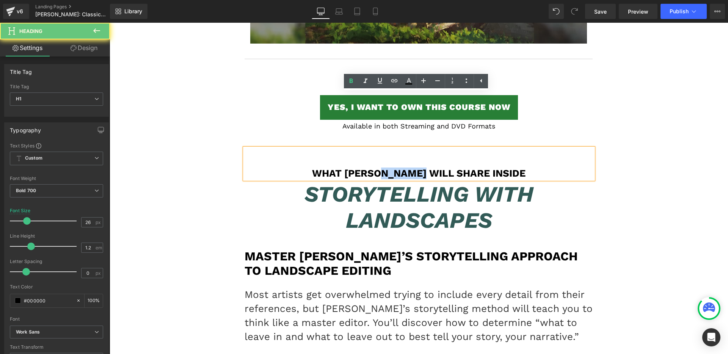
click at [419, 168] on h1 "What [PERSON_NAME] Will Share Inside" at bounding box center [419, 174] width 349 height 12
paste div
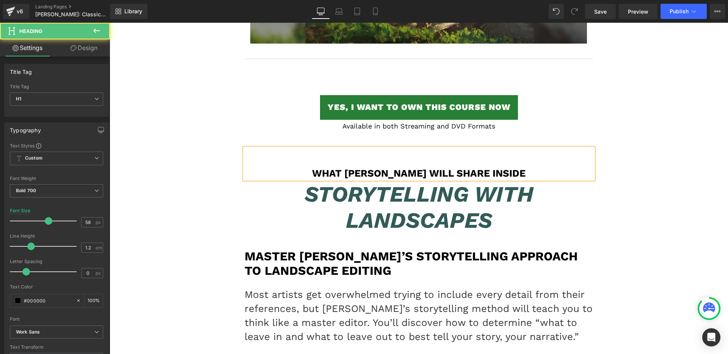
click at [364, 181] on icon "Storytelling with Landscapes" at bounding box center [419, 207] width 229 height 52
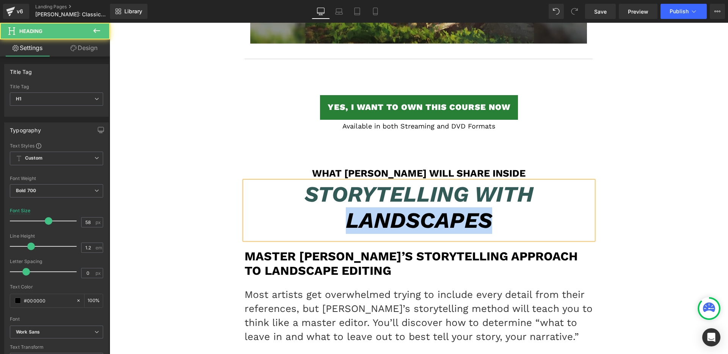
click at [364, 181] on icon "Storytelling with Landscapes" at bounding box center [419, 207] width 229 height 52
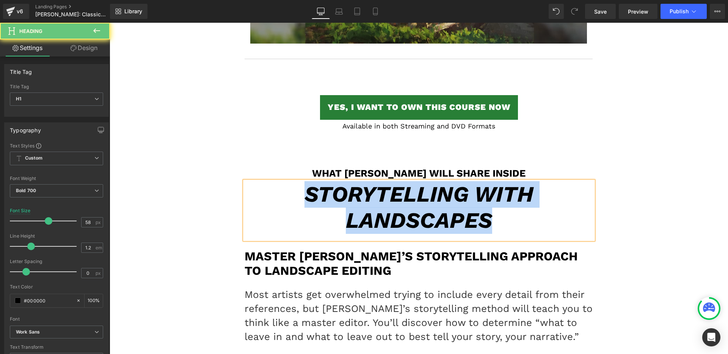
paste div
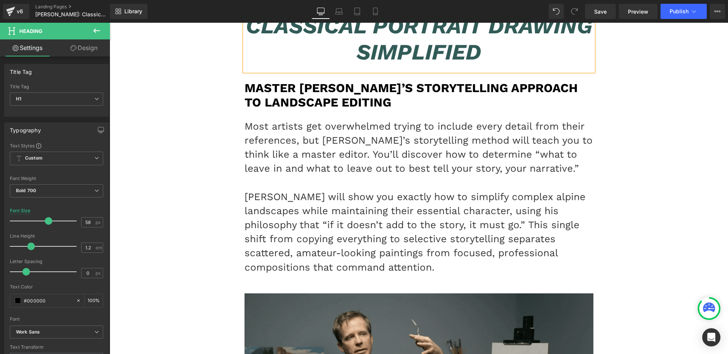
scroll to position [5715, 0]
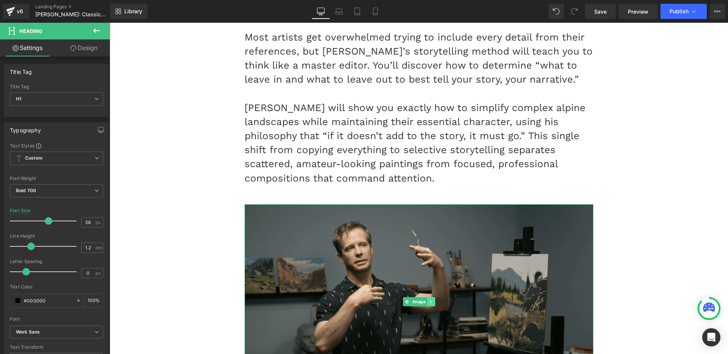
click at [430, 300] on icon at bounding box center [430, 301] width 1 height 3
click at [433, 300] on icon at bounding box center [435, 302] width 4 height 5
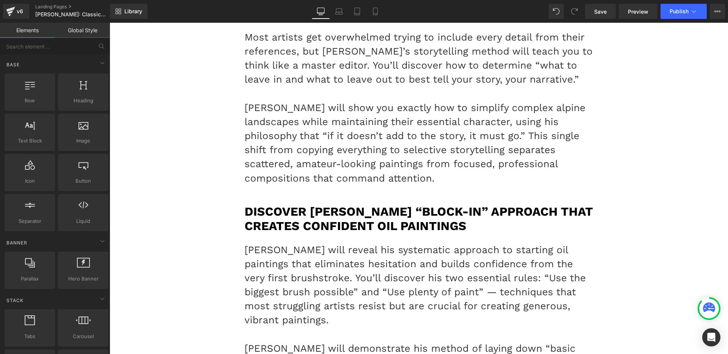
scroll to position [5558, 0]
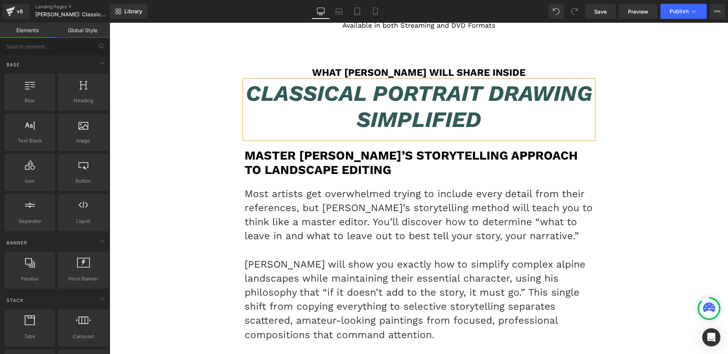
click at [330, 148] on h1 "Master [PERSON_NAME]’s Storytelling Approach to Landscape Editing" at bounding box center [419, 162] width 349 height 29
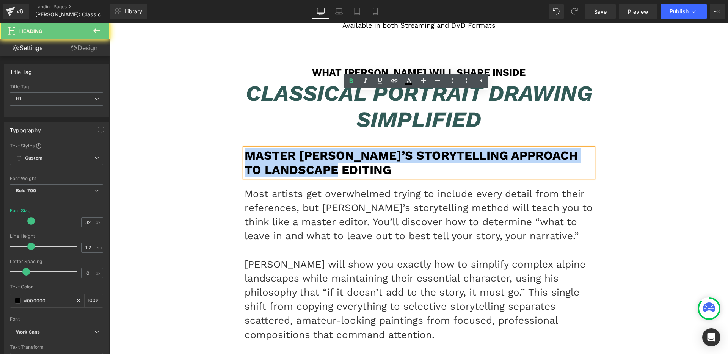
click at [330, 148] on h1 "Master [PERSON_NAME]’s Storytelling Approach to Landscape Editing" at bounding box center [419, 162] width 349 height 29
paste div
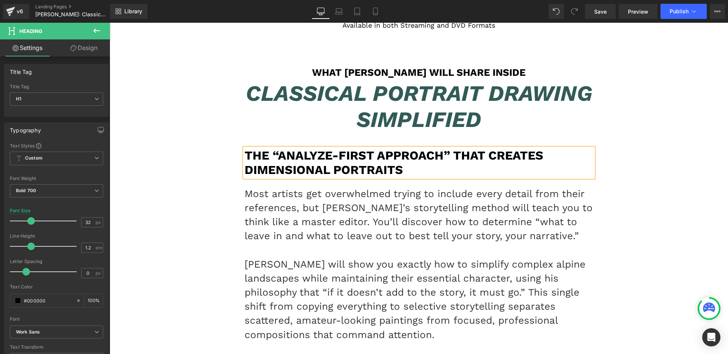
click at [383, 187] on p "Most artists get overwhelmed trying to include every detail from their referenc…" at bounding box center [419, 215] width 349 height 57
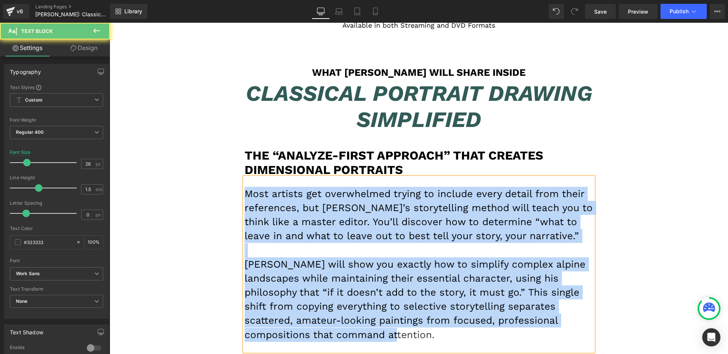
paste div
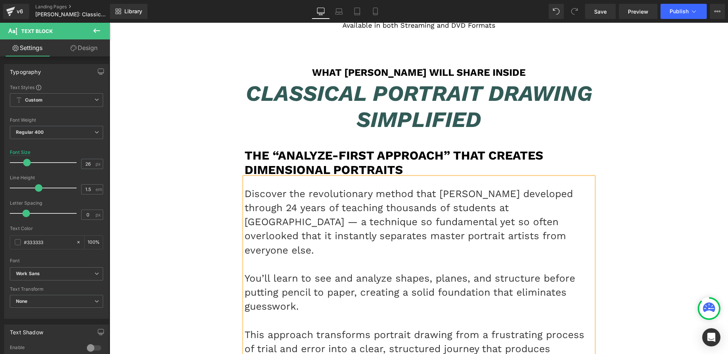
scroll to position [5715, 0]
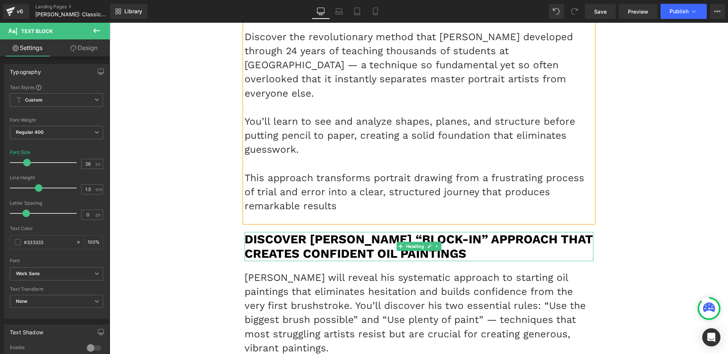
click at [283, 232] on h1 "Discover [PERSON_NAME] “Block-In” Approach That Creates Confident Oil Paintings" at bounding box center [419, 246] width 349 height 29
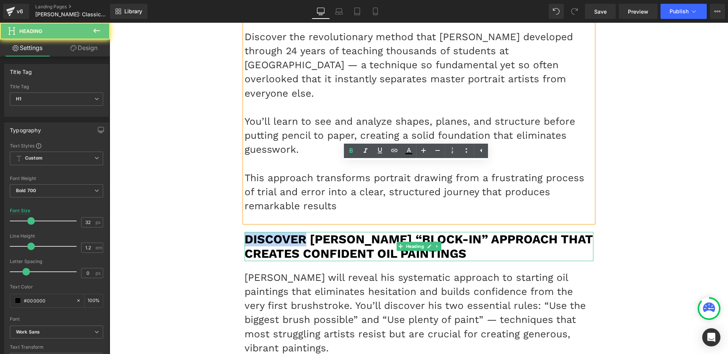
click at [283, 232] on h1 "Discover [PERSON_NAME] “Block-In” Approach That Creates Confident Oil Paintings" at bounding box center [419, 246] width 349 height 29
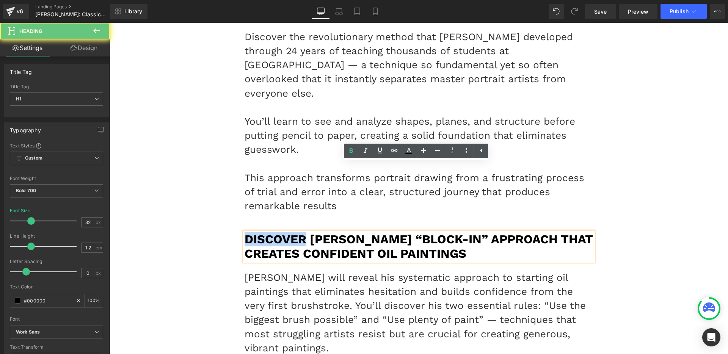
click at [283, 232] on h1 "Discover [PERSON_NAME] “Block-In” Approach That Creates Confident Oil Paintings" at bounding box center [419, 246] width 349 height 29
paste div
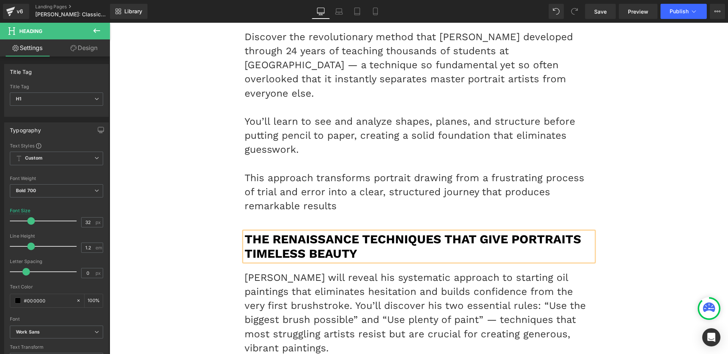
click at [365, 271] on p "[PERSON_NAME] will reveal his systematic approach to starting oil paintings tha…" at bounding box center [419, 313] width 349 height 85
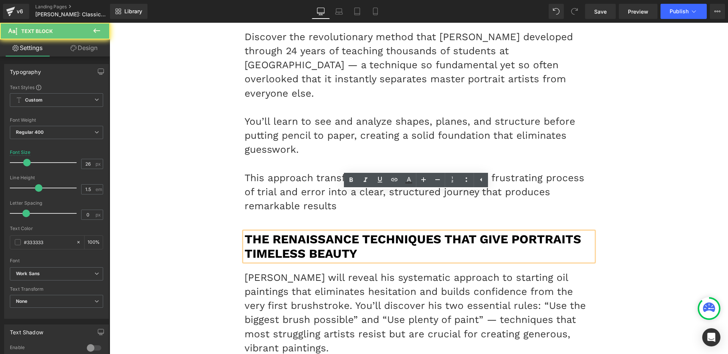
click at [365, 271] on p "[PERSON_NAME] will reveal his systematic approach to starting oil paintings tha…" at bounding box center [419, 313] width 349 height 85
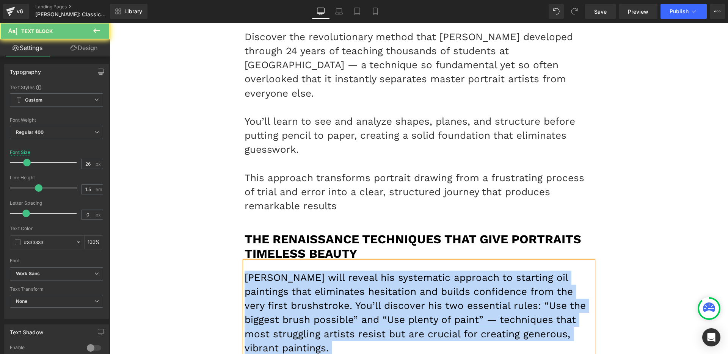
paste div
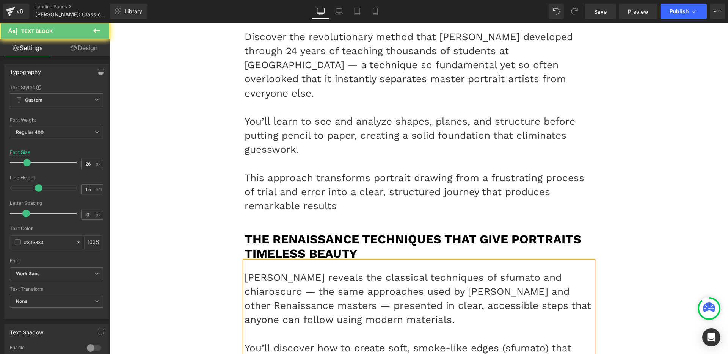
scroll to position [5943, 0]
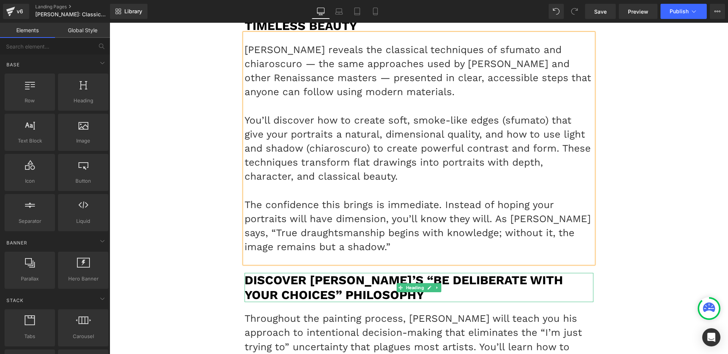
click at [343, 273] on h1 "Discover [PERSON_NAME]’s “Be Deliberate with Your Choices” Philosophy" at bounding box center [419, 287] width 349 height 29
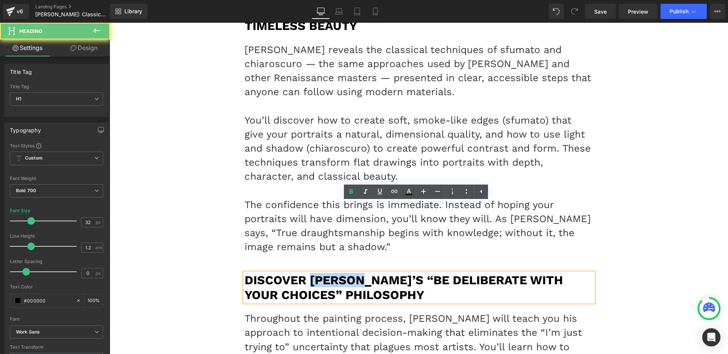
click at [343, 273] on h1 "Discover [PERSON_NAME]’s “Be Deliberate with Your Choices” Philosophy" at bounding box center [419, 287] width 349 height 29
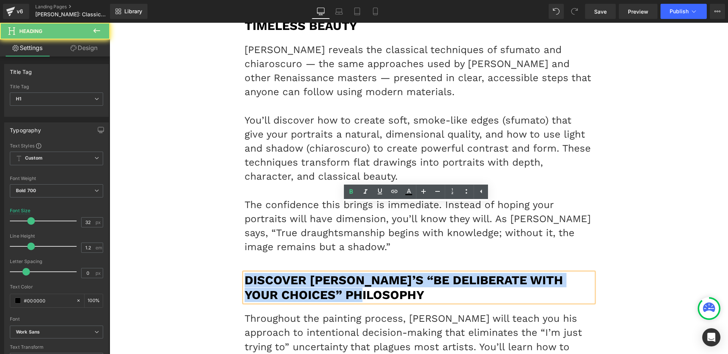
click at [343, 273] on h1 "Discover [PERSON_NAME]’s “Be Deliberate with Your Choices” Philosophy" at bounding box center [419, 287] width 349 height 29
paste div
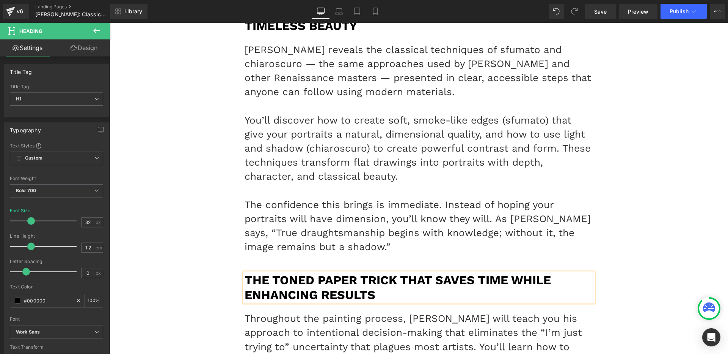
click at [349, 312] on p "Throughout the painting process, [PERSON_NAME] will teach you his approach to i…" at bounding box center [419, 347] width 349 height 71
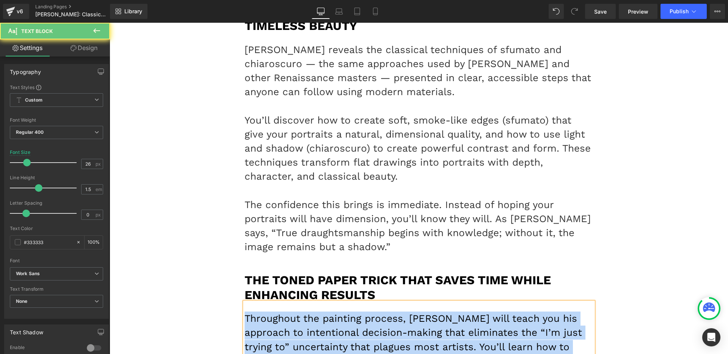
paste div
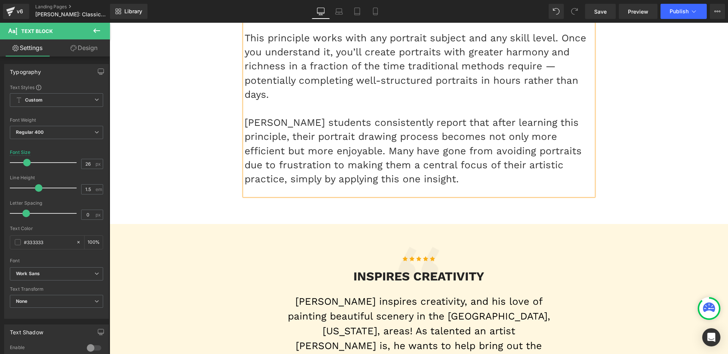
scroll to position [6361, 0]
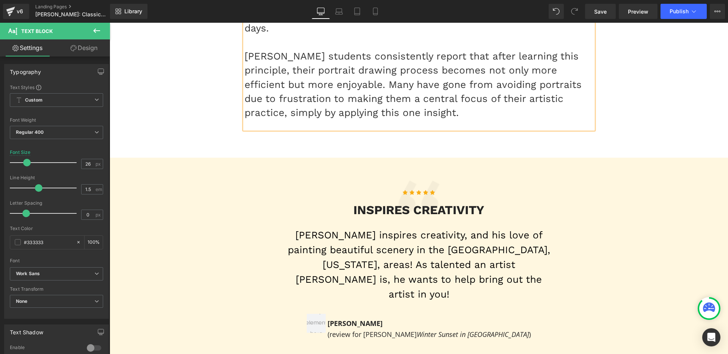
click at [399, 229] on font "[PERSON_NAME] inspires creativity, and his love of painting beautiful scenery i…" at bounding box center [419, 264] width 262 height 71
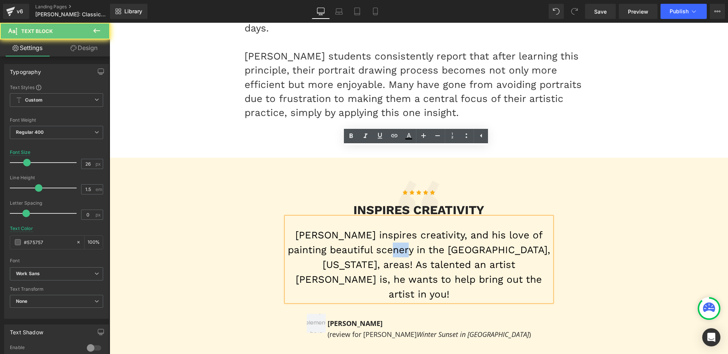
click at [399, 229] on font "[PERSON_NAME] inspires creativity, and his love of painting beautiful scenery i…" at bounding box center [419, 264] width 262 height 71
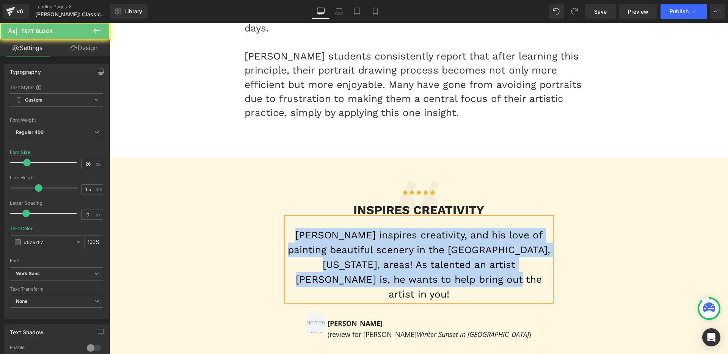
paste div
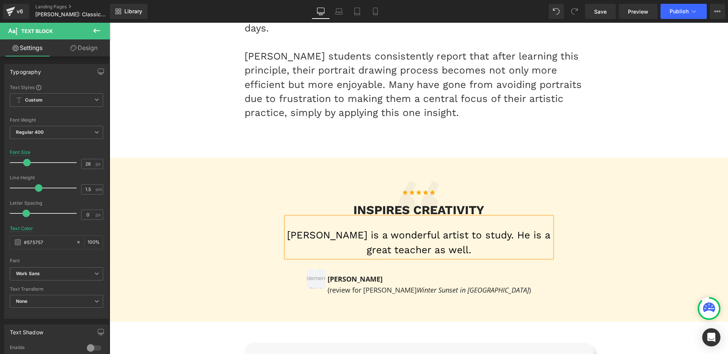
click at [398, 208] on icon at bounding box center [400, 210] width 4 height 4
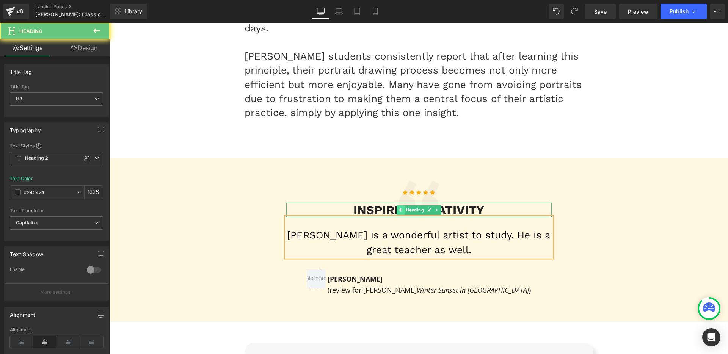
click at [398, 208] on icon at bounding box center [400, 210] width 4 height 4
click at [383, 203] on h3 "INSPIRES CREATIVITY" at bounding box center [419, 210] width 266 height 14
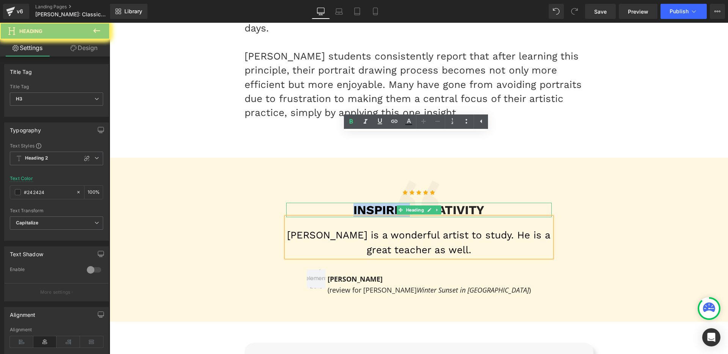
click at [383, 203] on h3 "INSPIRES CREATIVITY" at bounding box center [419, 210] width 266 height 14
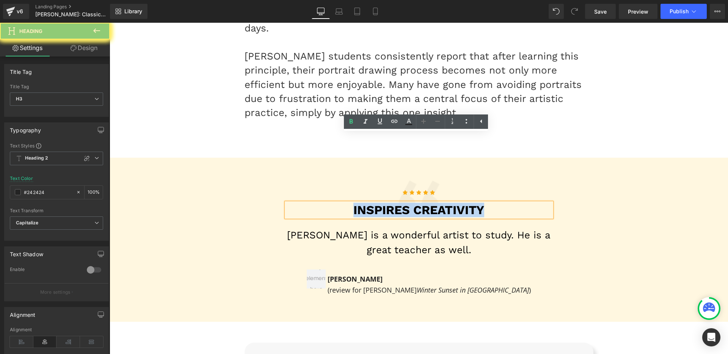
click at [383, 203] on h3 "INSPIRES CREATIVITY" at bounding box center [419, 210] width 266 height 14
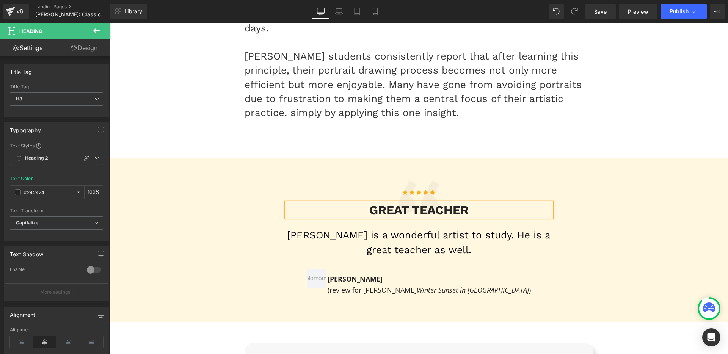
click at [390, 286] on font "(review for [PERSON_NAME] Winter Sunset in [GEOGRAPHIC_DATA] )" at bounding box center [429, 290] width 203 height 9
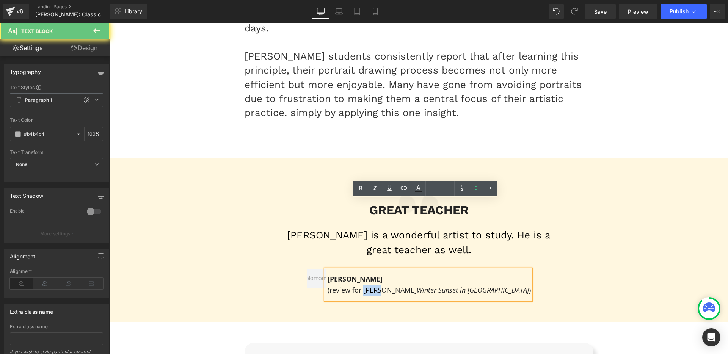
click at [390, 286] on font "(review for [PERSON_NAME] Winter Sunset in [GEOGRAPHIC_DATA] )" at bounding box center [429, 290] width 203 height 9
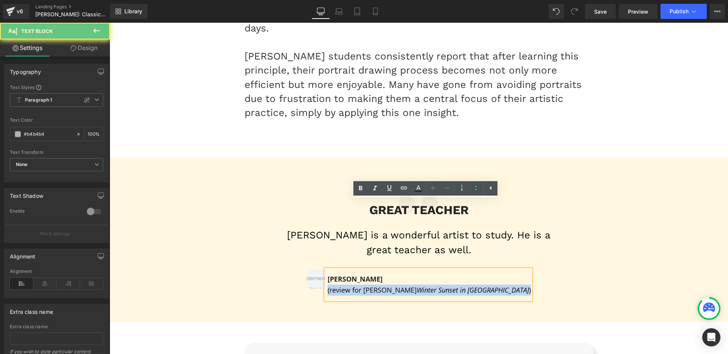
click at [390, 286] on font "(review for [PERSON_NAME] Winter Sunset in [GEOGRAPHIC_DATA] )" at bounding box center [429, 290] width 203 height 9
paste div
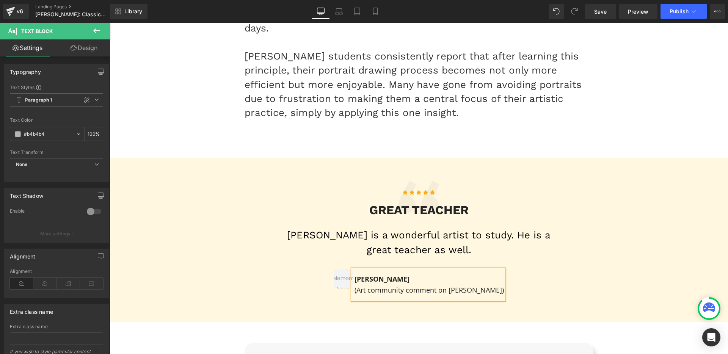
click at [380, 275] on b "[PERSON_NAME]" at bounding box center [382, 279] width 55 height 9
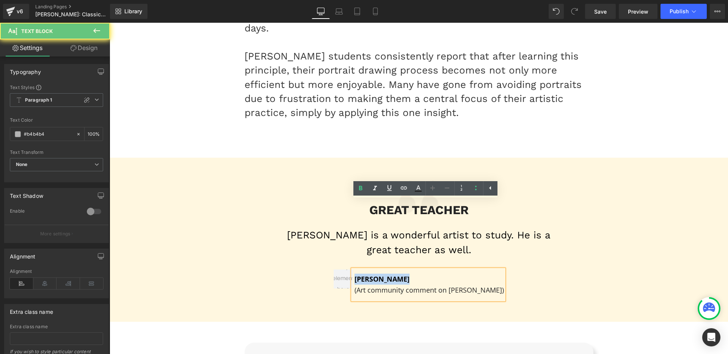
click at [380, 275] on b "[PERSON_NAME]" at bounding box center [382, 279] width 55 height 9
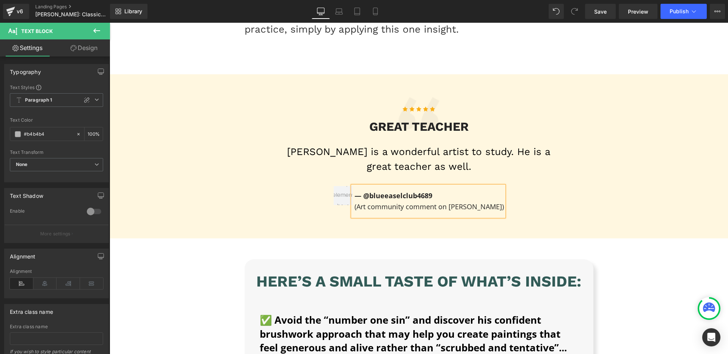
scroll to position [6523, 0]
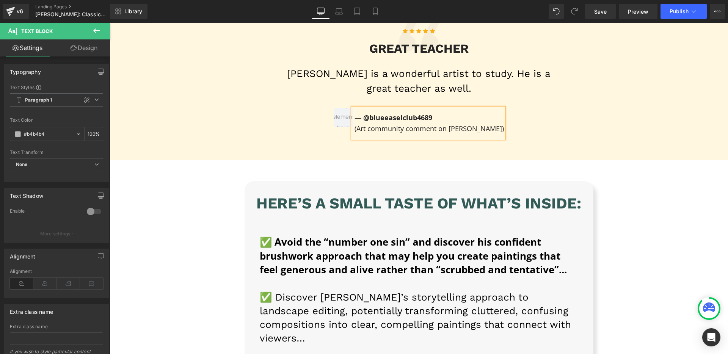
click at [286, 235] on strong "✅ Avoid the “number one sin” and discover his confident brushwork approach that…" at bounding box center [413, 256] width 307 height 42
